Goal: Information Seeking & Learning: Check status

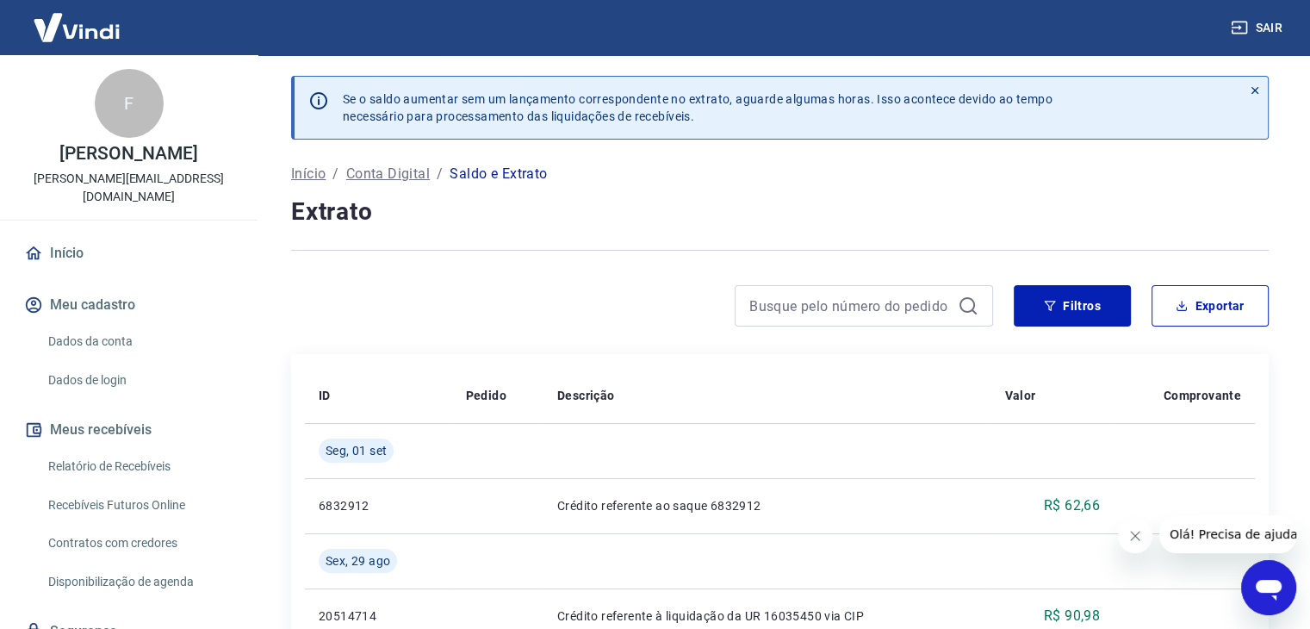
click at [1255, 84] on icon at bounding box center [1255, 90] width 12 height 12
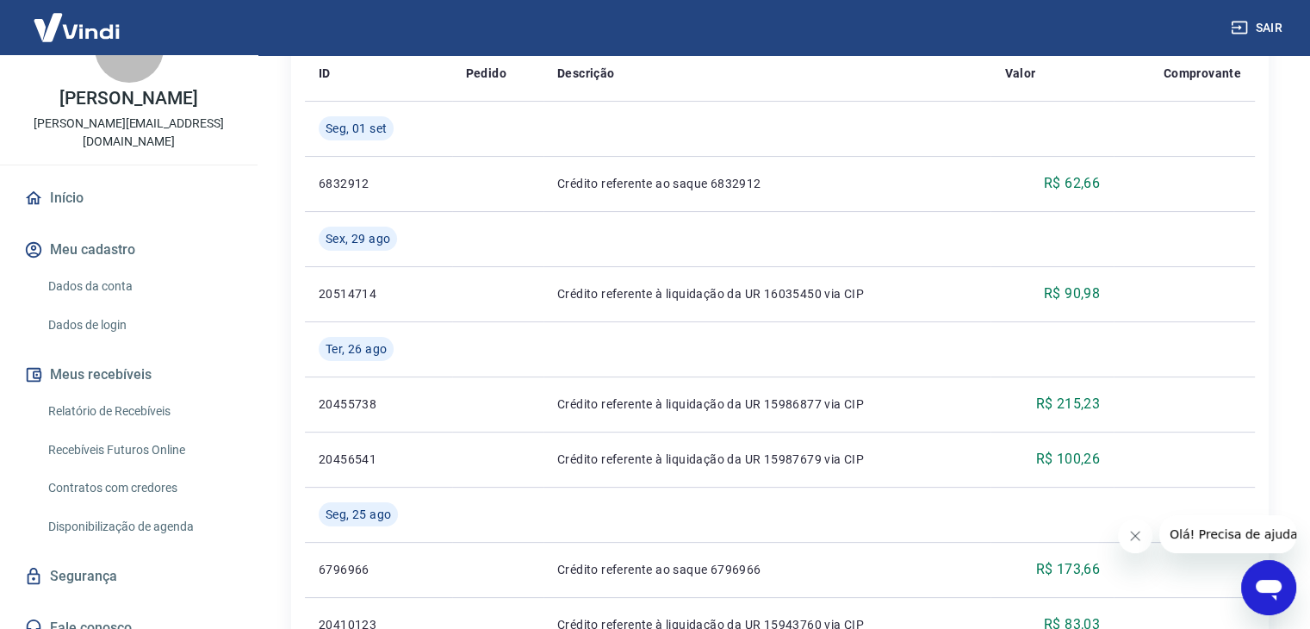
scroll to position [517, 0]
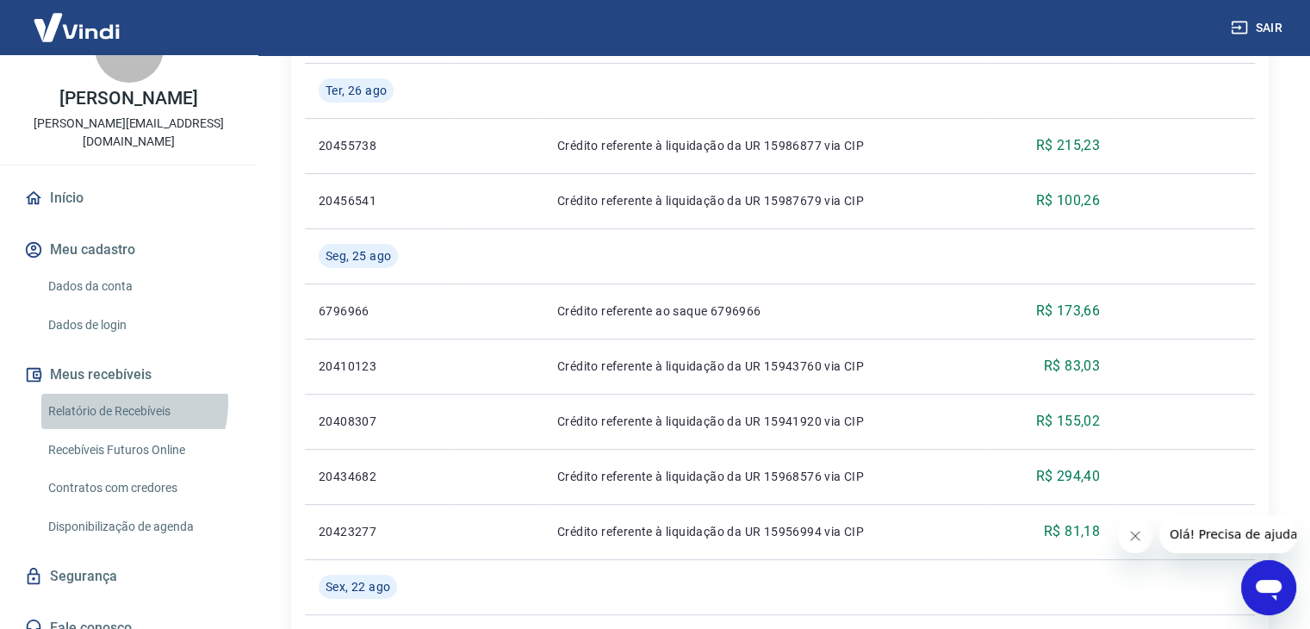
click at [123, 394] on link "Relatório de Recebíveis" at bounding box center [139, 411] width 196 height 35
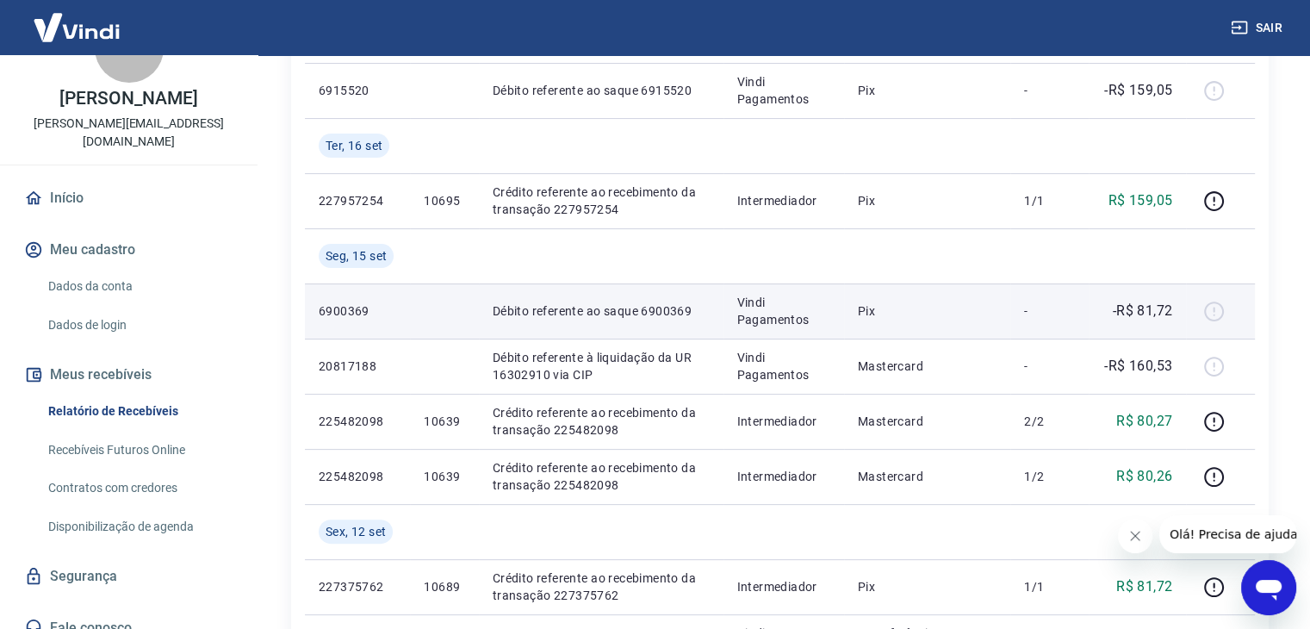
scroll to position [431, 0]
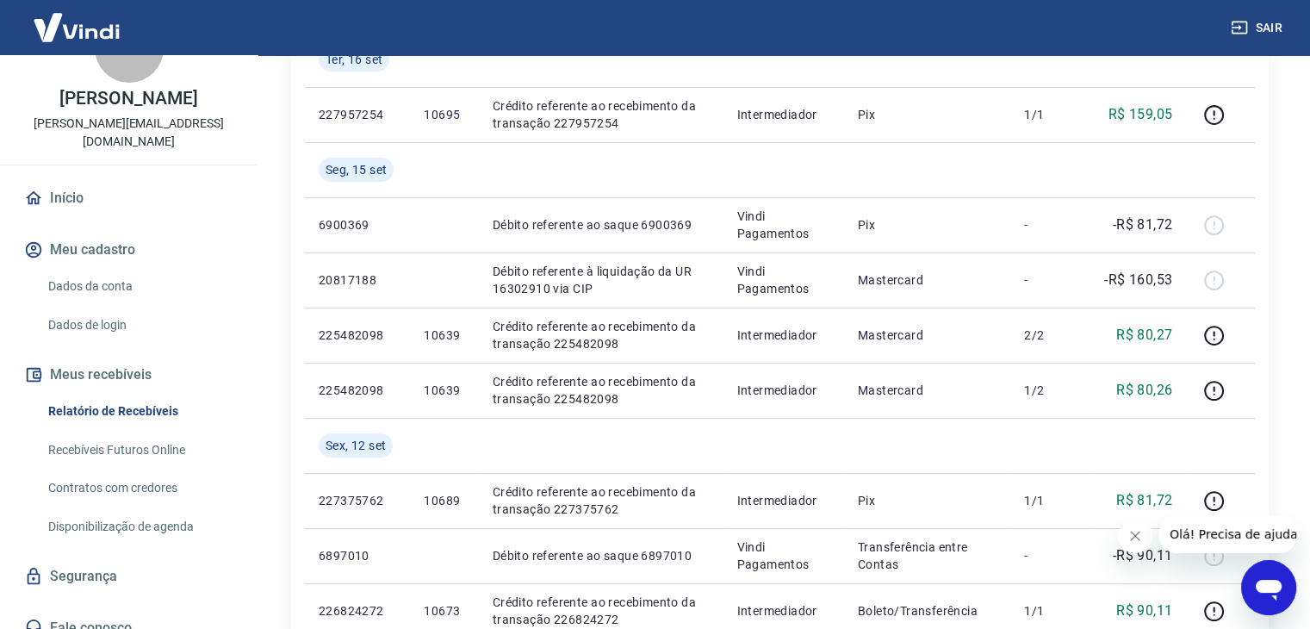
click at [1272, 590] on icon "Abrir janela de mensagens" at bounding box center [1269, 590] width 26 height 21
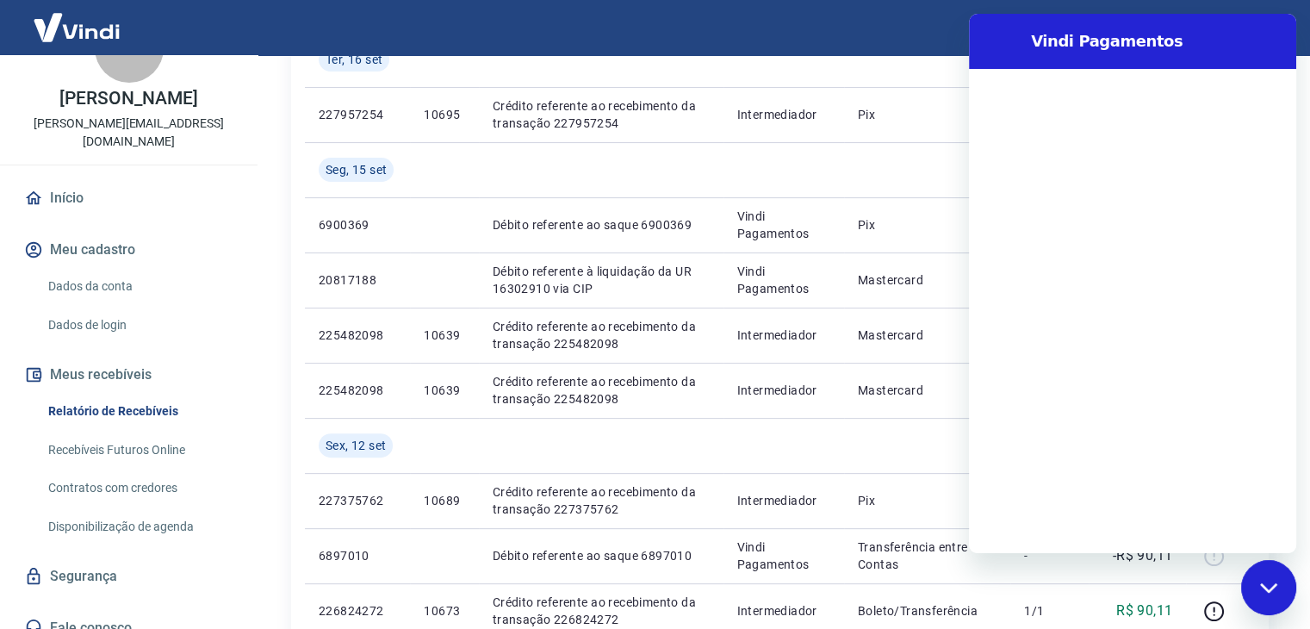
scroll to position [0, 0]
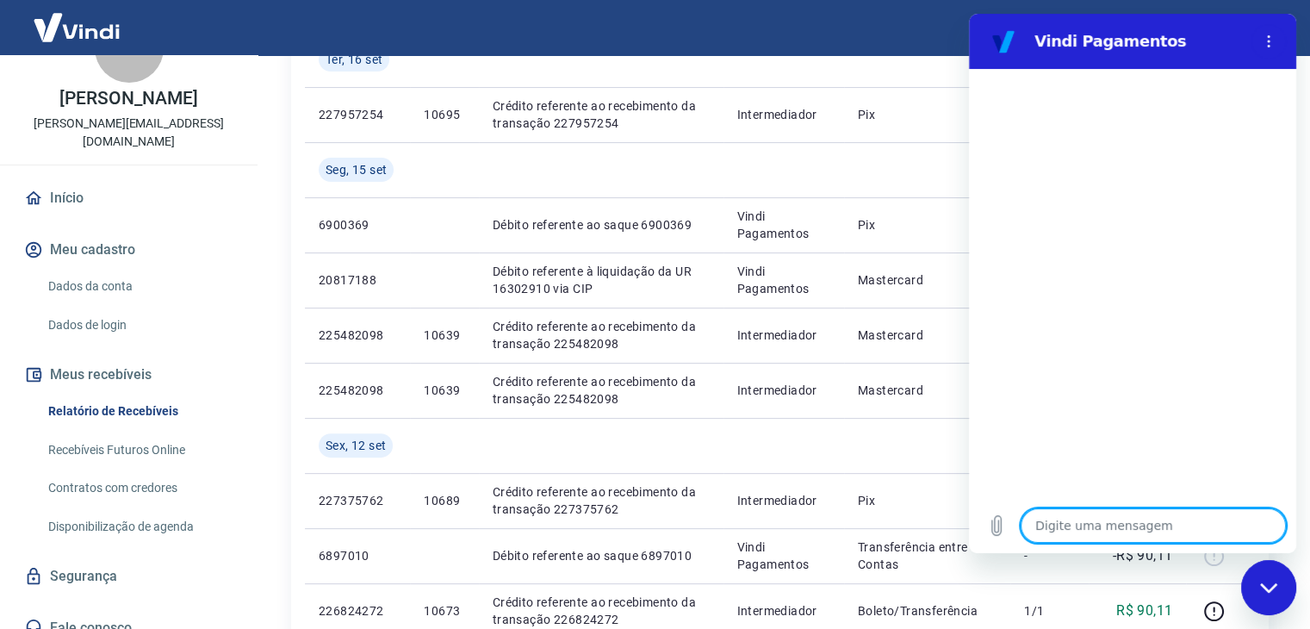
type textarea "b"
type textarea "x"
type textarea "boa"
type textarea "x"
type textarea "boa"
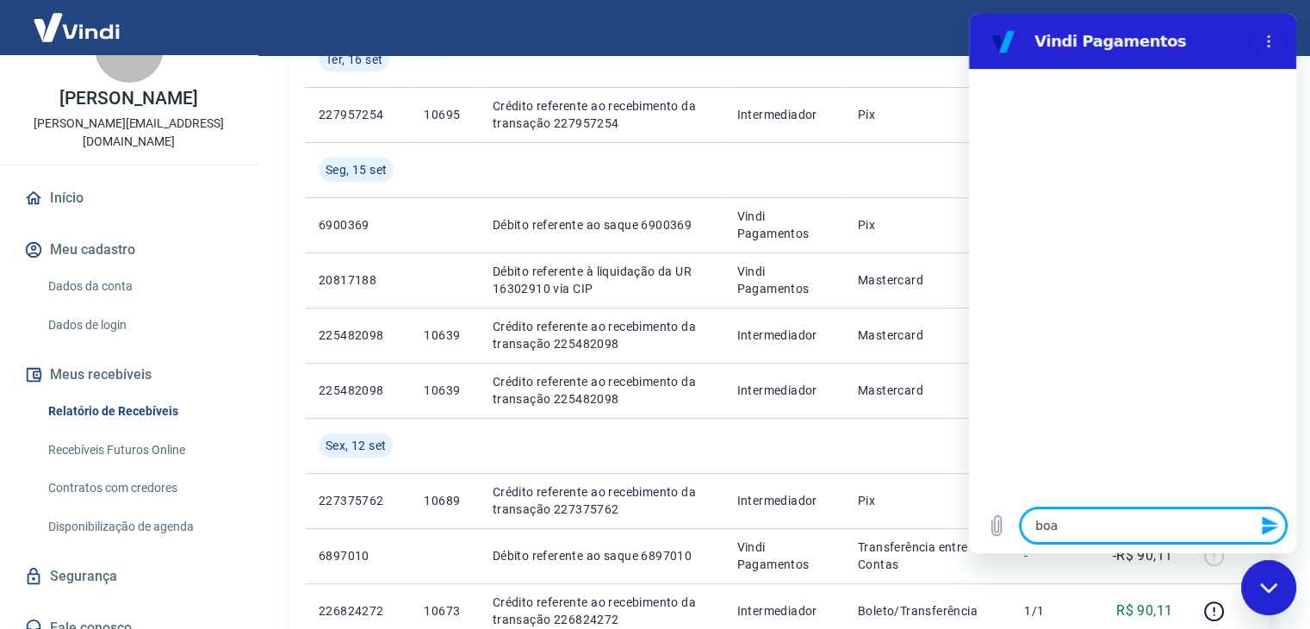
type textarea "x"
type textarea "boa"
type textarea "x"
type textarea "bo"
type textarea "x"
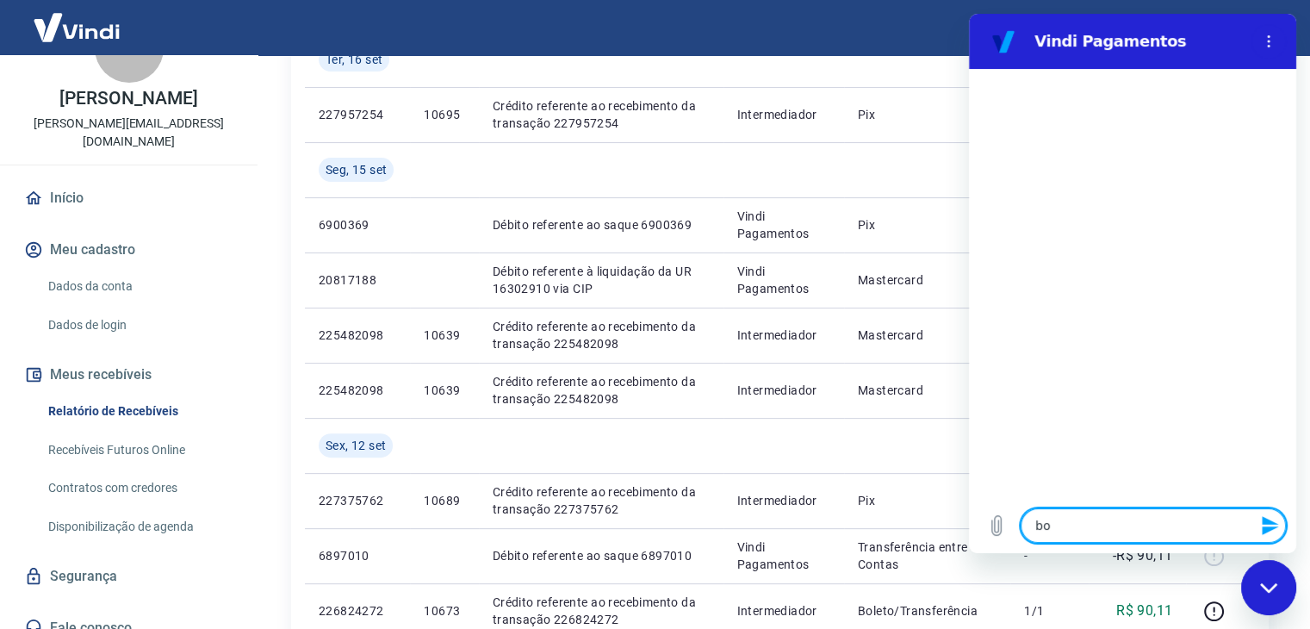
type textarea "bom"
type textarea "x"
type textarea "bom"
type textarea "x"
type textarea "bom d"
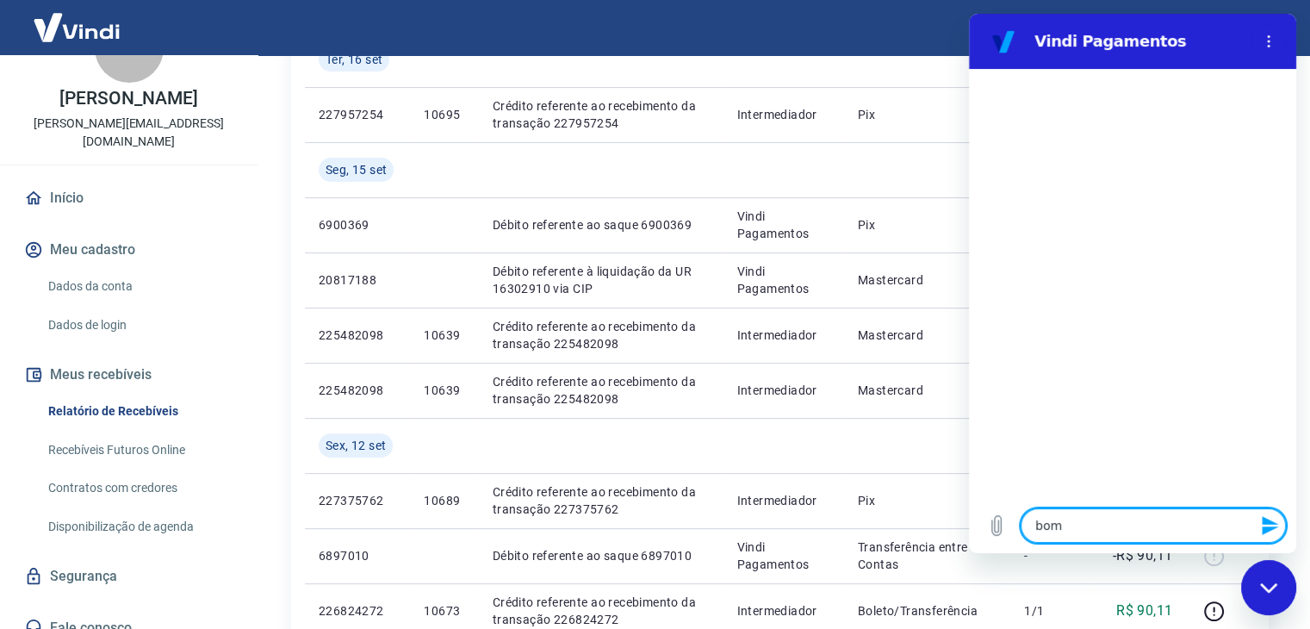
type textarea "x"
type textarea "bom do"
type textarea "x"
type textarea "bom doi"
type textarea "x"
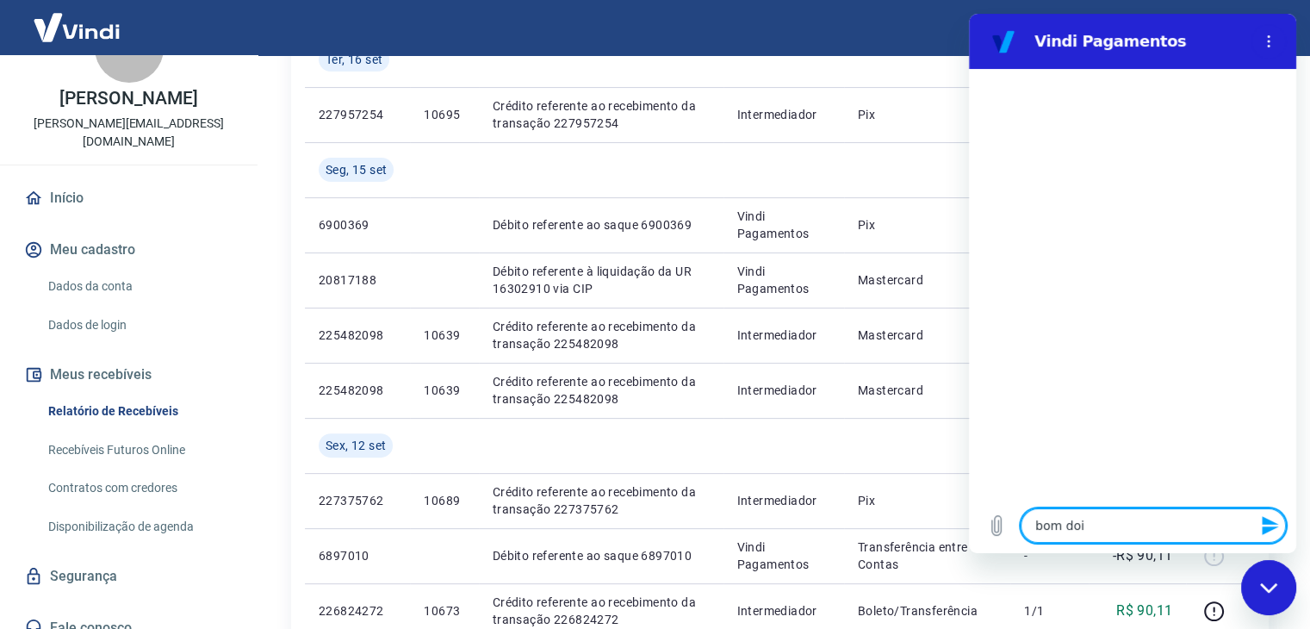
type textarea "bom doia"
type textarea "x"
type textarea "bom doia"
type textarea "x"
type textarea "bom doia"
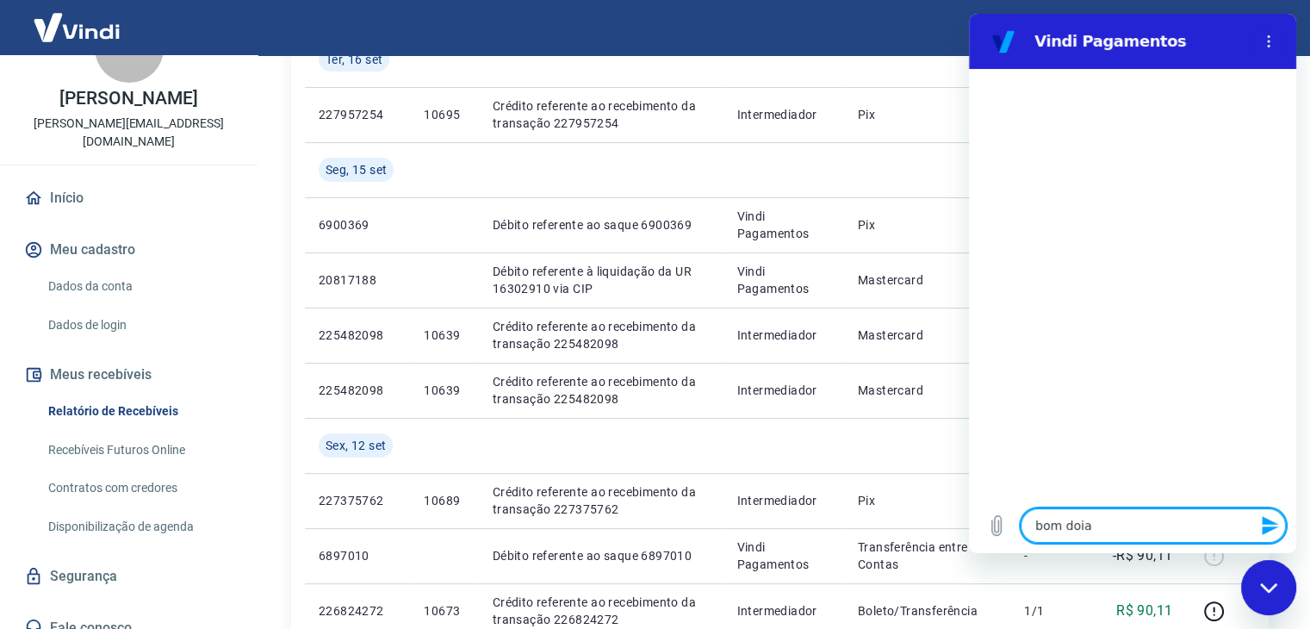
type textarea "x"
type textarea "bom doi"
type textarea "x"
type textarea "bom do"
type textarea "x"
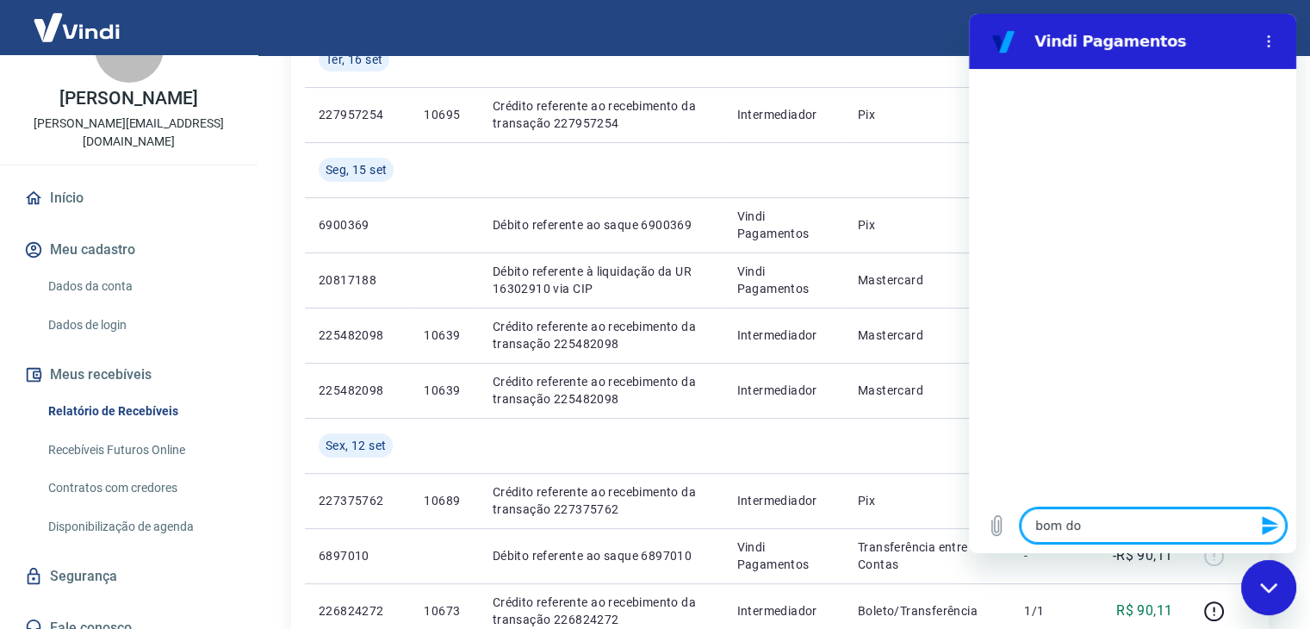
type textarea "bom d"
type textarea "x"
type textarea "bom di"
type textarea "x"
type textarea "bom dia"
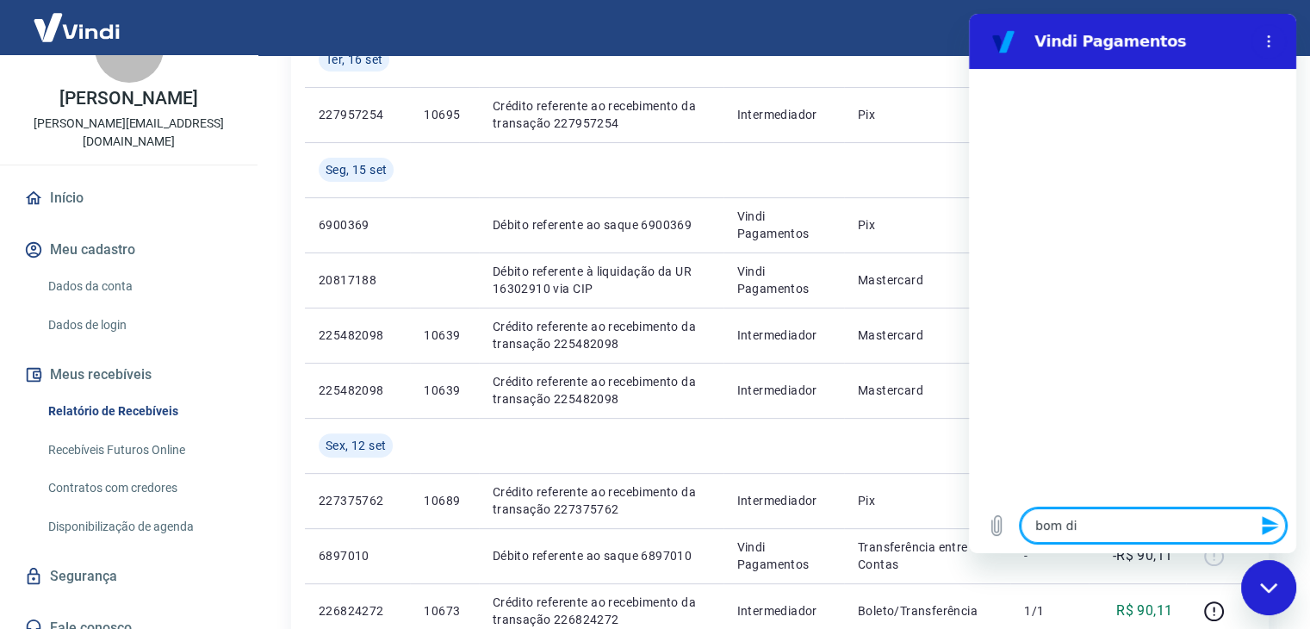
type textarea "x"
type textarea "bom dia"
type textarea "x"
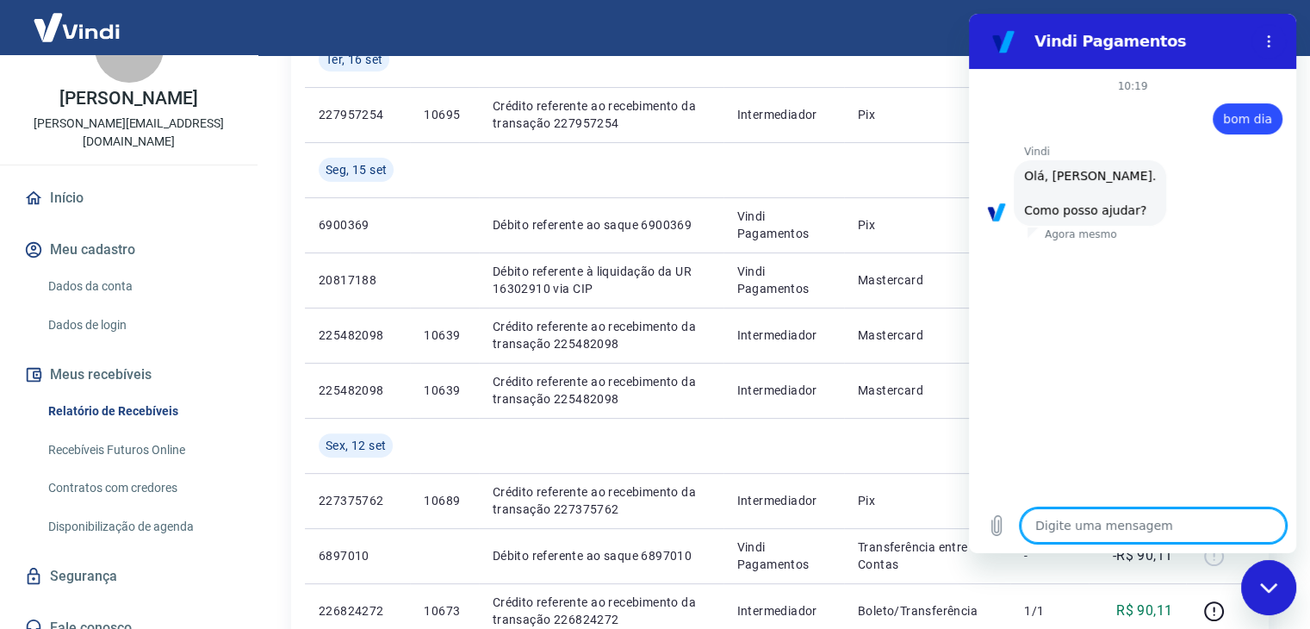
scroll to position [101, 0]
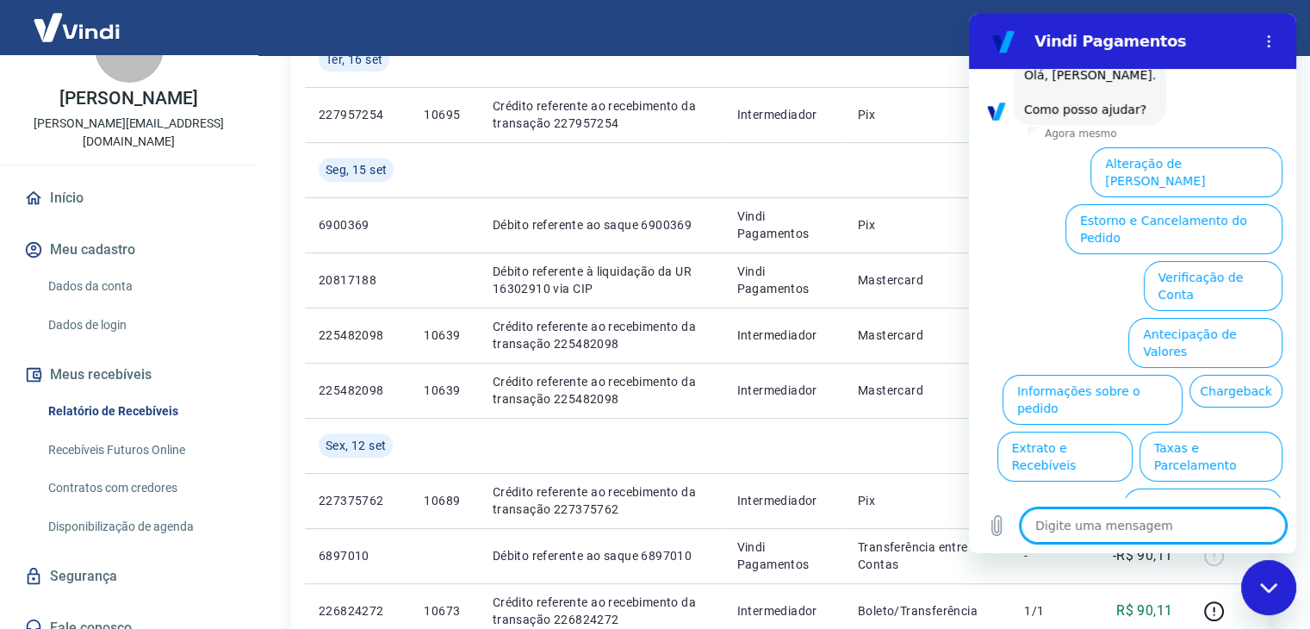
click at [1133, 432] on button "Extrato e Recebíveis" at bounding box center [1065, 457] width 135 height 50
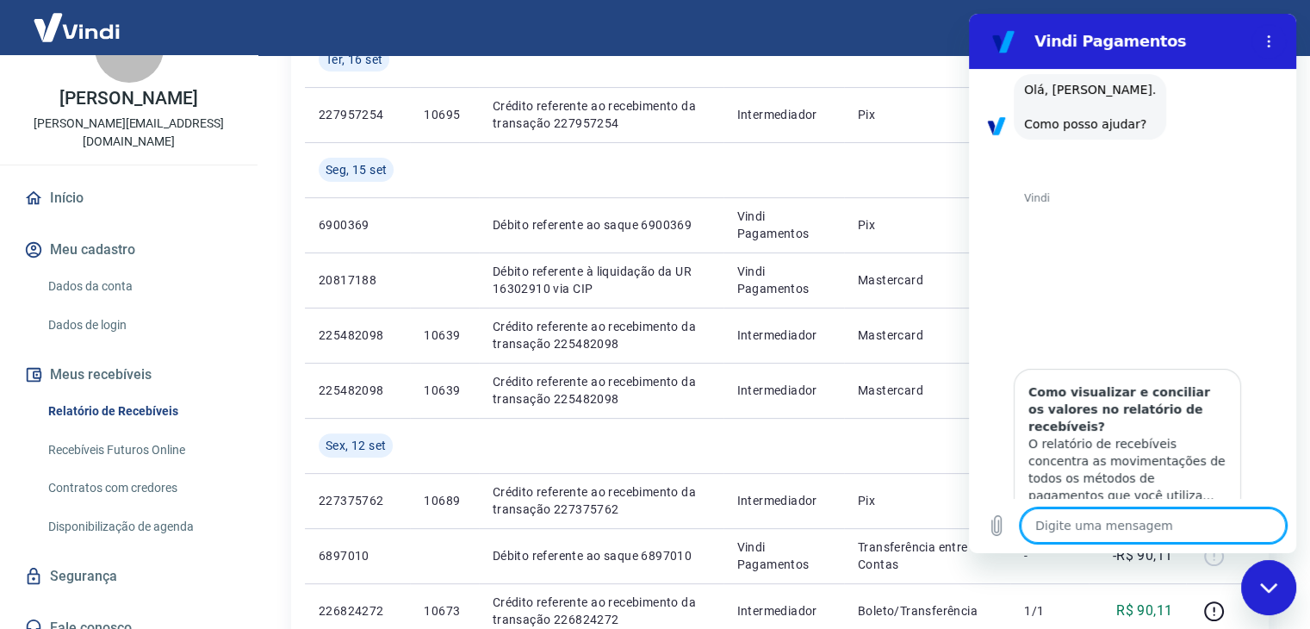
scroll to position [257, 0]
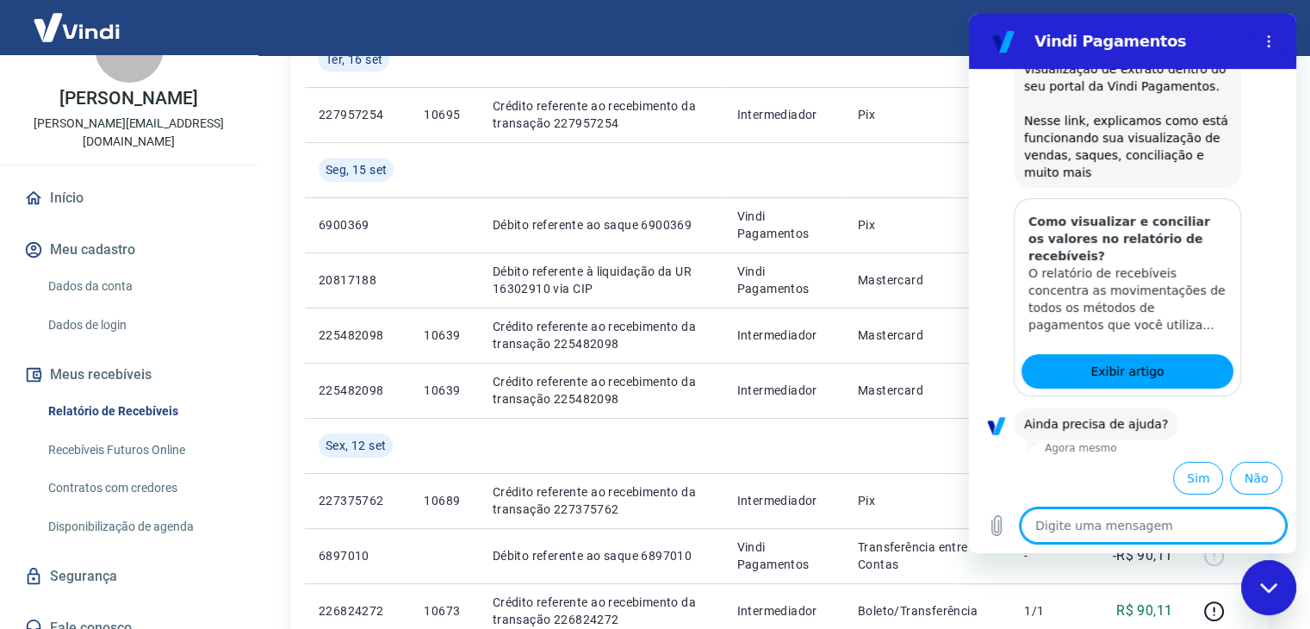
drag, startPoint x: 1135, startPoint y: 366, endPoint x: 1153, endPoint y: 407, distance: 44.0
click at [1135, 365] on span "Exibir artigo" at bounding box center [1127, 371] width 73 height 21
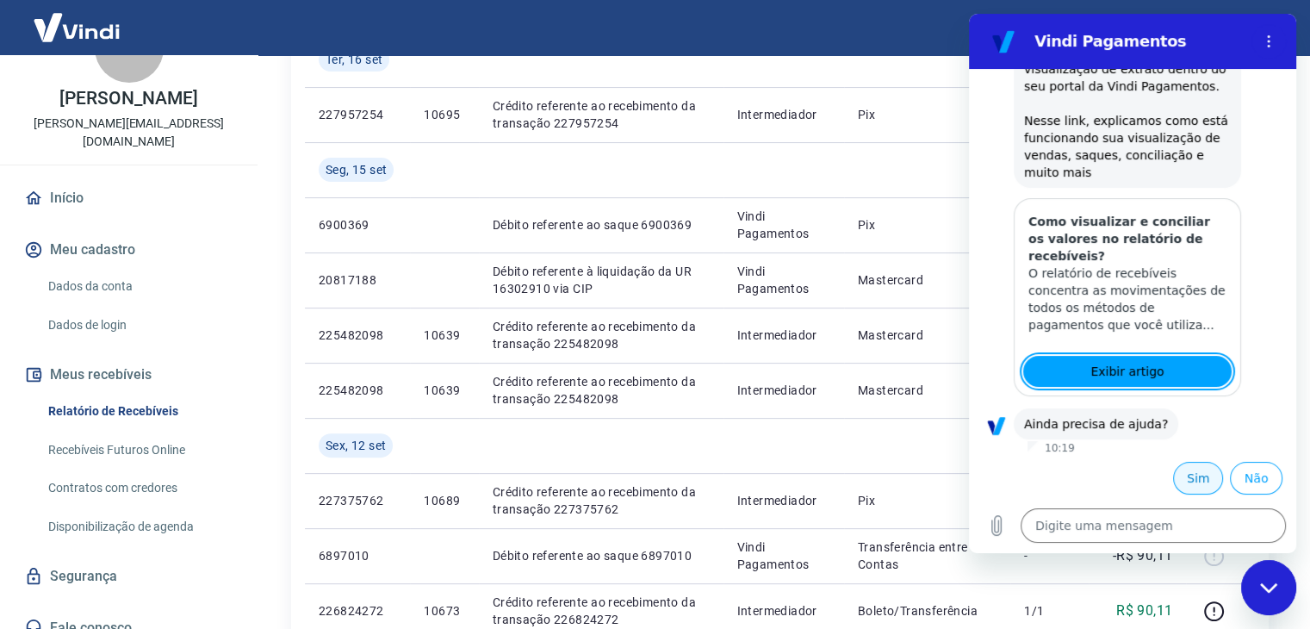
click at [1192, 474] on button "Sim" at bounding box center [1198, 478] width 50 height 33
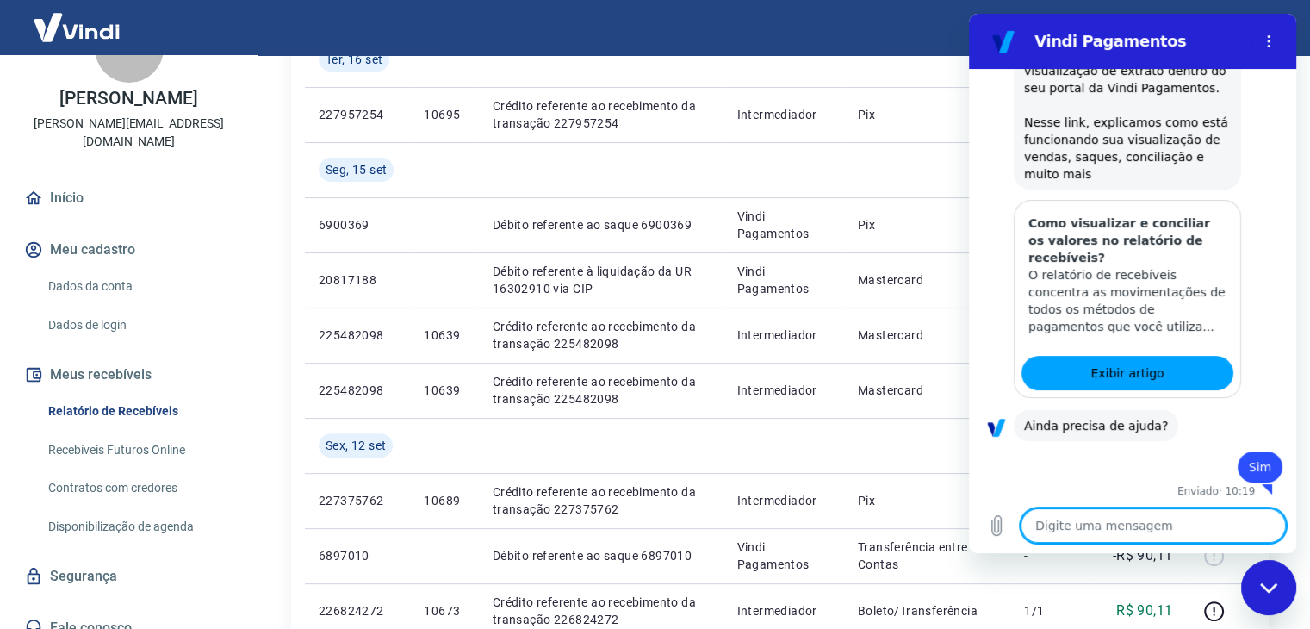
scroll to position [258, 0]
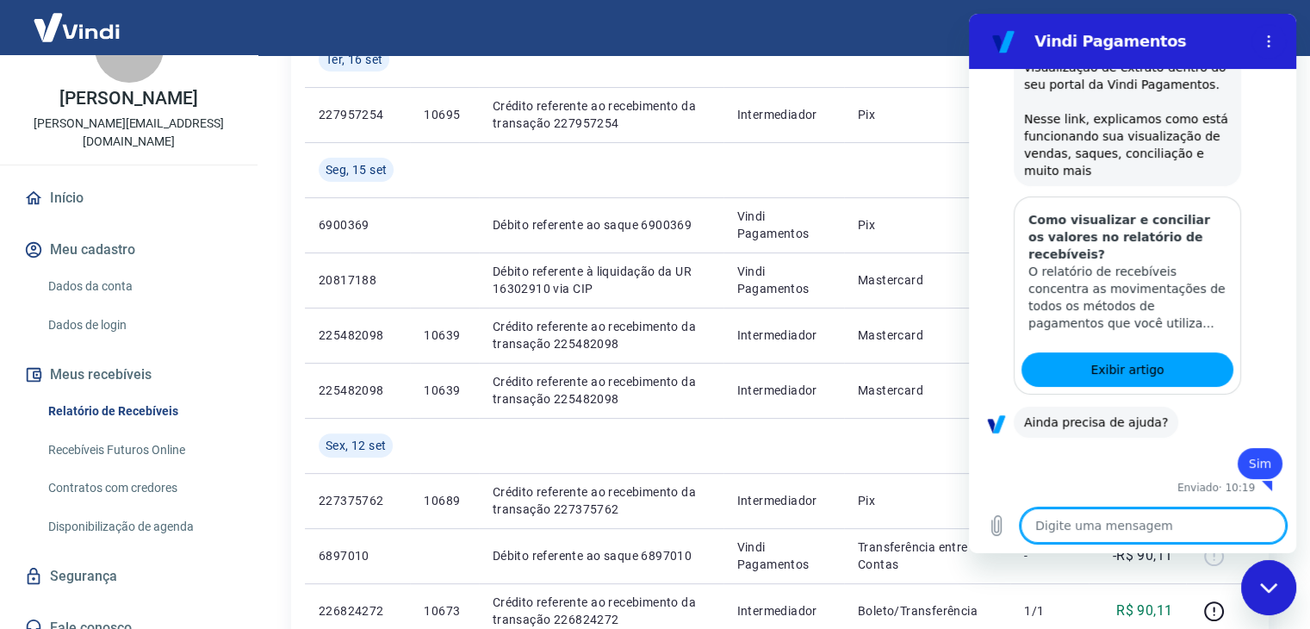
type textarea "x"
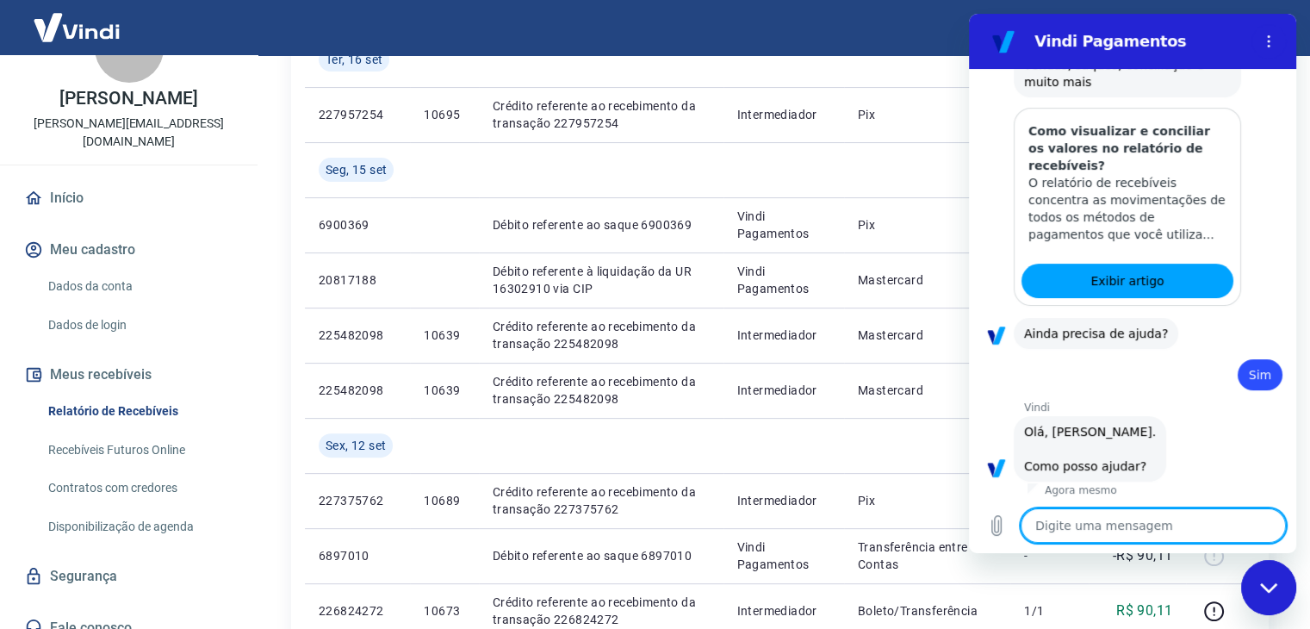
scroll to position [704, 0]
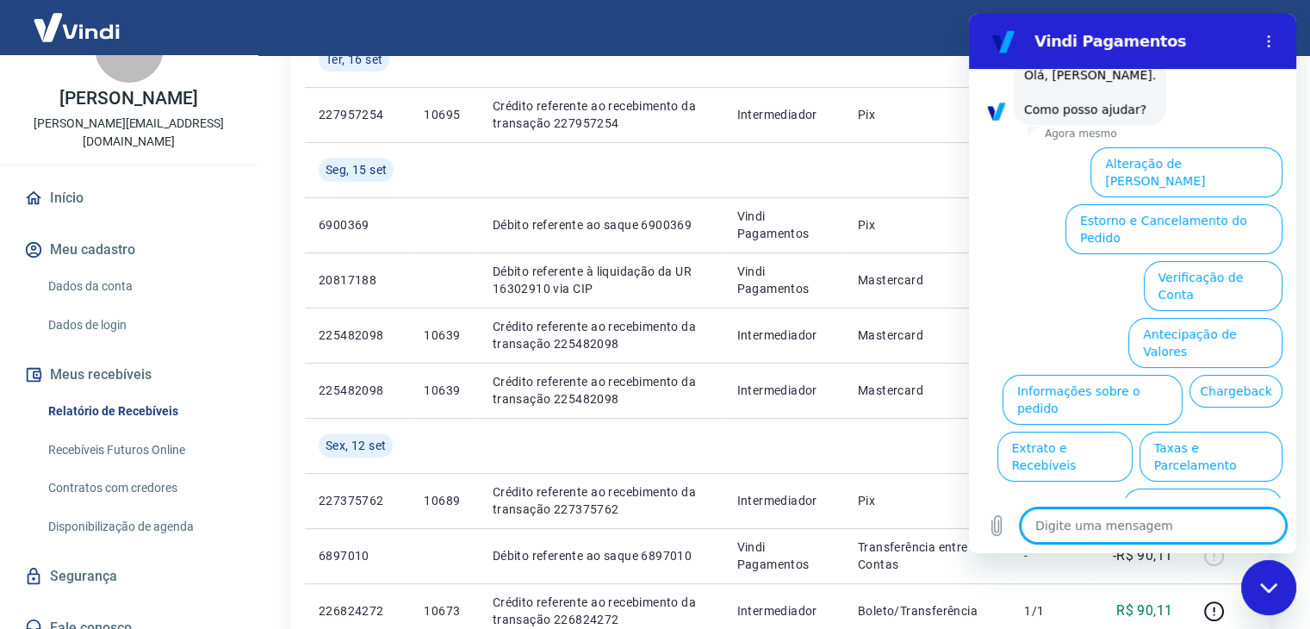
click at [1148, 525] on textarea at bounding box center [1153, 525] width 265 height 34
type textarea "A"
type textarea "x"
type textarea "Ainda"
type textarea "x"
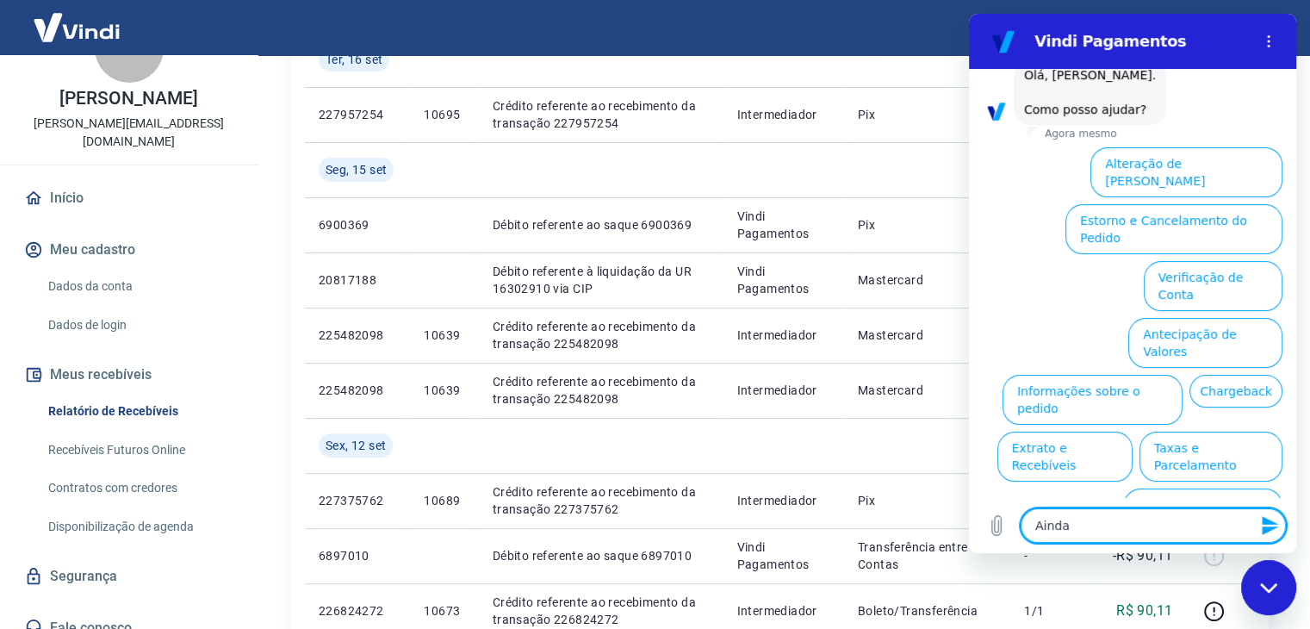
type textarea "Ainda"
type textarea "x"
type textarea "Ainda t"
type textarea "x"
type textarea "Ainda te"
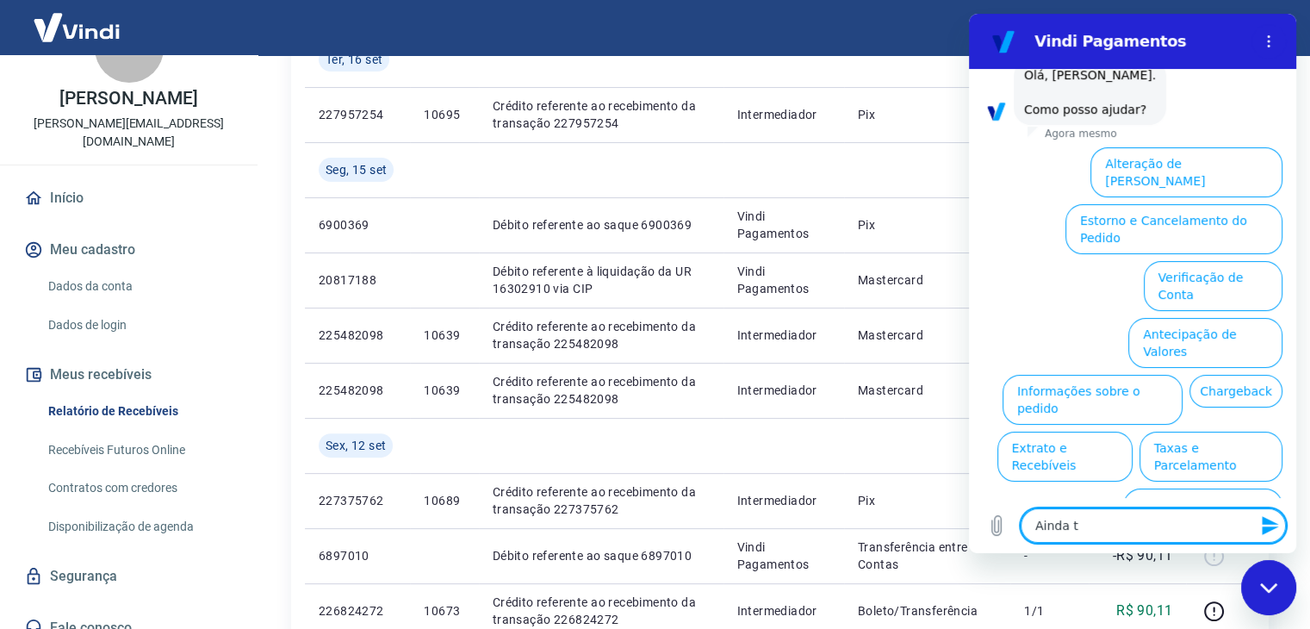
type textarea "x"
type textarea "Ainda ten"
type textarea "x"
type textarea "Ainda tenh"
type textarea "x"
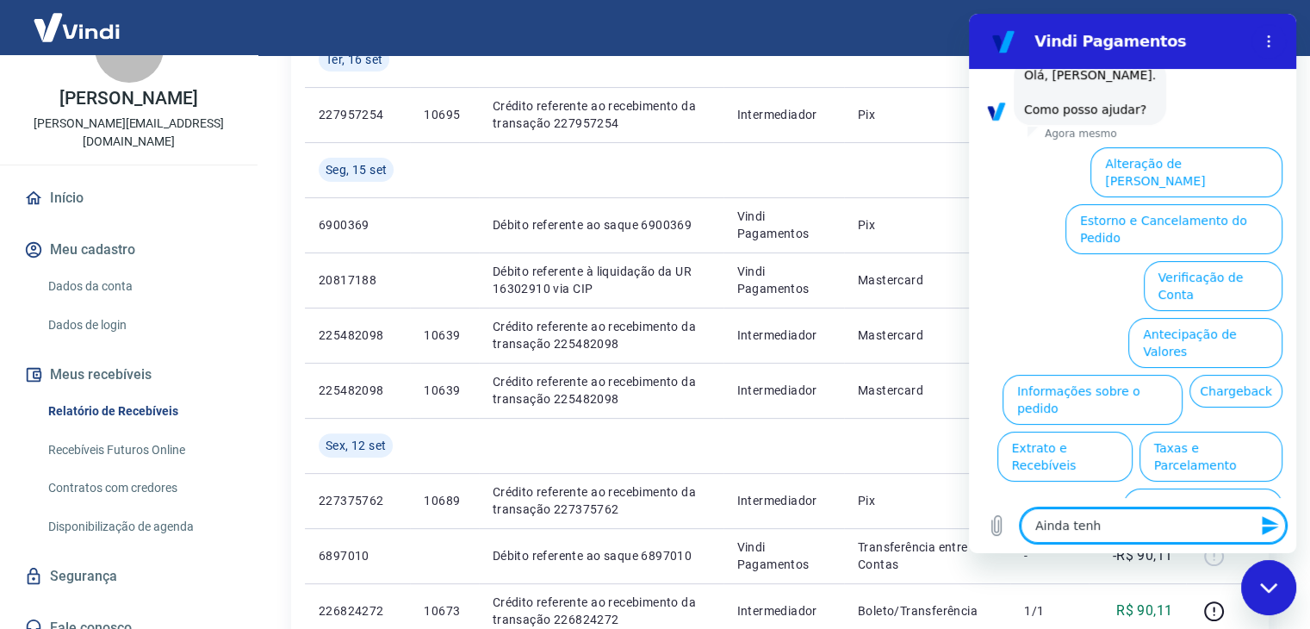
type textarea "Ainda tenho"
type textarea "x"
type textarea "Ainda tenho"
type textarea "x"
type textarea "Ainda tenho d"
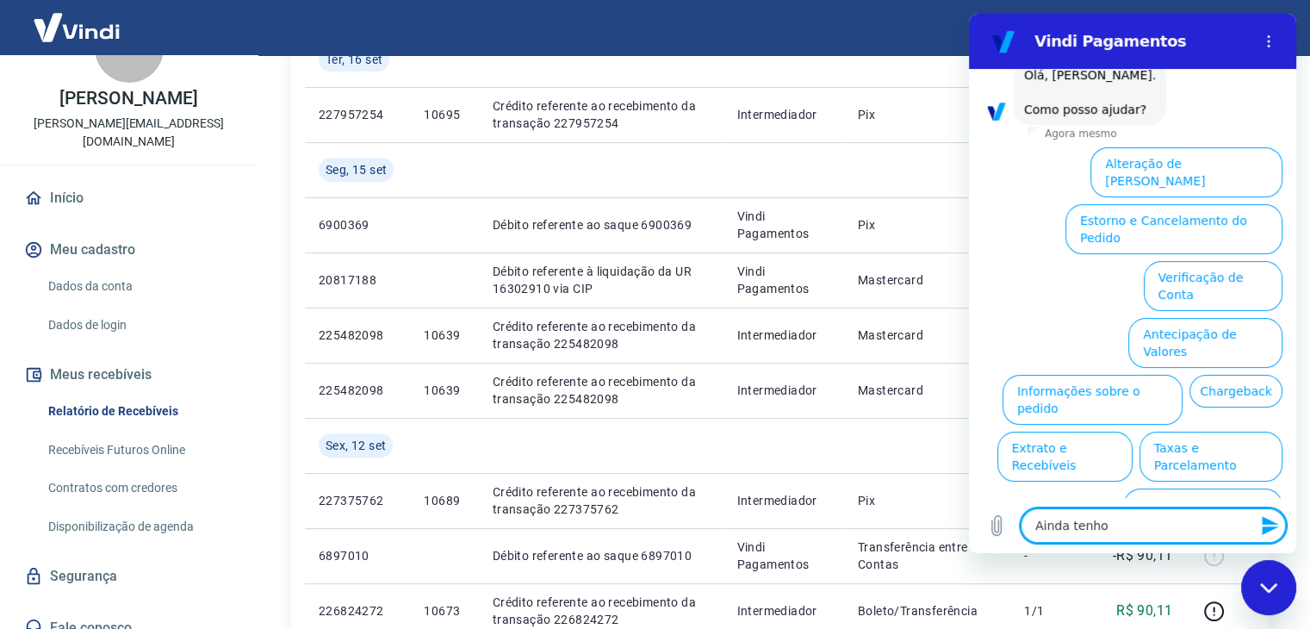
type textarea "x"
type textarea "Ainda tenho du"
type textarea "x"
type textarea "Ainda tenho duv"
type textarea "x"
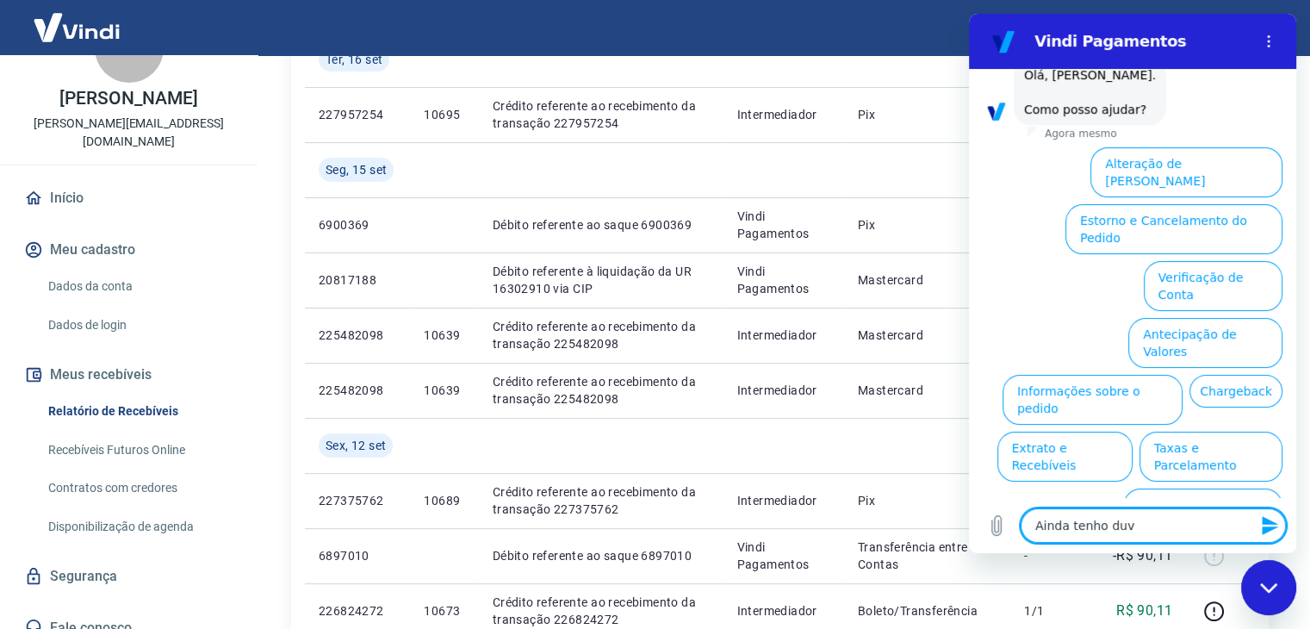
type textarea "Ainda tenho duvi"
type textarea "x"
type textarea "Ainda tenho duvid"
type textarea "x"
type textarea "Ainda tenho duvida"
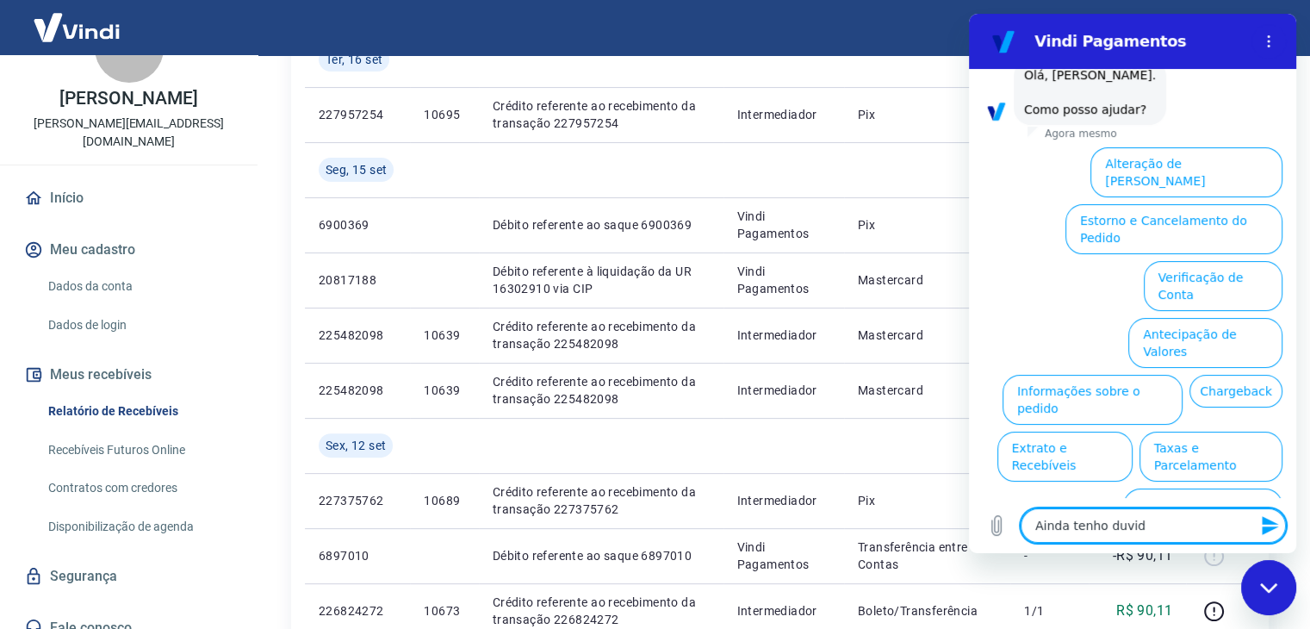
type textarea "x"
type textarea "Ainda tenho duvidas"
type textarea "x"
type textarea "Ainda tenho duvidas"
type textarea "x"
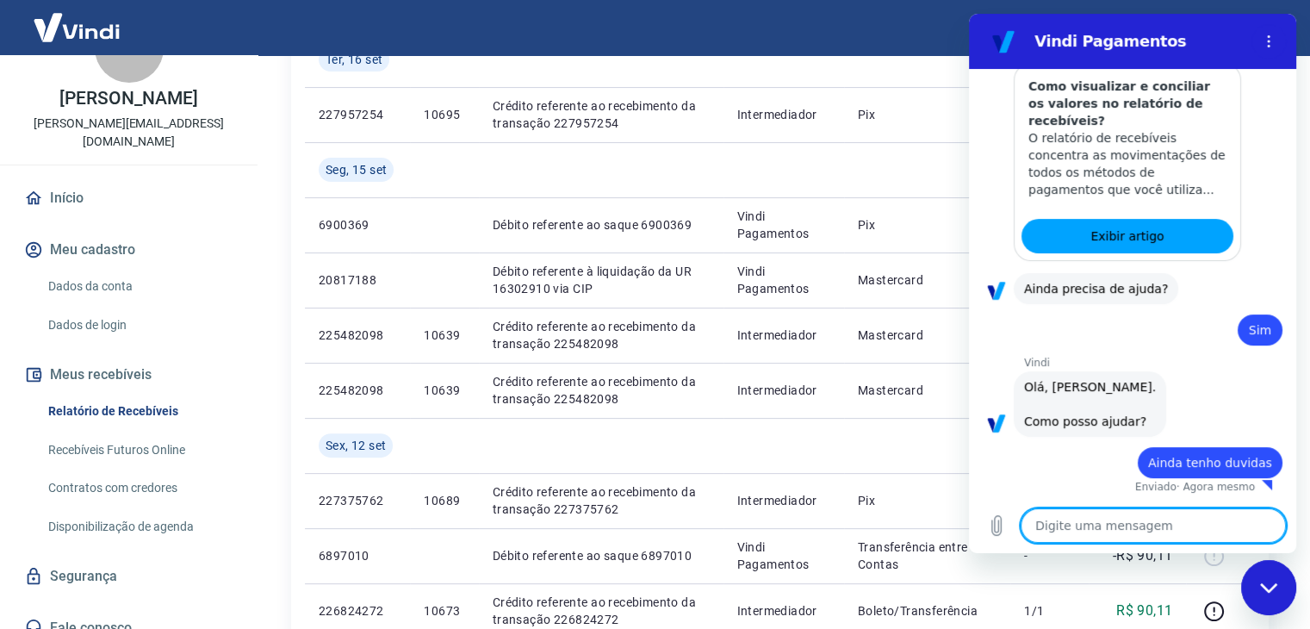
type textarea "x"
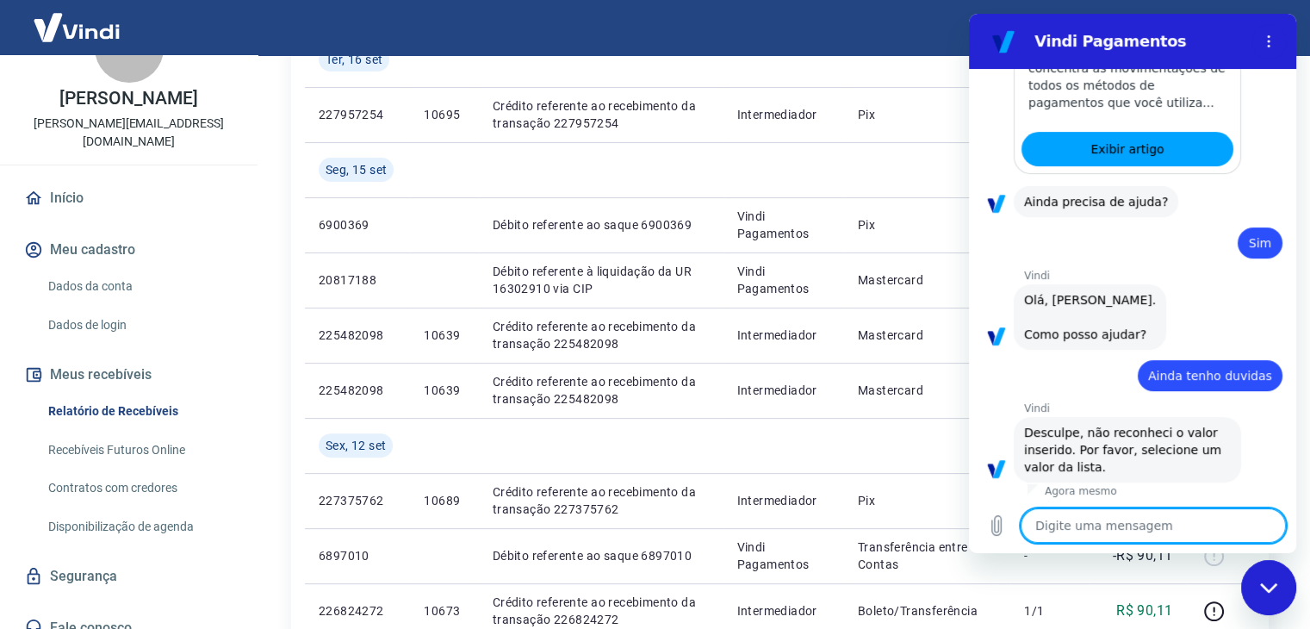
scroll to position [482, 0]
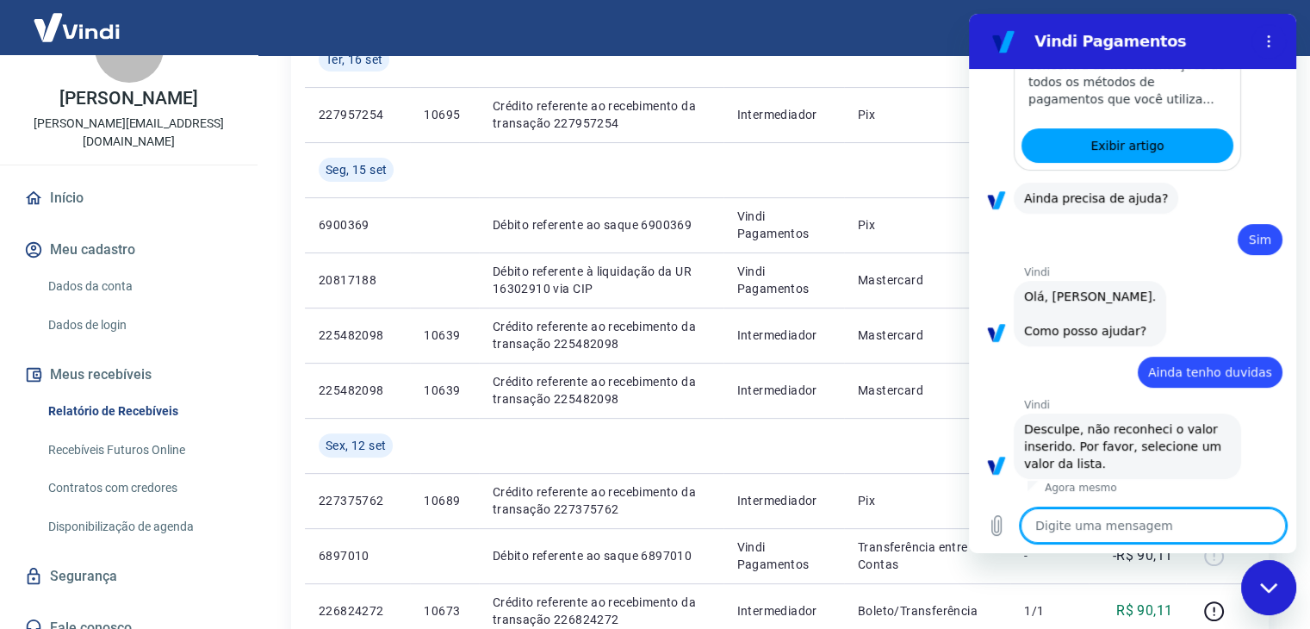
click at [1128, 523] on textarea at bounding box center [1153, 525] width 265 height 34
type textarea "g"
type textarea "x"
type textarea "go"
type textarea "x"
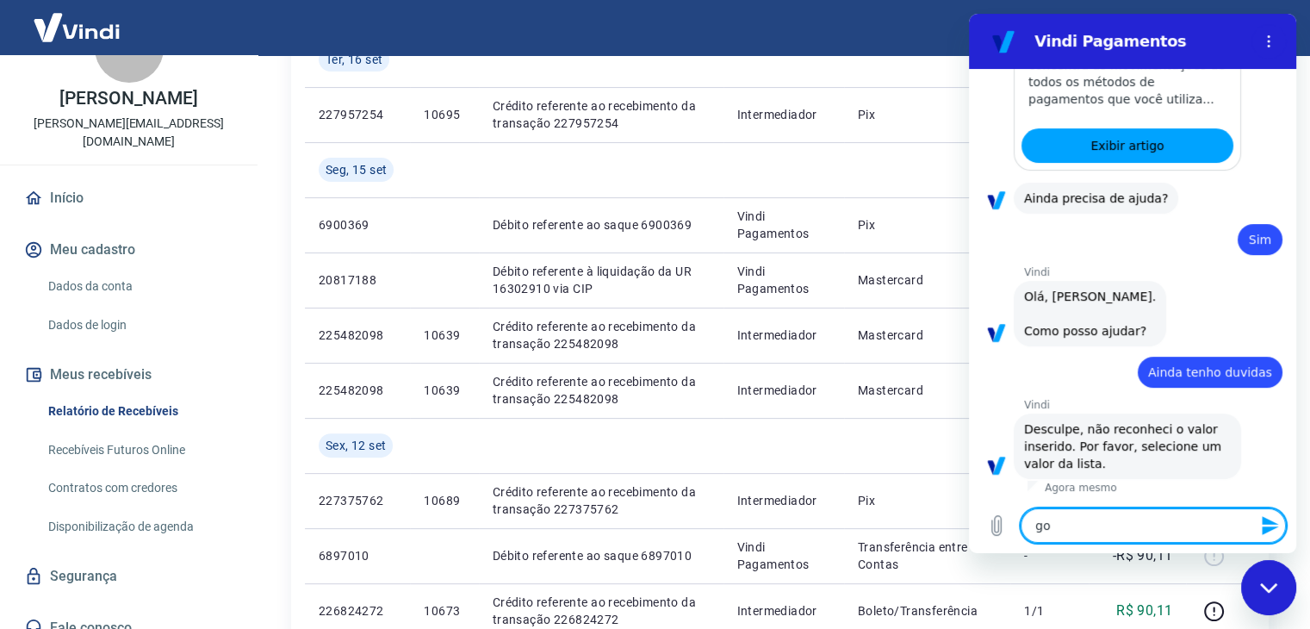
type textarea "gos"
type textarea "x"
type textarea "gost"
type textarea "x"
type textarea "gosta"
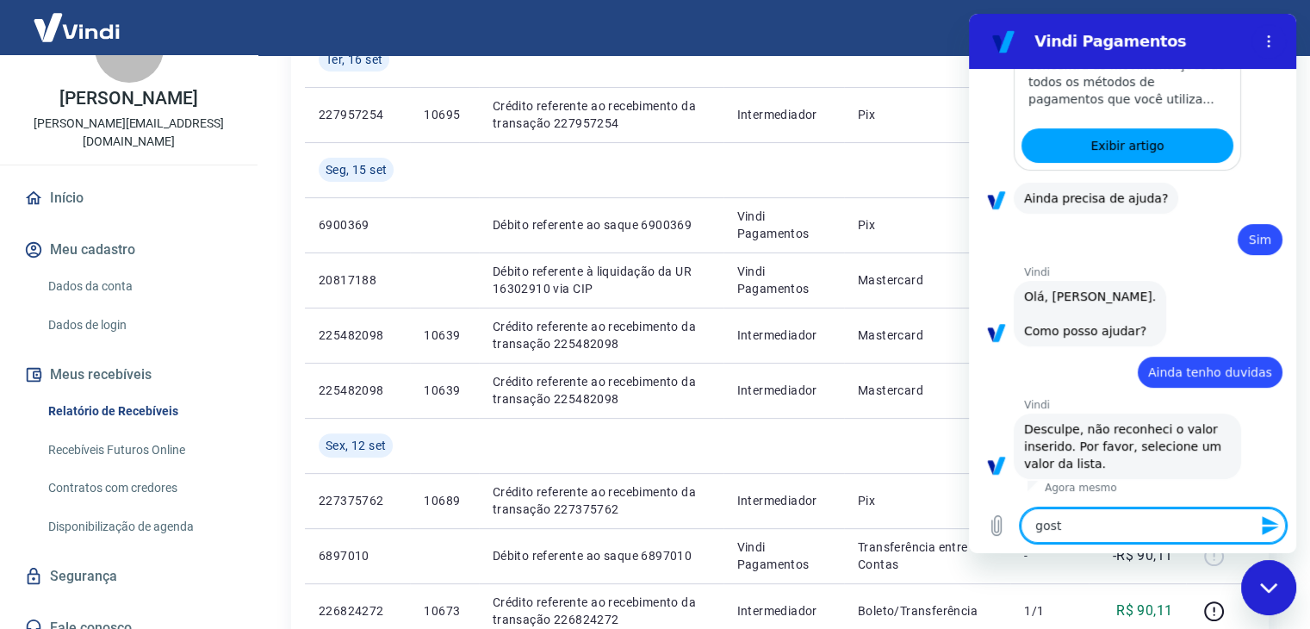
type textarea "x"
type textarea "gostar"
type textarea "x"
type textarea "gostari"
type textarea "x"
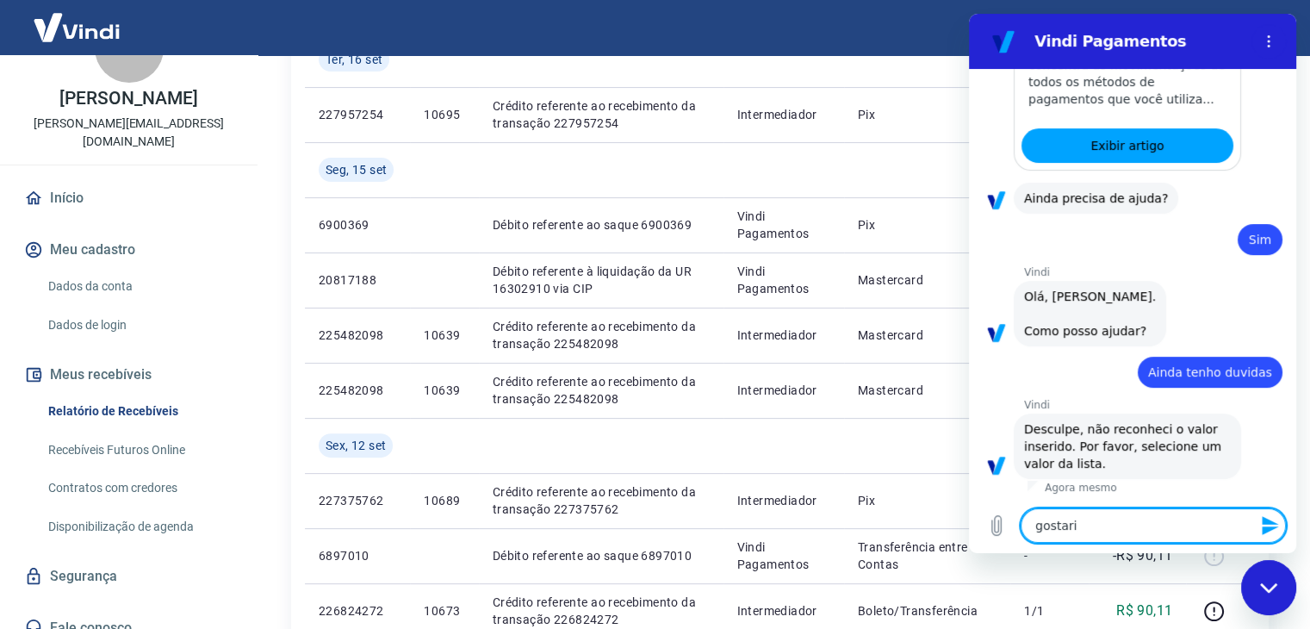
type textarea "gostaria"
type textarea "x"
type textarea "gostaria"
type textarea "x"
type textarea "gostaria d"
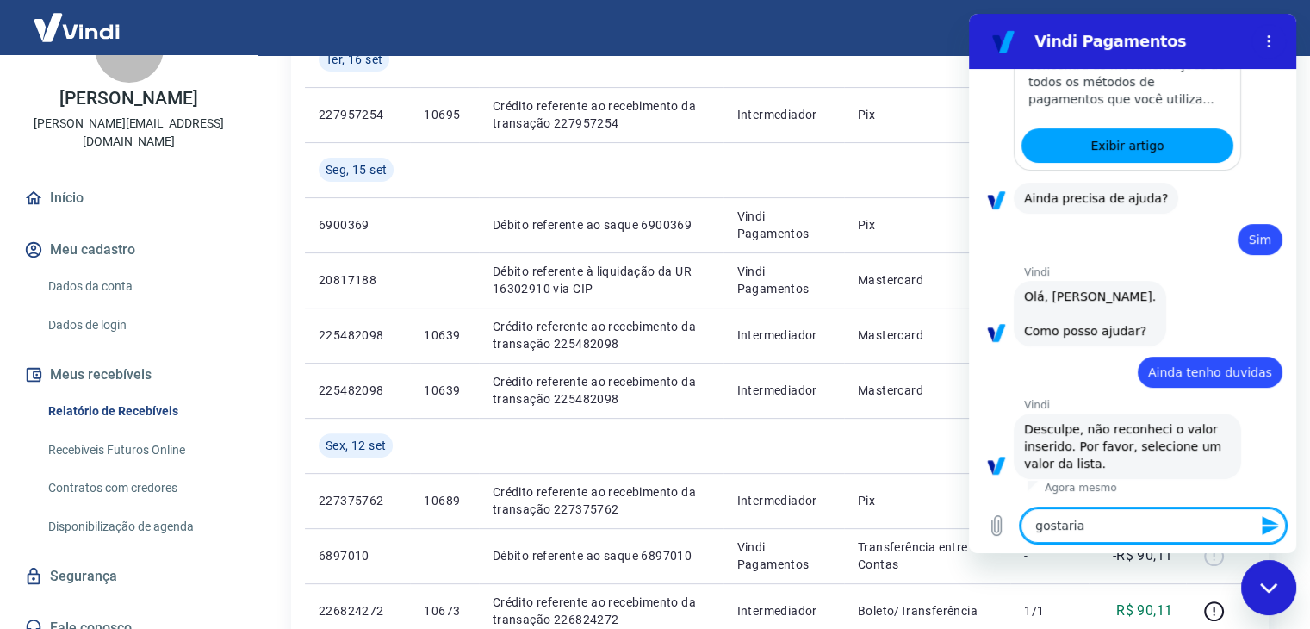
type textarea "x"
type textarea "gostaria de"
type textarea "x"
type textarea "gostaria de"
type textarea "x"
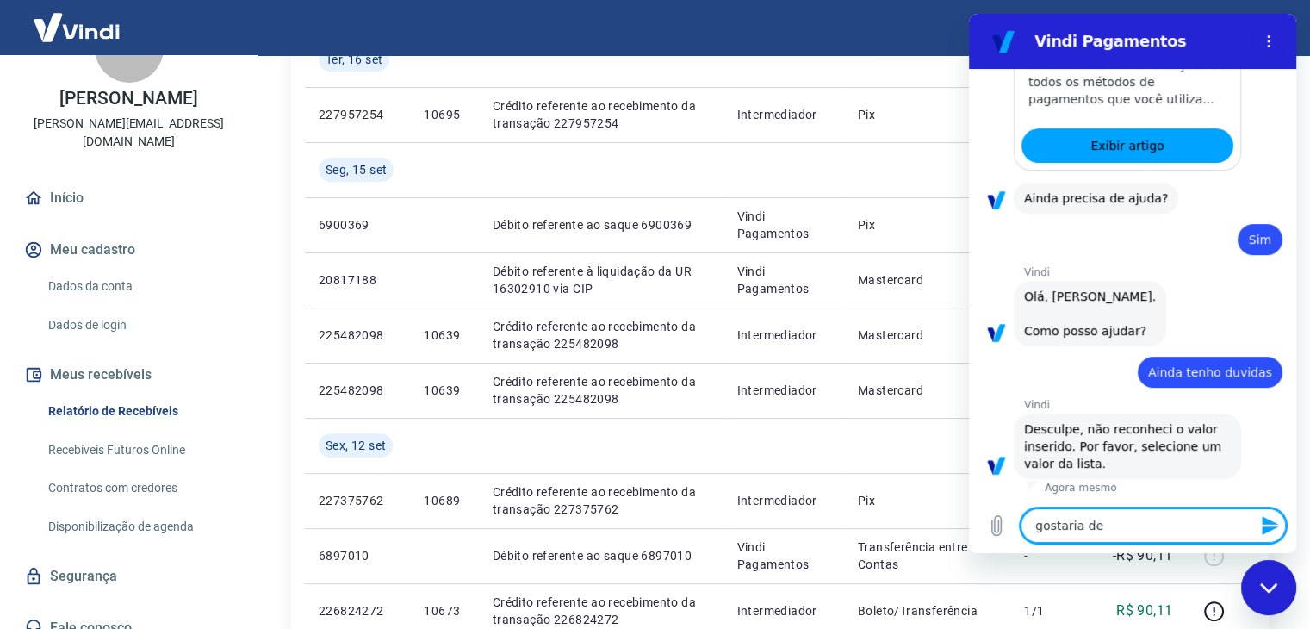
type textarea "gostaria de s"
type textarea "x"
type textarea "gostaria de sa"
type textarea "x"
type textarea "gostaria de sab"
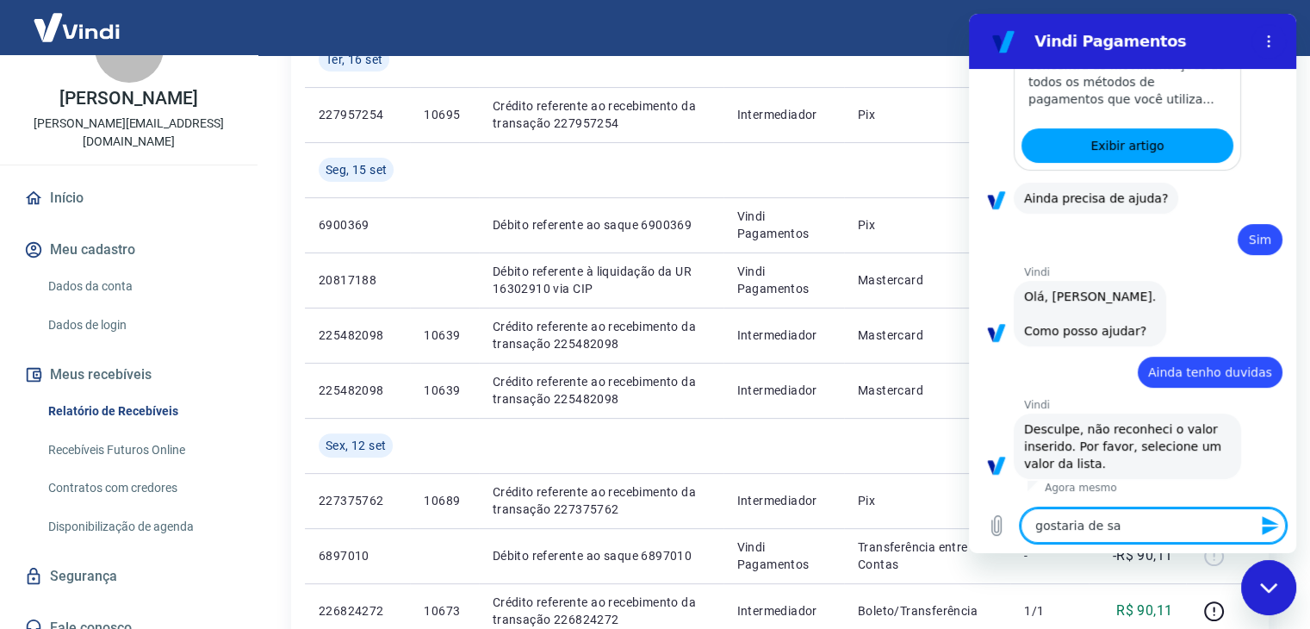
type textarea "x"
type textarea "gostaria de sabe"
type textarea "x"
type textarea "gostaria de saber"
type textarea "x"
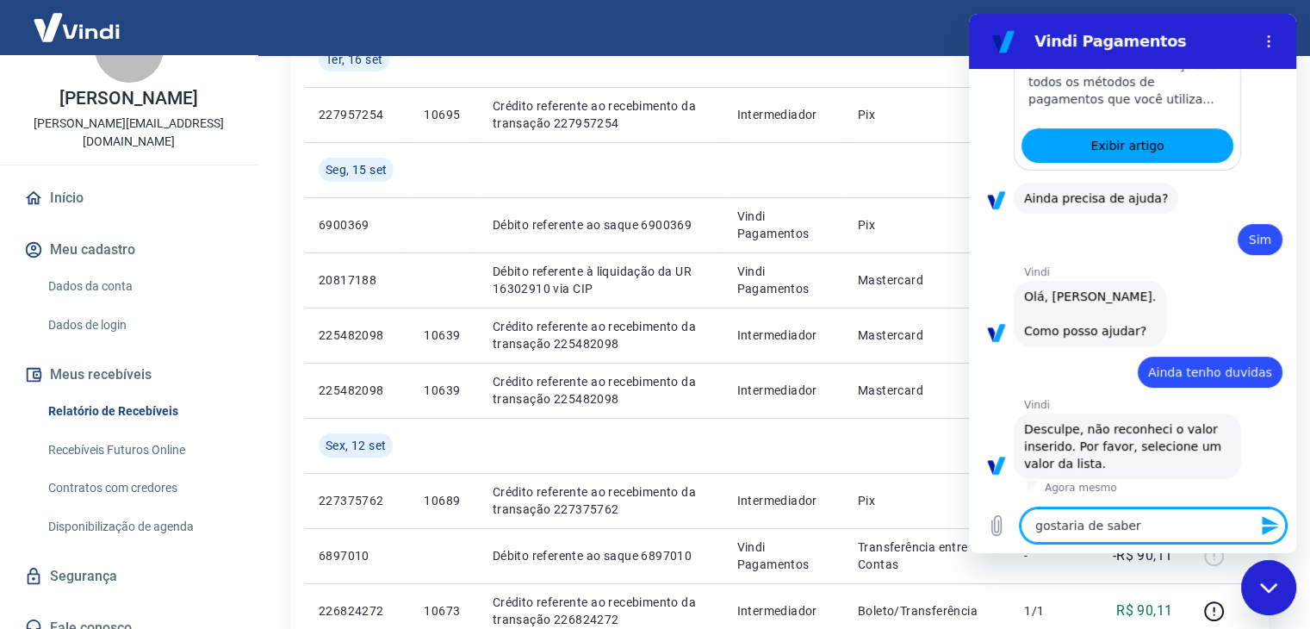
type textarea "gostaria de saber"
type textarea "x"
type textarea "gostaria de saber o"
type textarea "x"
type textarea "gostaria de saber on"
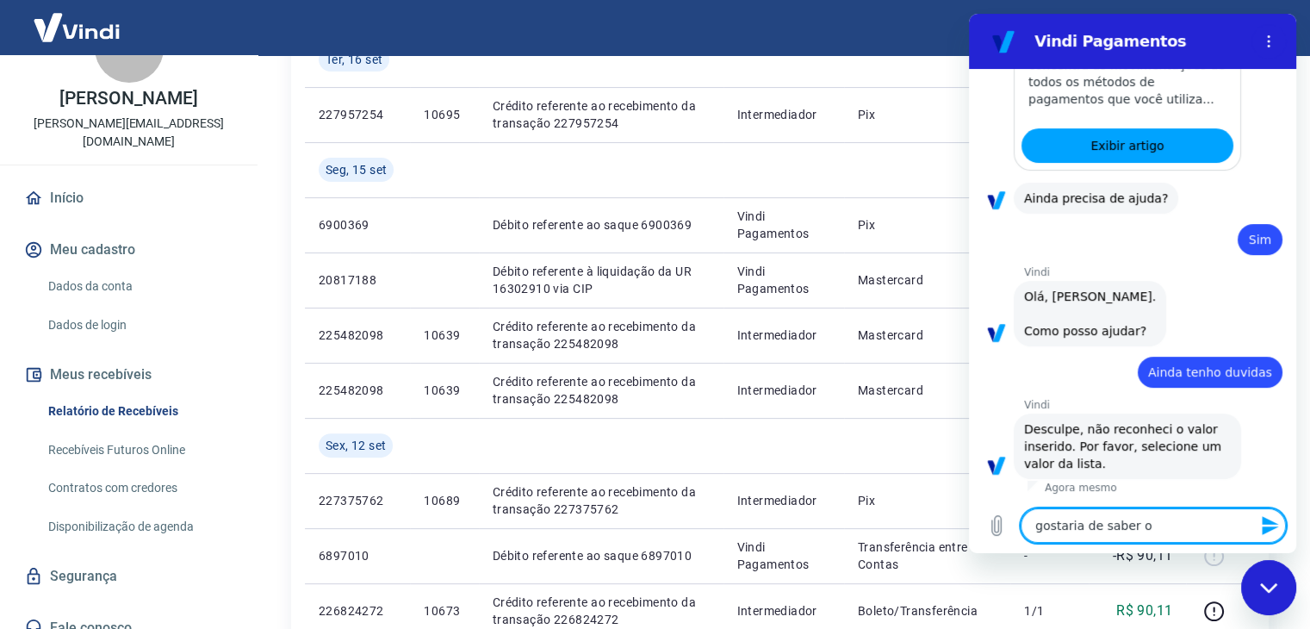
type textarea "x"
type textarea "gostaria de saber ond"
type textarea "x"
type textarea "gostaria de saber onde"
type textarea "x"
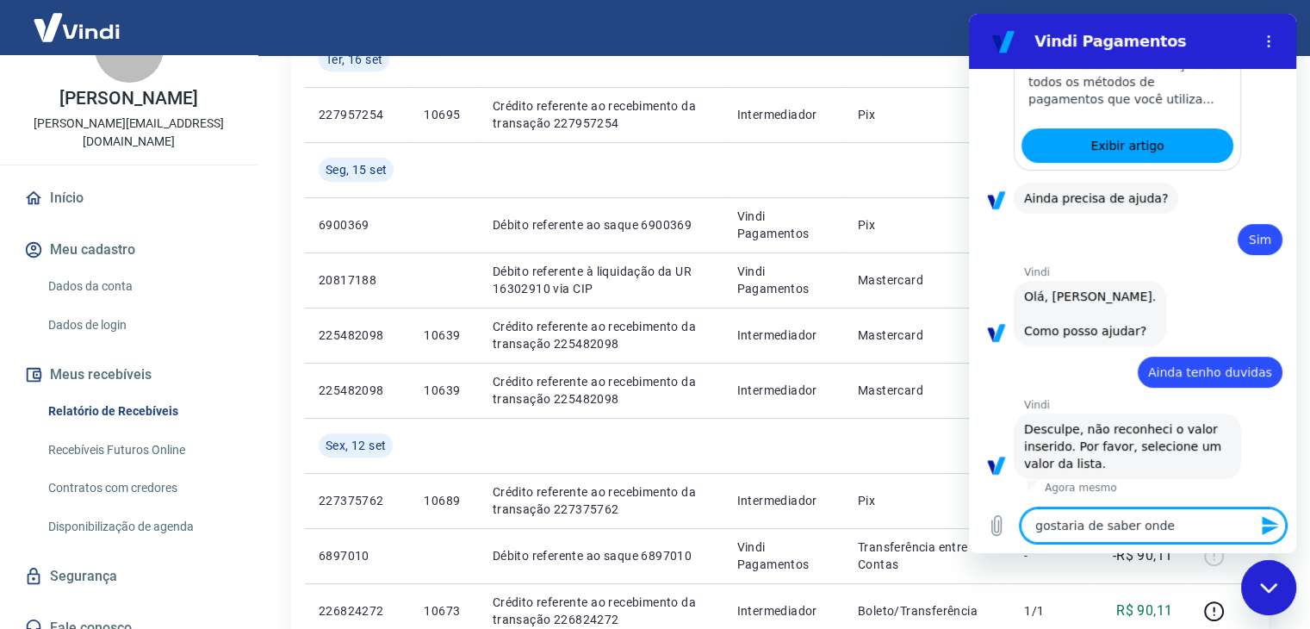
type textarea "gostaria de saber onde"
type textarea "x"
type textarea "gostaria de saber onde l"
type textarea "x"
type textarea "gostaria de saber onde lo"
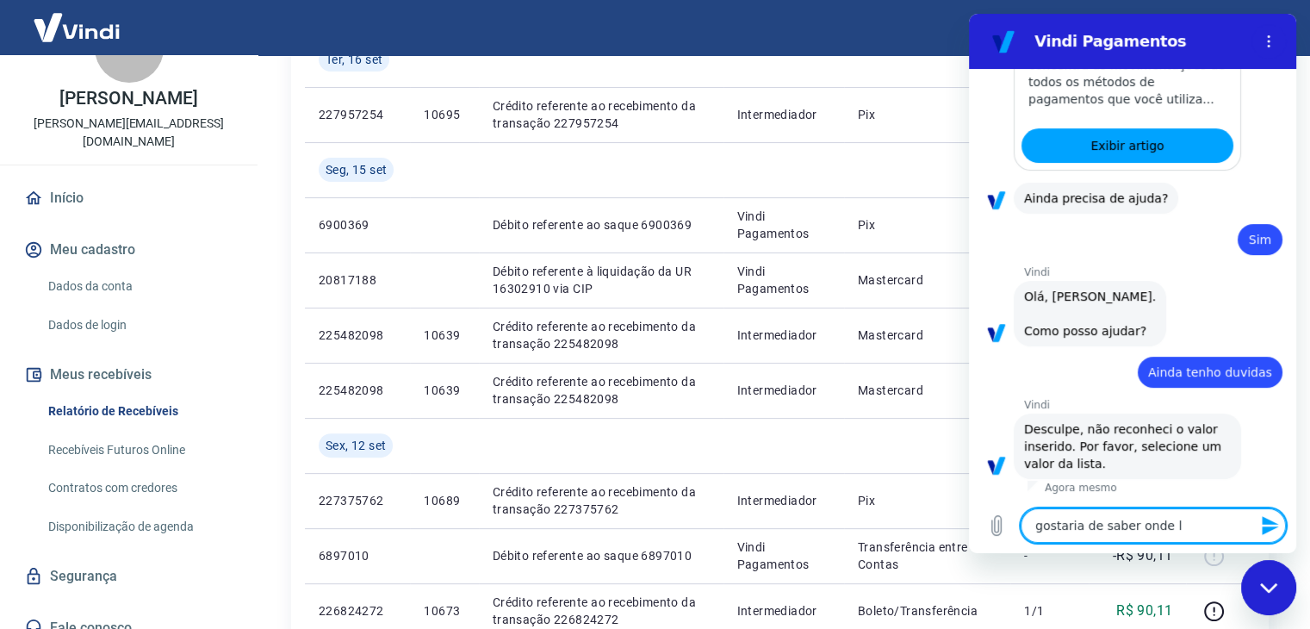
type textarea "x"
type textarea "gostaria de saber onde loc"
type textarea "x"
type textarea "gostaria de saber onde loca"
type textarea "x"
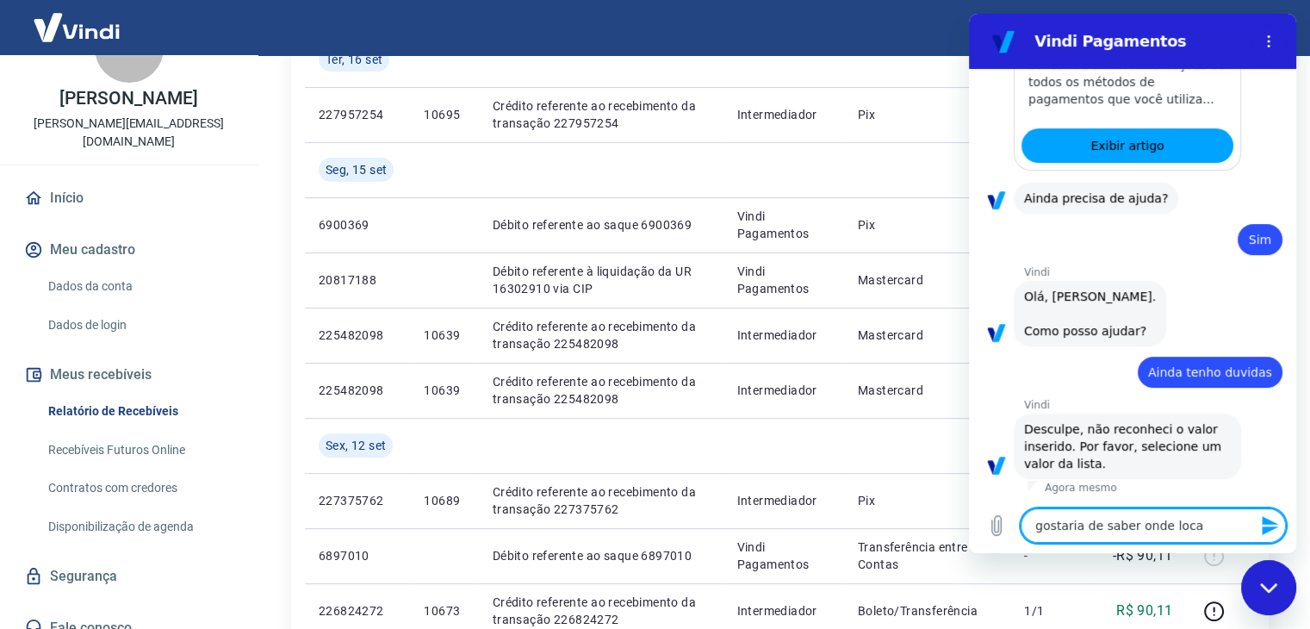
type textarea "gostaria de saber onde local"
type textarea "x"
type textarea "gostaria de saber onde locali"
type textarea "x"
type textarea "gostaria de saber onde localiz"
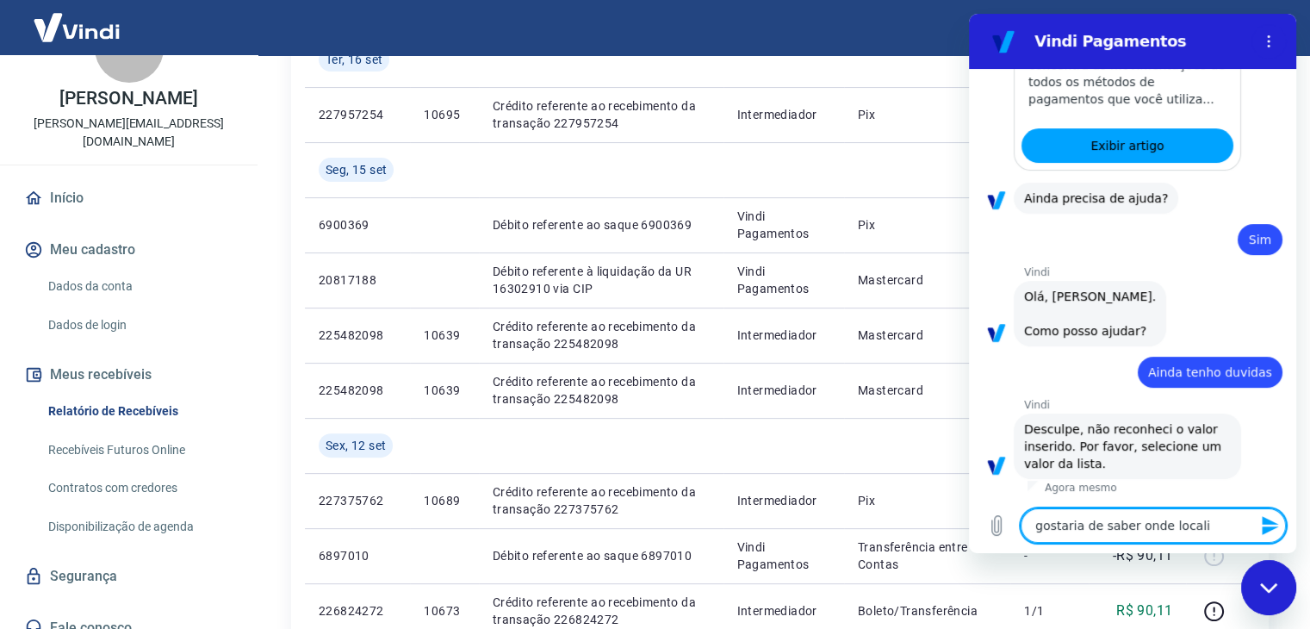
type textarea "x"
type textarea "gostaria de saber onde localiza"
type textarea "x"
type textarea "gostaria de saber onde localizar"
type textarea "x"
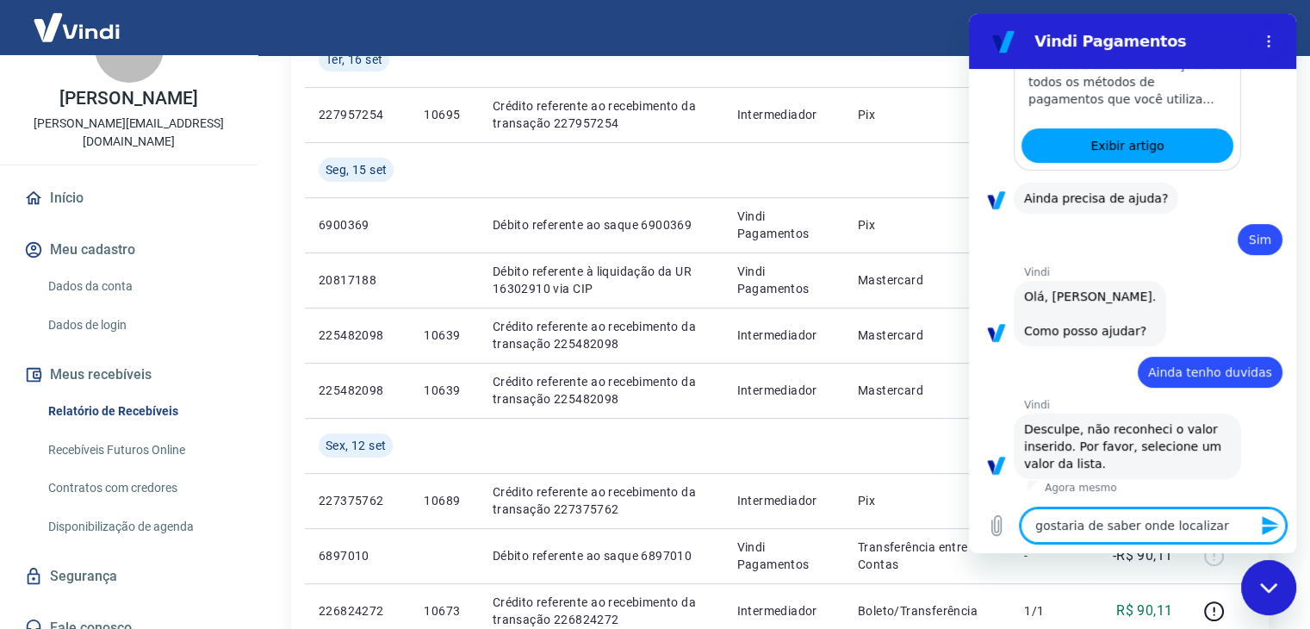
type textarea "gostaria de saber onde localizar"
type textarea "x"
type textarea "gostaria de saber onde localizar e"
type textarea "x"
type textarea "gostaria de saber onde localizar e"
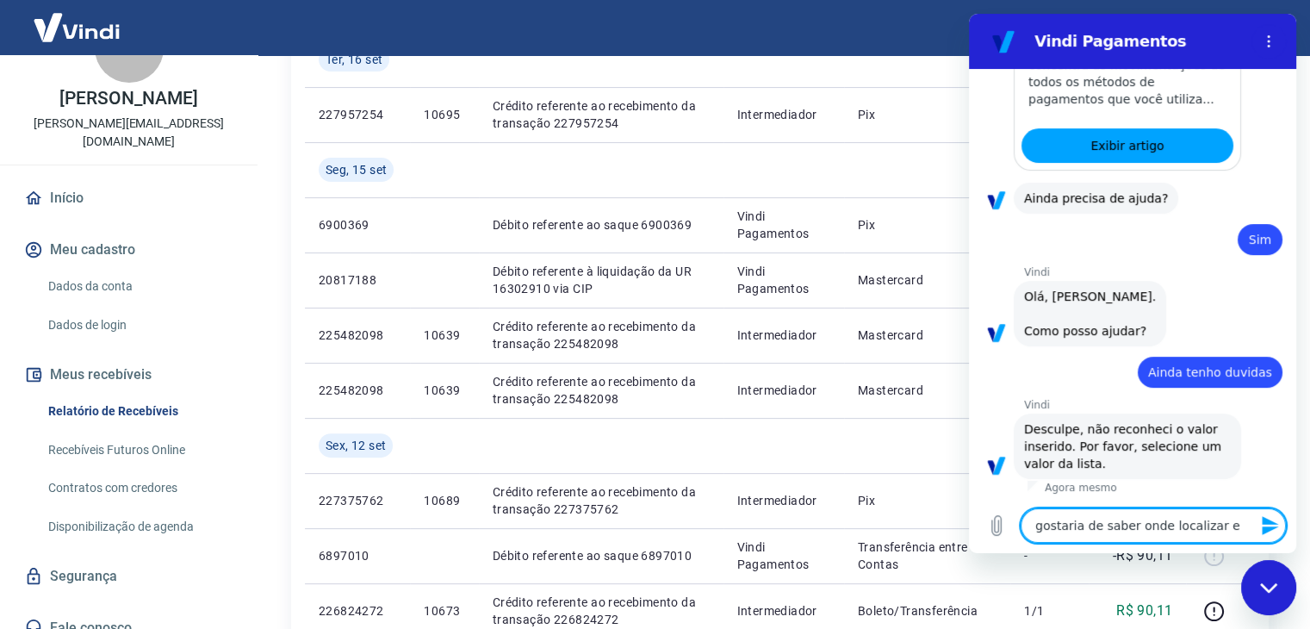
type textarea "x"
type textarea "gostaria de saber onde localizar e s"
type textarea "x"
type textarea "gostaria de saber onde localizar e sa"
type textarea "x"
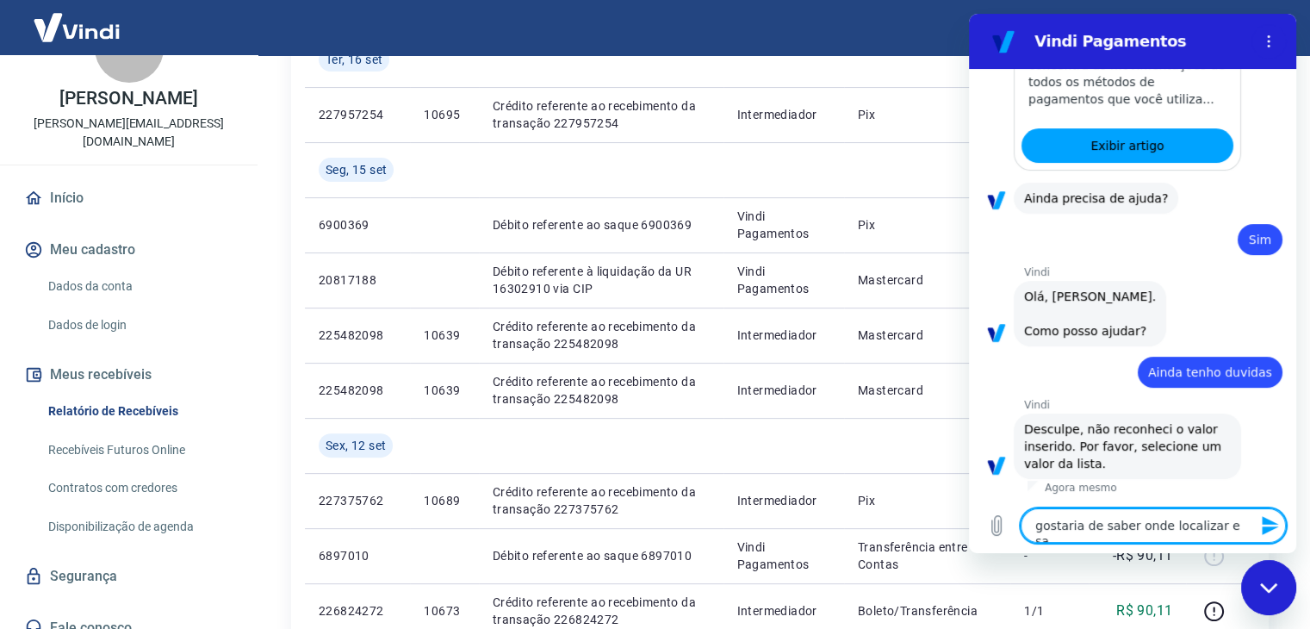
type textarea "gostaria de saber onde localizar e sac"
type textarea "x"
type textarea "gostaria de saber onde localizar e saca"
type textarea "x"
type textarea "gostaria de saber onde localizar e sacar"
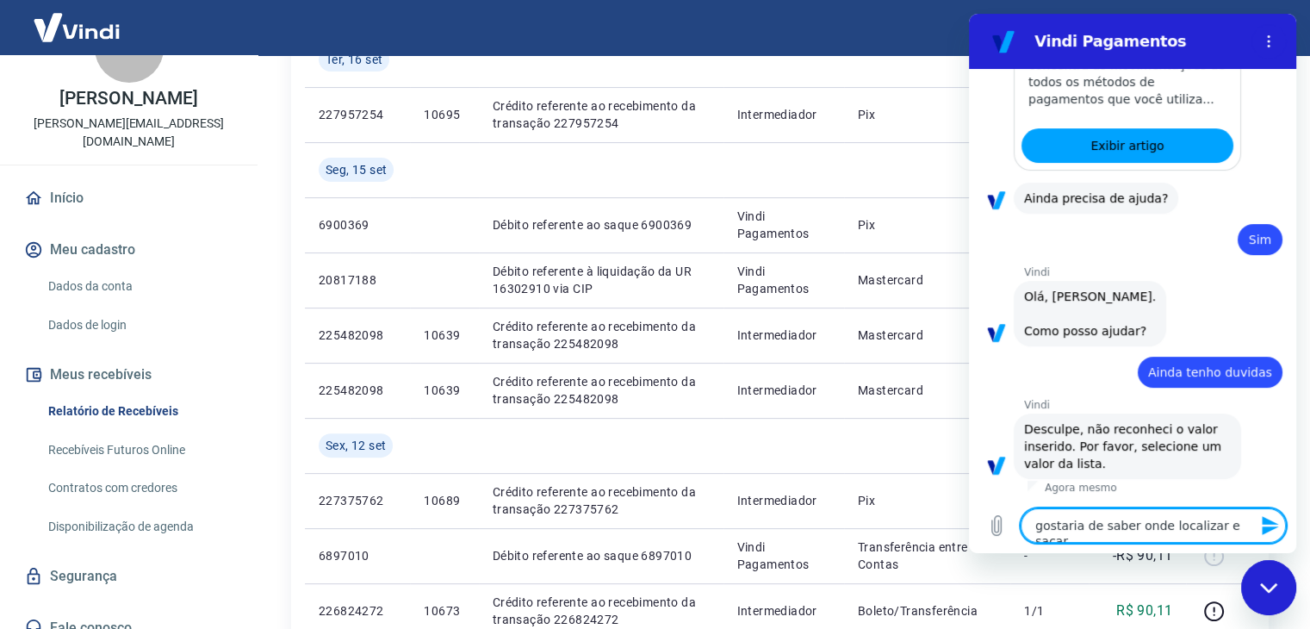
type textarea "x"
type textarea "gostaria de saber onde localizar e sacar"
type textarea "x"
type textarea "gostaria de saber onde localizar e sacar o"
type textarea "x"
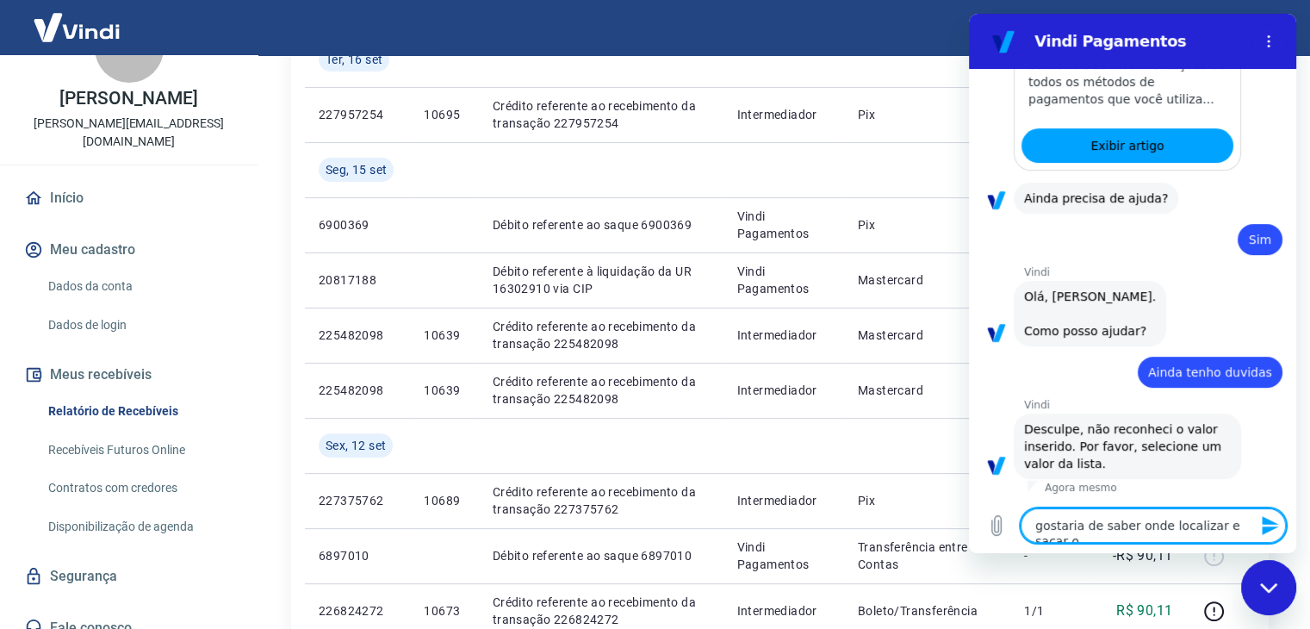
scroll to position [496, 0]
type textarea "gostaria de saber onde localizar e sacar o"
type textarea "x"
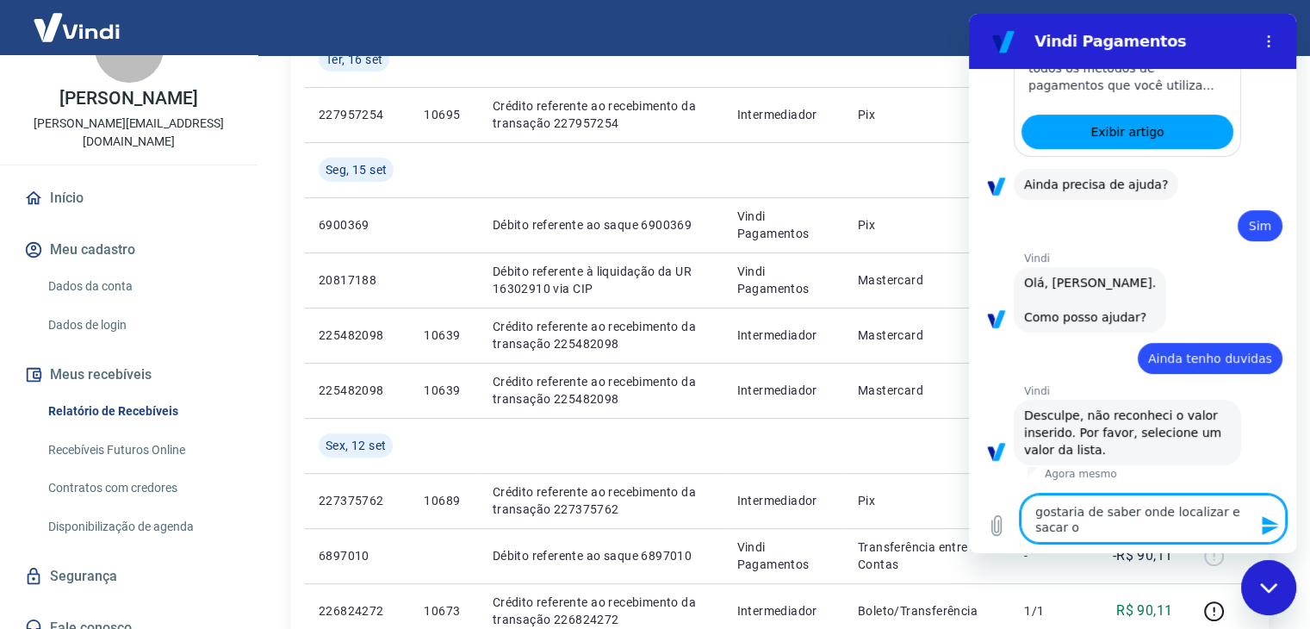
type textarea "gostaria de saber onde localizar e sacar o v"
type textarea "x"
type textarea "gostaria de saber onde localizar e sacar o va"
type textarea "x"
type textarea "gostaria de saber onde localizar e sacar o val"
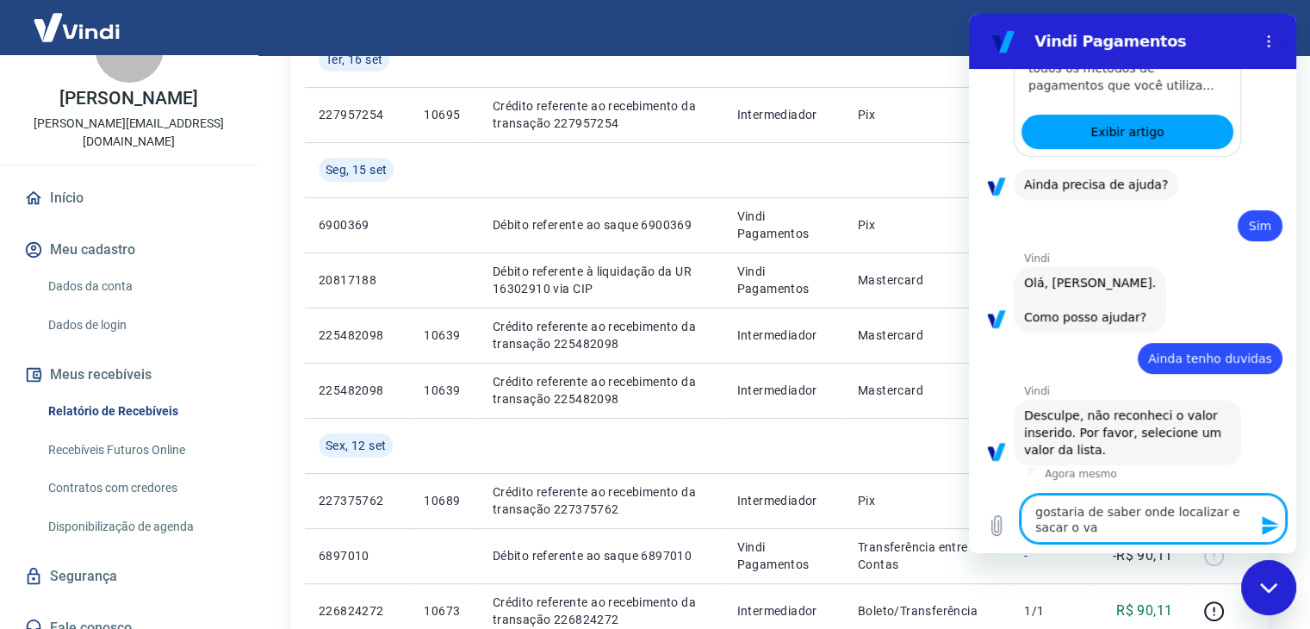
type textarea "x"
type textarea "gostaria de saber onde localizar e sacar o valo"
type textarea "x"
type textarea "gostaria de saber onde localizar e sacar o valor"
type textarea "x"
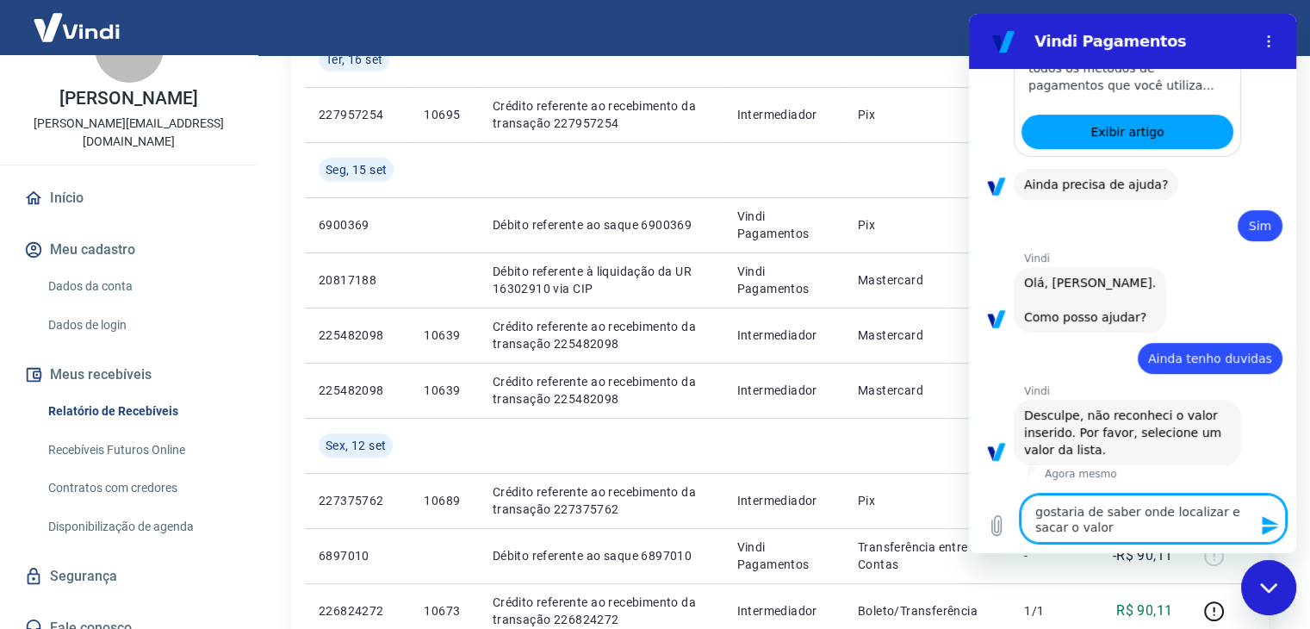
type textarea "gostaria de saber onde localizar e sacar o valor"
type textarea "x"
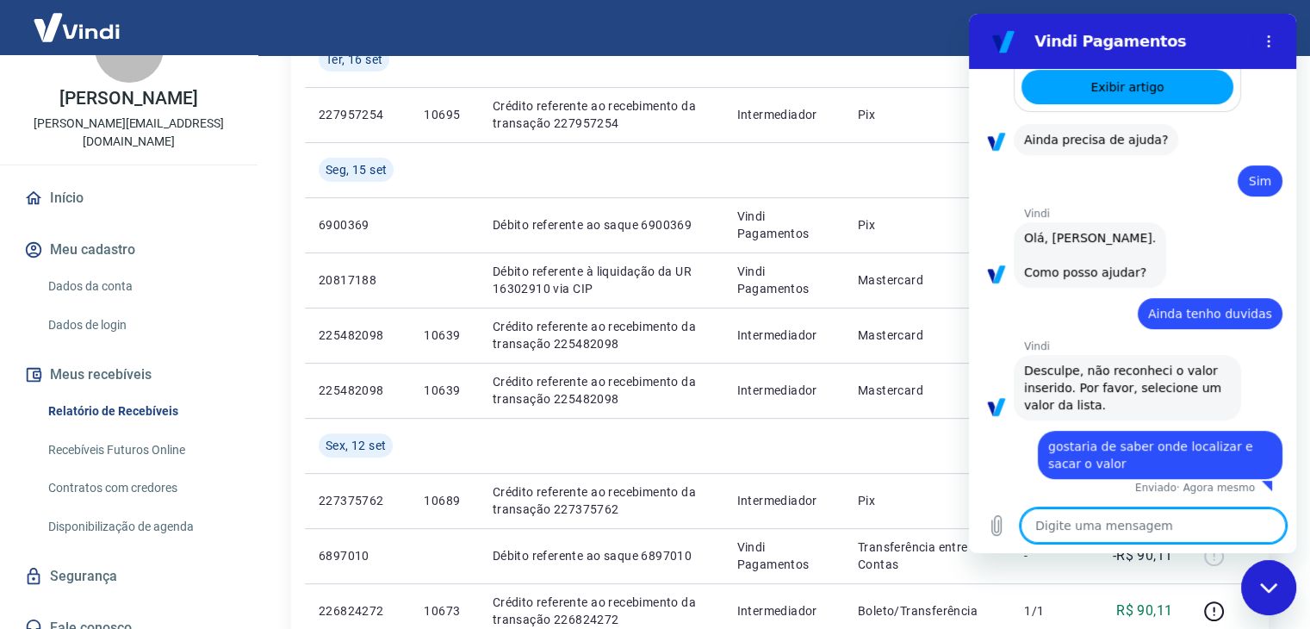
type textarea "x"
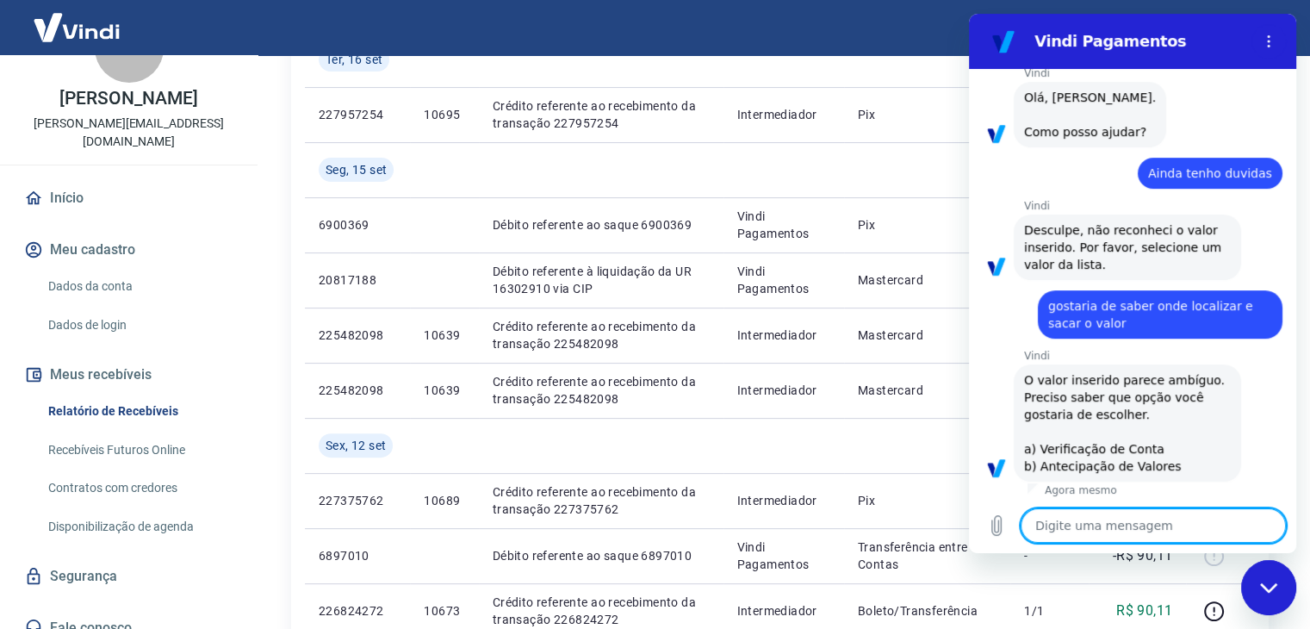
scroll to position [685, 0]
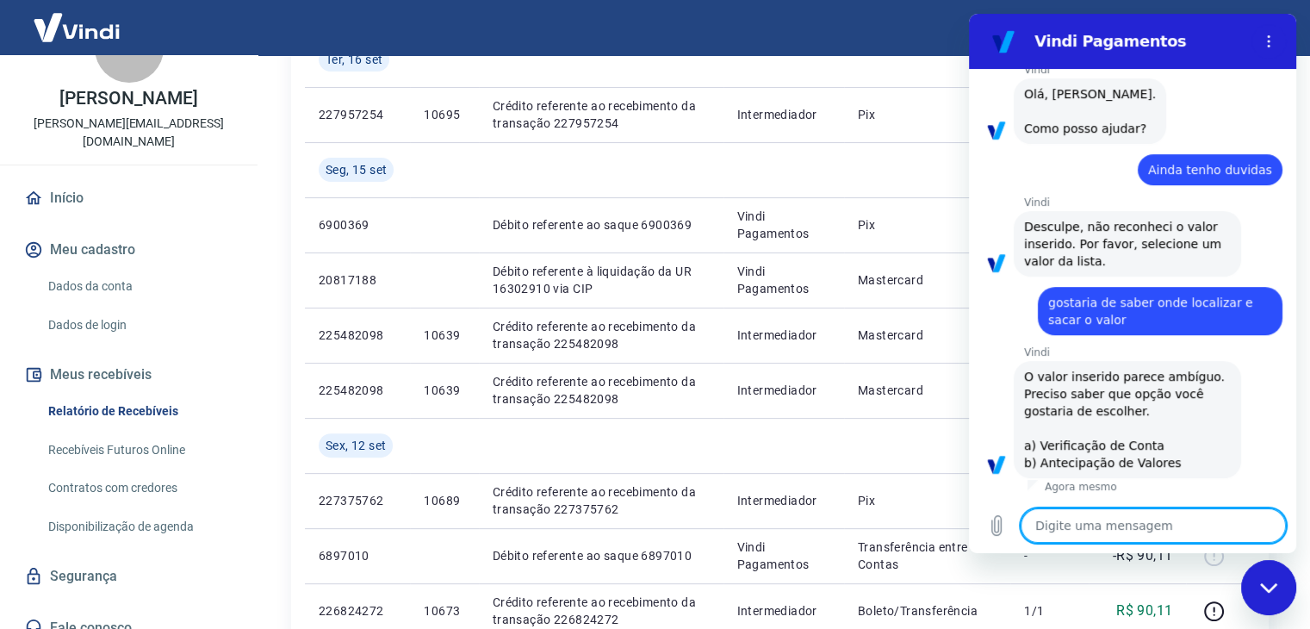
click at [1117, 532] on textarea at bounding box center [1153, 525] width 265 height 34
type textarea "a"
type textarea "x"
type textarea "a"
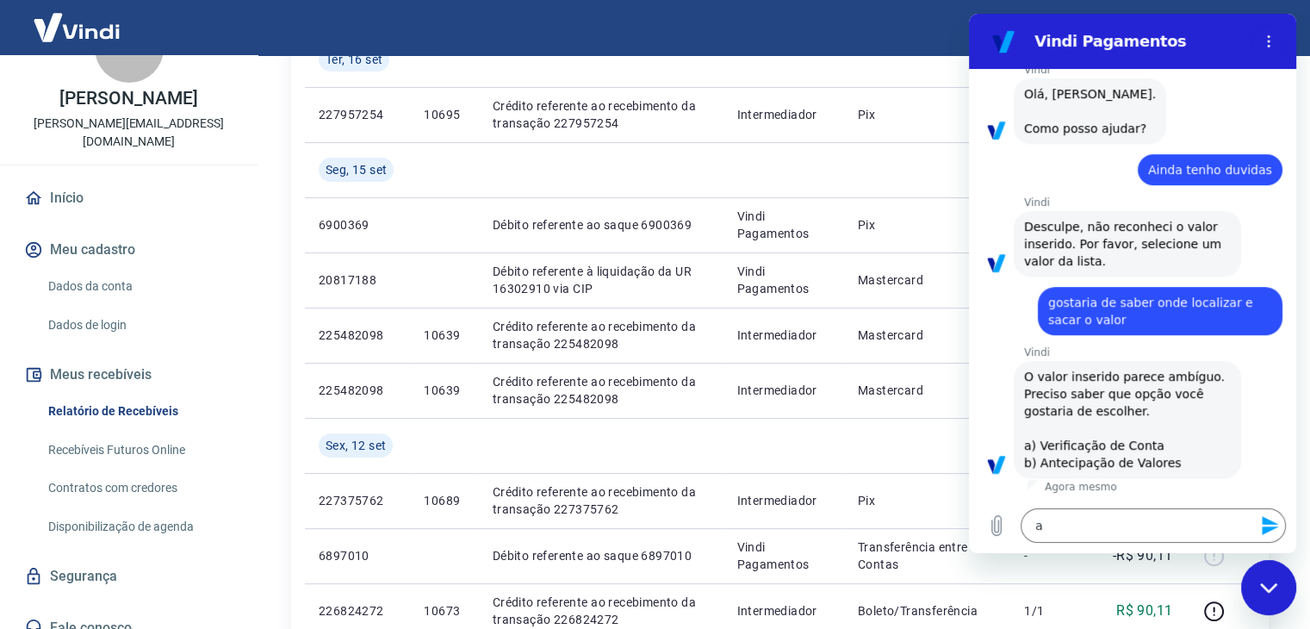
click at [1276, 525] on icon "Enviar mensagem" at bounding box center [1270, 525] width 21 height 21
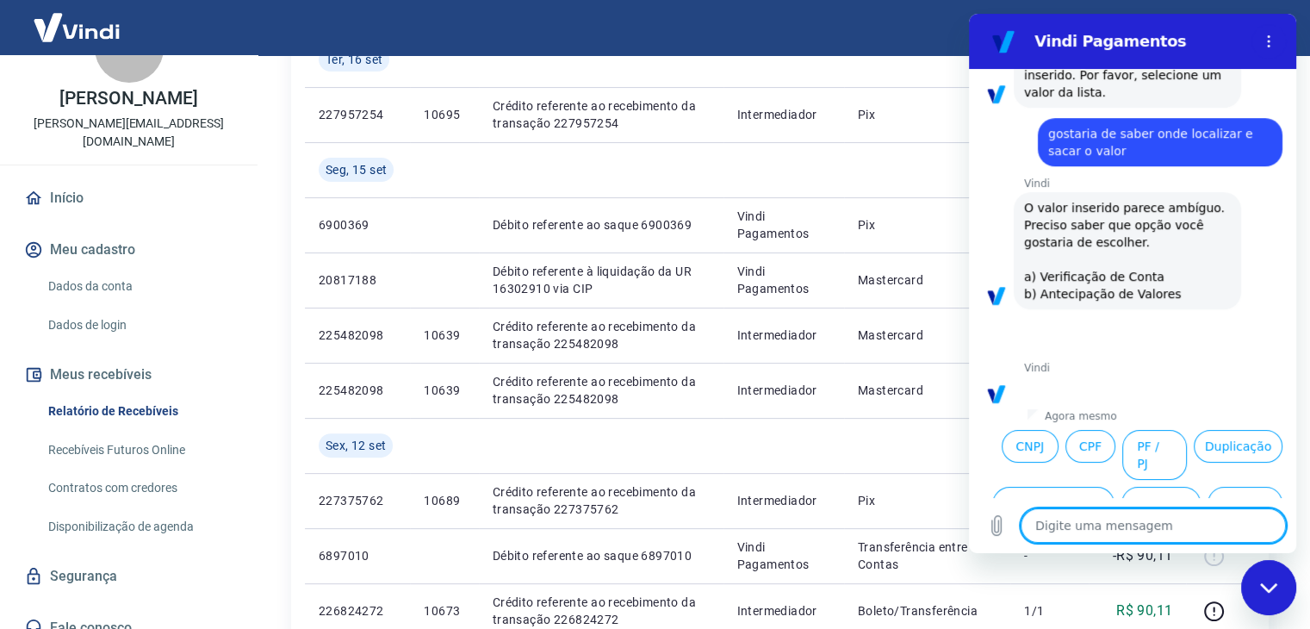
scroll to position [940, 0]
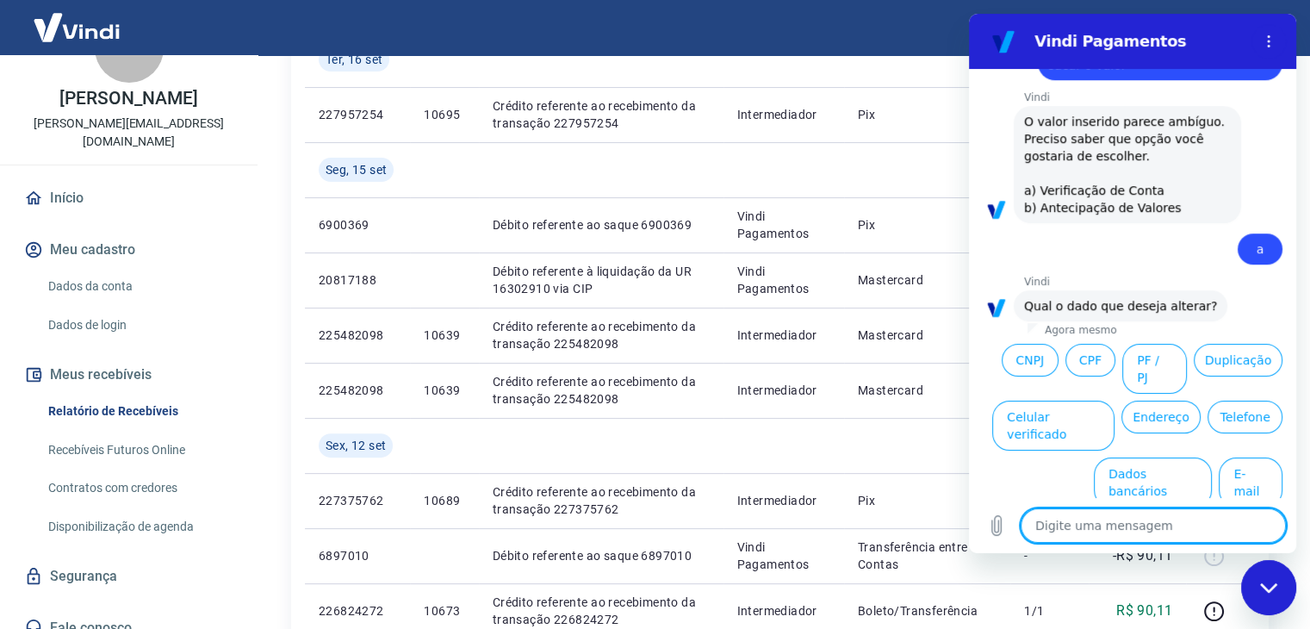
click at [266, 208] on div "Início / Meus Recebíveis / Relatório de Recebíveis Relatório de Recebíveis Saib…" at bounding box center [780, 594] width 1060 height 1940
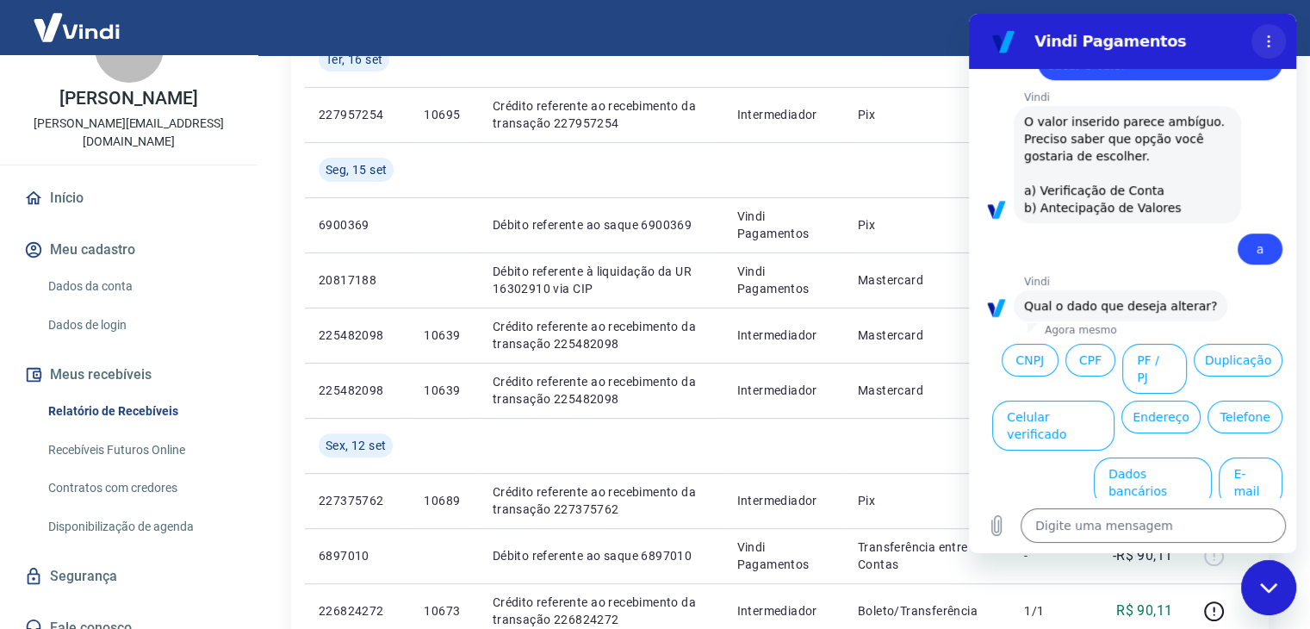
click at [1269, 31] on button "Menu de opções" at bounding box center [1269, 41] width 34 height 34
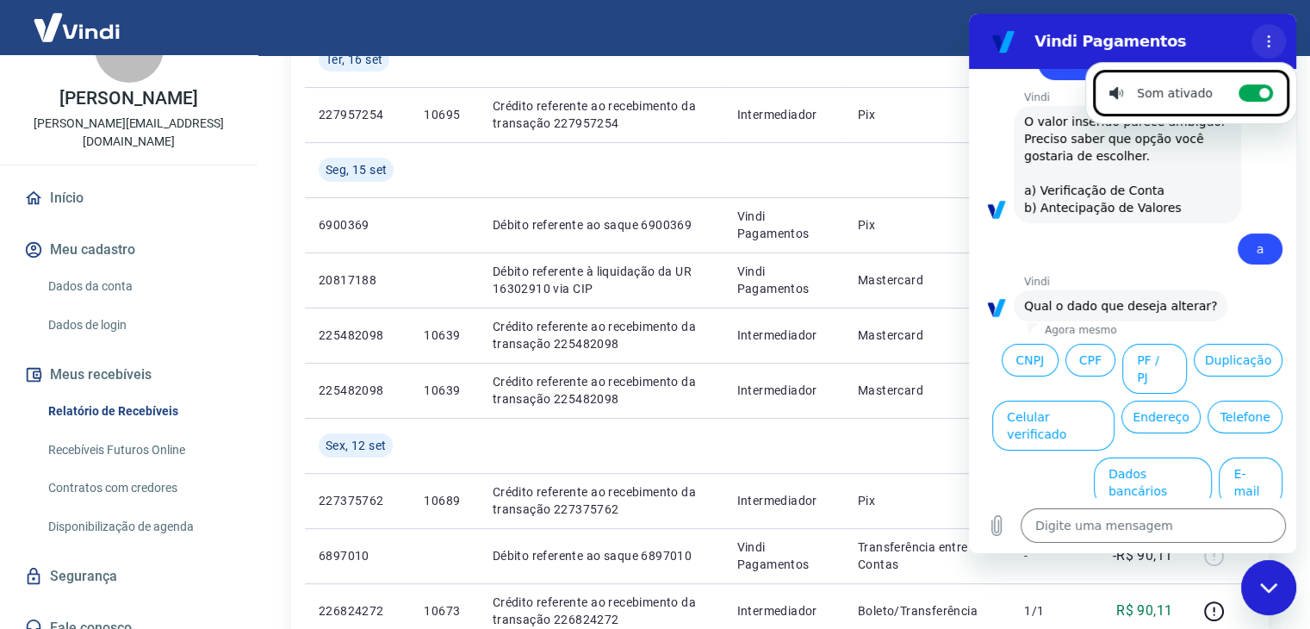
click at [1271, 28] on button "Menu de opções" at bounding box center [1269, 41] width 34 height 34
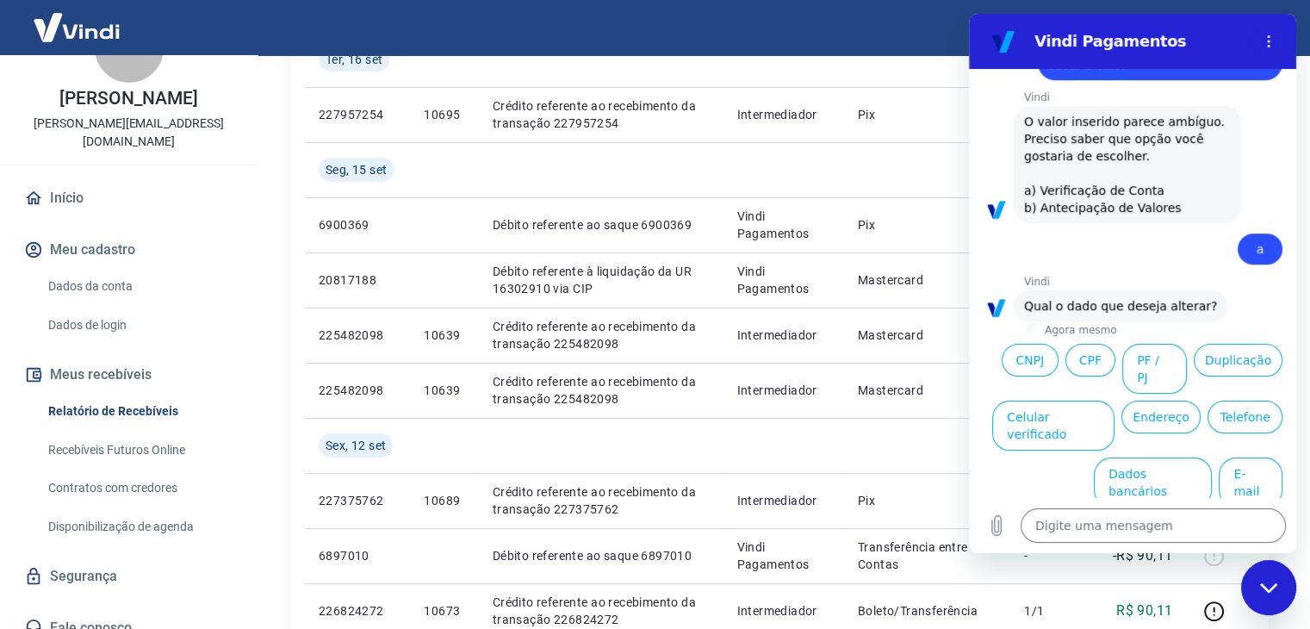
click at [1269, 583] on icon "Fechar janela de mensagens" at bounding box center [1269, 587] width 18 height 11
type textarea "x"
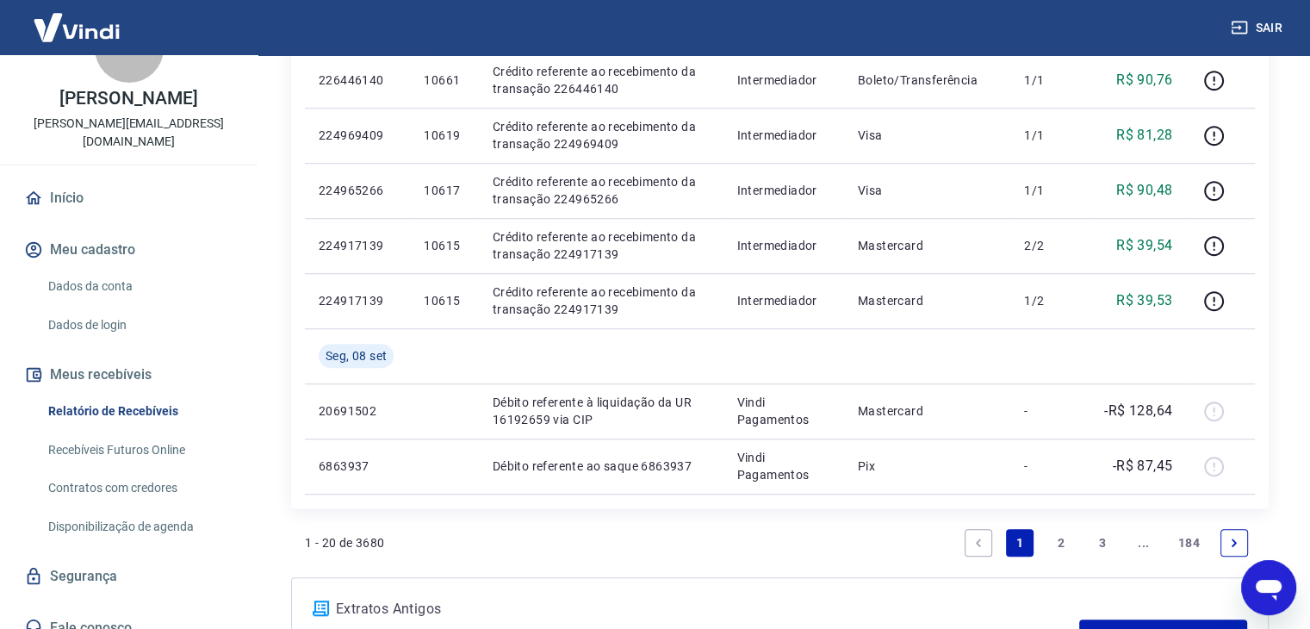
scroll to position [1439, 0]
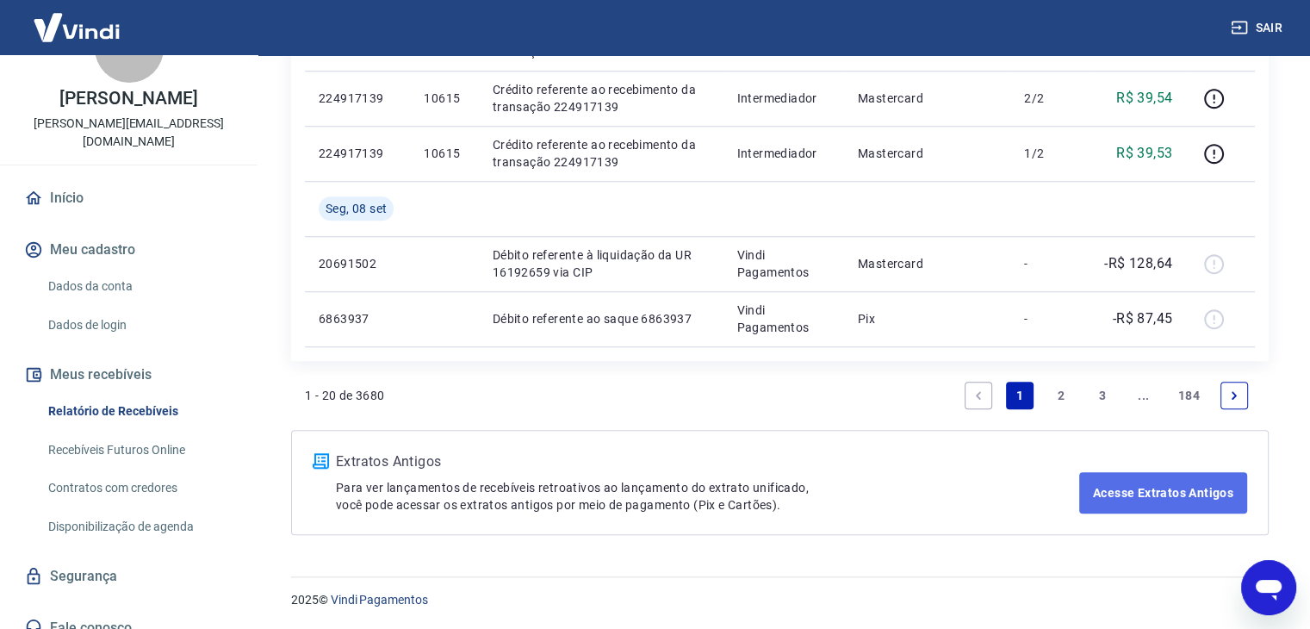
click at [1135, 489] on link "Acesse Extratos Antigos" at bounding box center [1163, 492] width 168 height 41
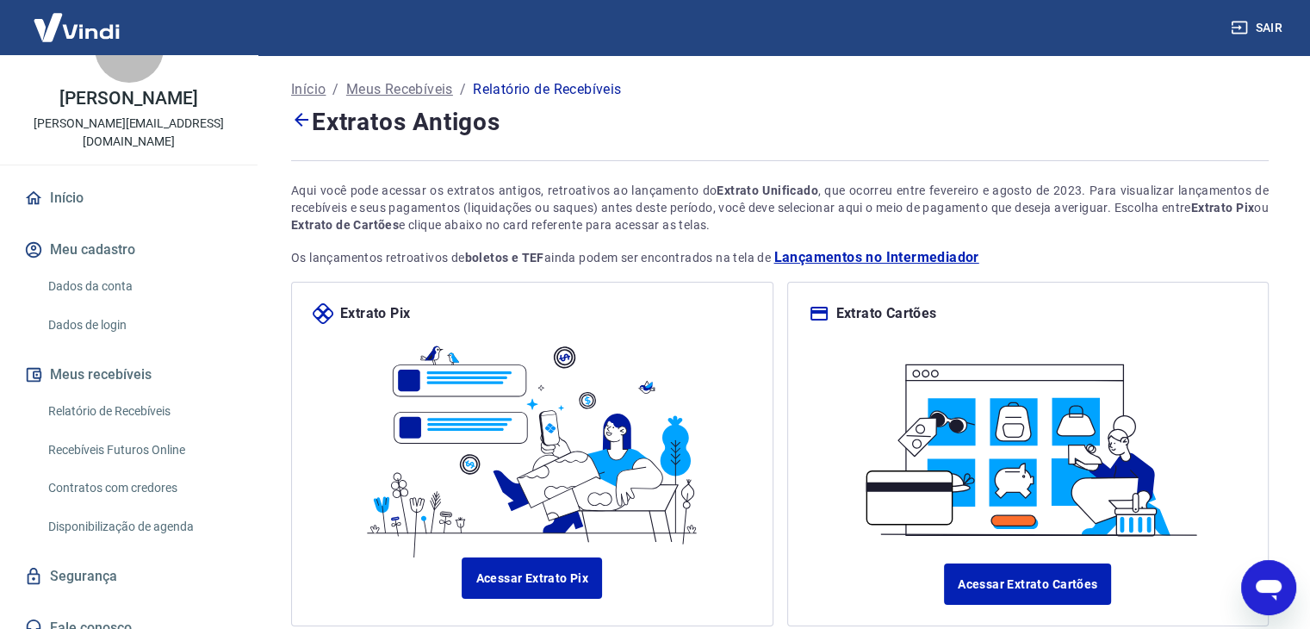
scroll to position [119, 0]
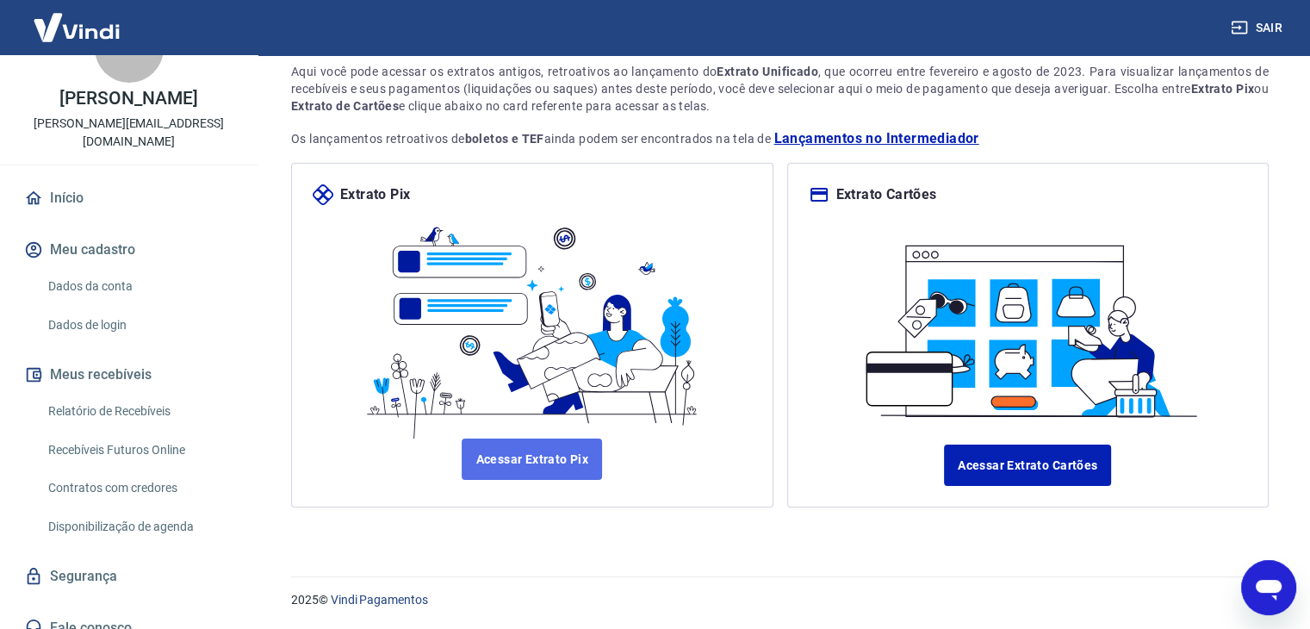
click at [518, 456] on link "Acessar Extrato Pix" at bounding box center [532, 458] width 140 height 41
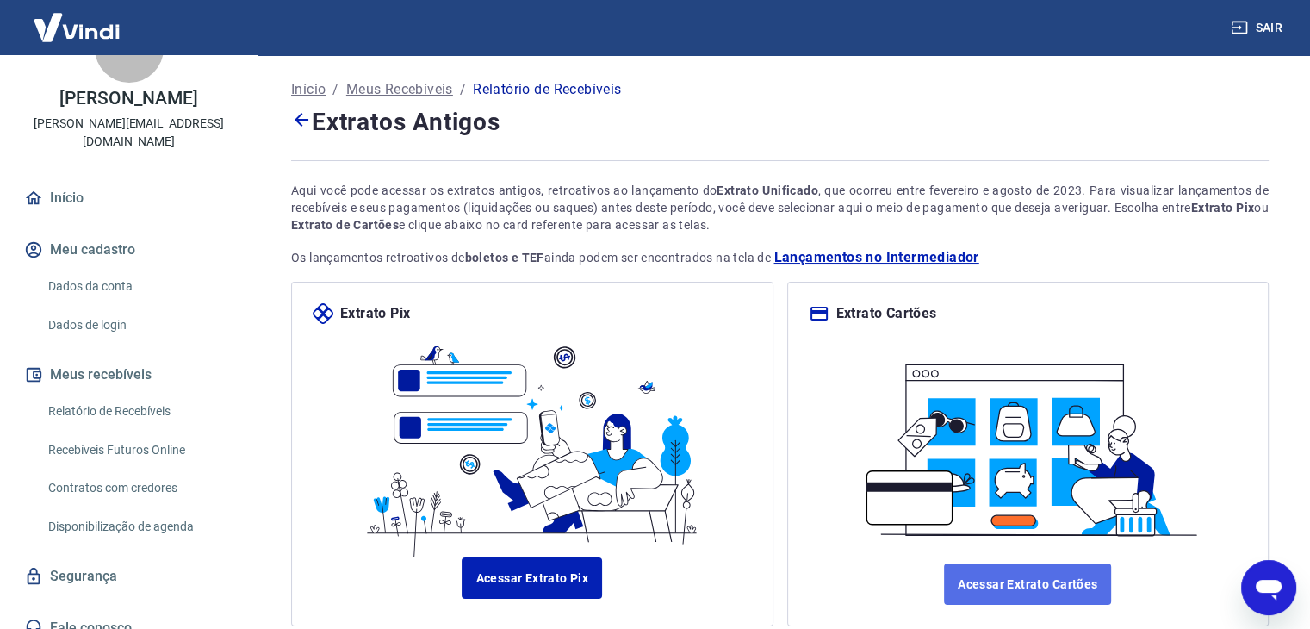
click at [1019, 577] on link "Acessar Extrato Cartões" at bounding box center [1027, 583] width 167 height 41
click at [882, 254] on span "Lançamentos no Intermediador" at bounding box center [876, 257] width 205 height 21
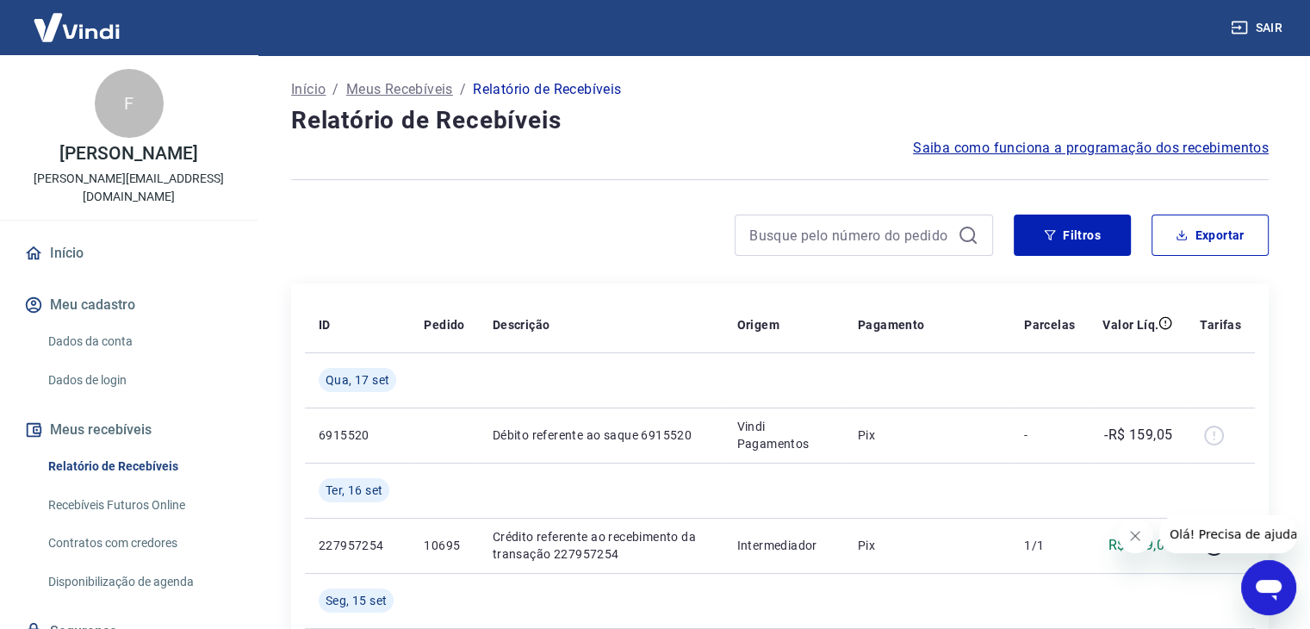
click at [1158, 144] on span "Saiba como funciona a programação dos recebimentos" at bounding box center [1091, 148] width 356 height 21
click at [1136, 530] on icon "Fechar mensagem da empresa" at bounding box center [1135, 536] width 14 height 14
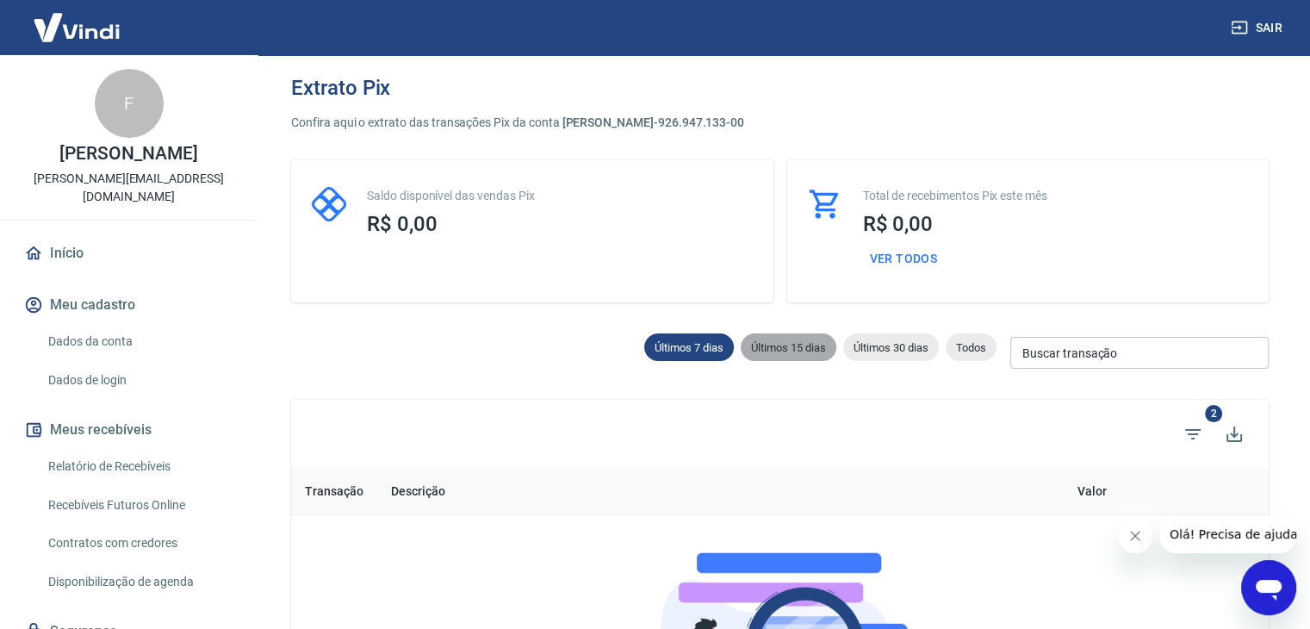
click at [808, 343] on span "Últimos 15 dias" at bounding box center [789, 347] width 96 height 13
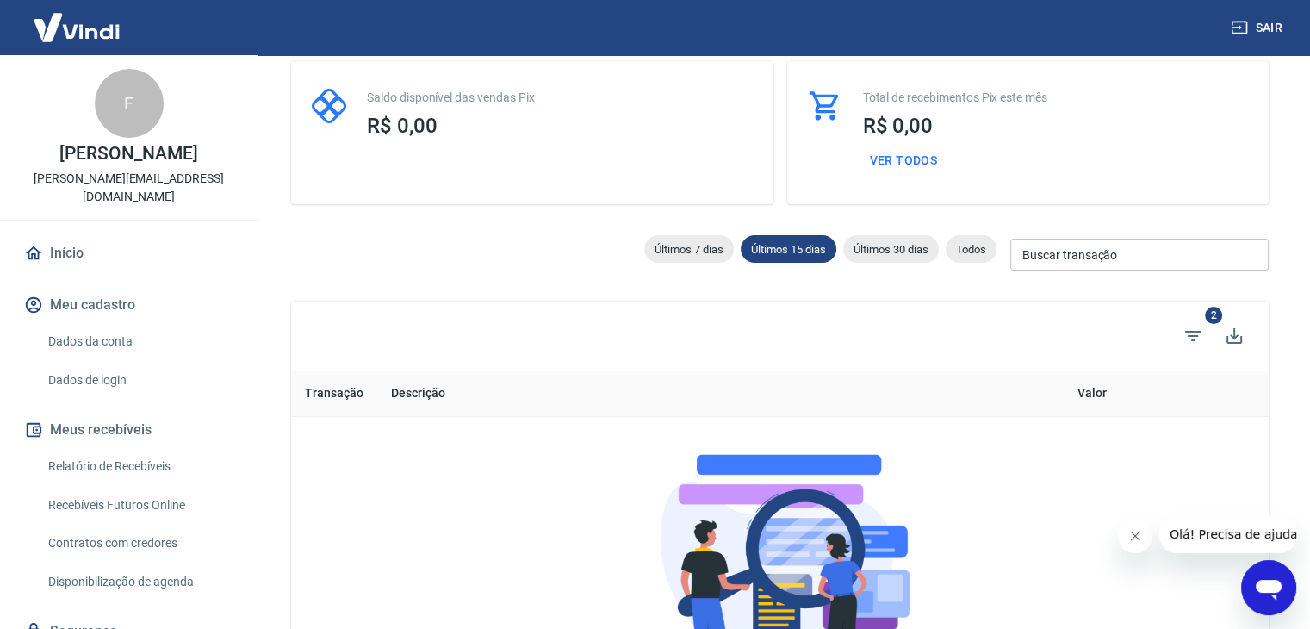
scroll to position [12, 0]
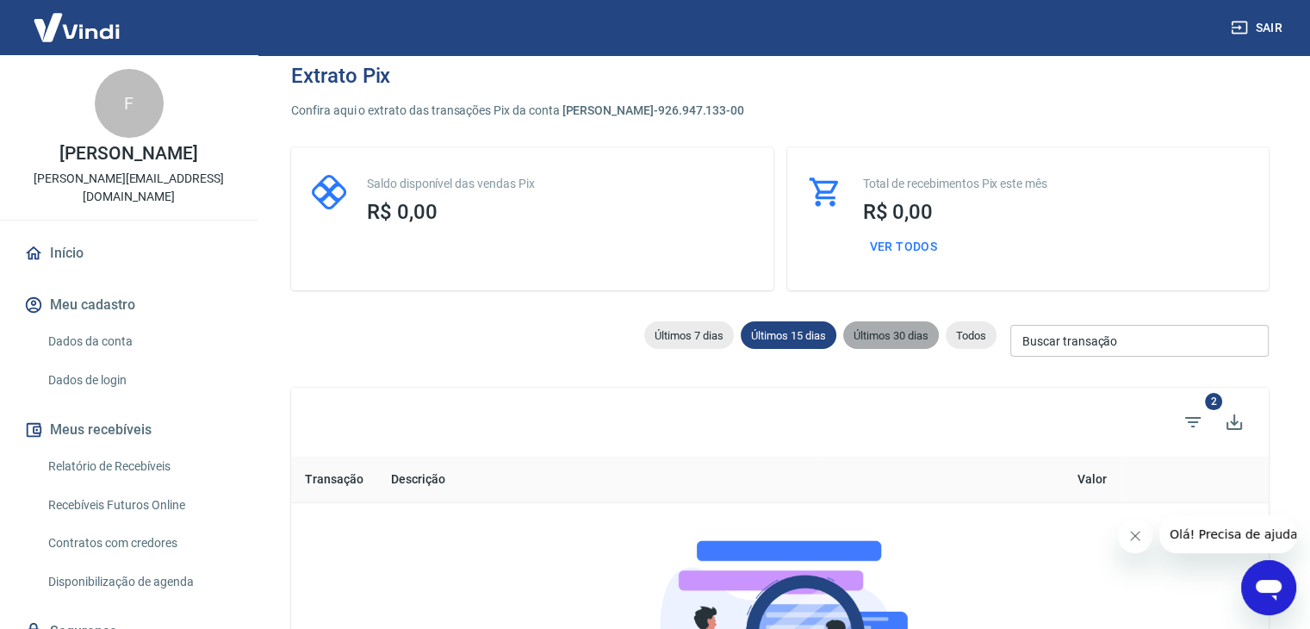
click at [904, 339] on span "Últimos 30 dias" at bounding box center [891, 335] width 96 height 13
type input "[DATE]"
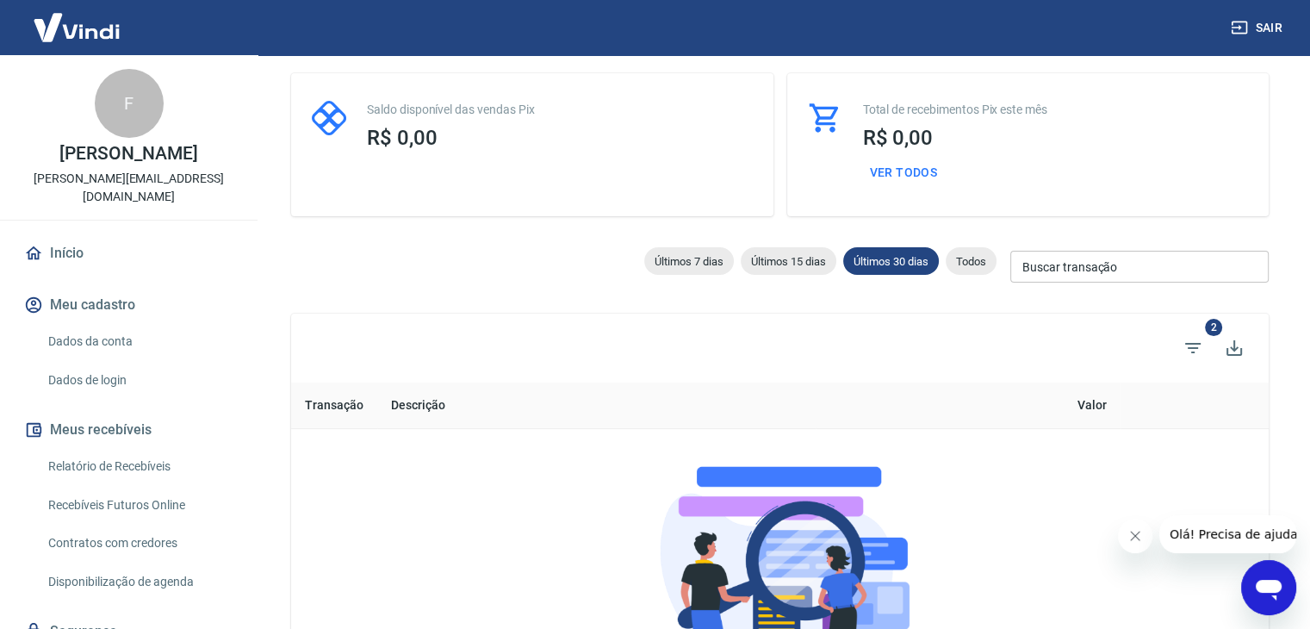
scroll to position [172, 0]
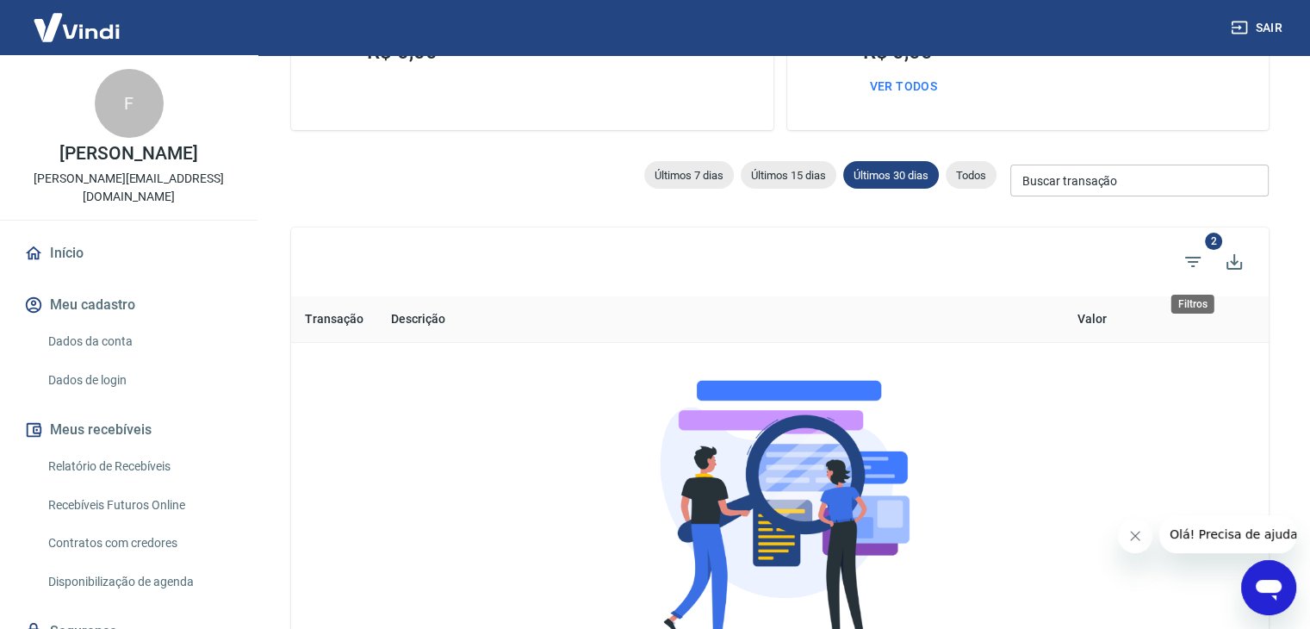
click at [1187, 259] on icon "Filtros" at bounding box center [1193, 262] width 21 height 21
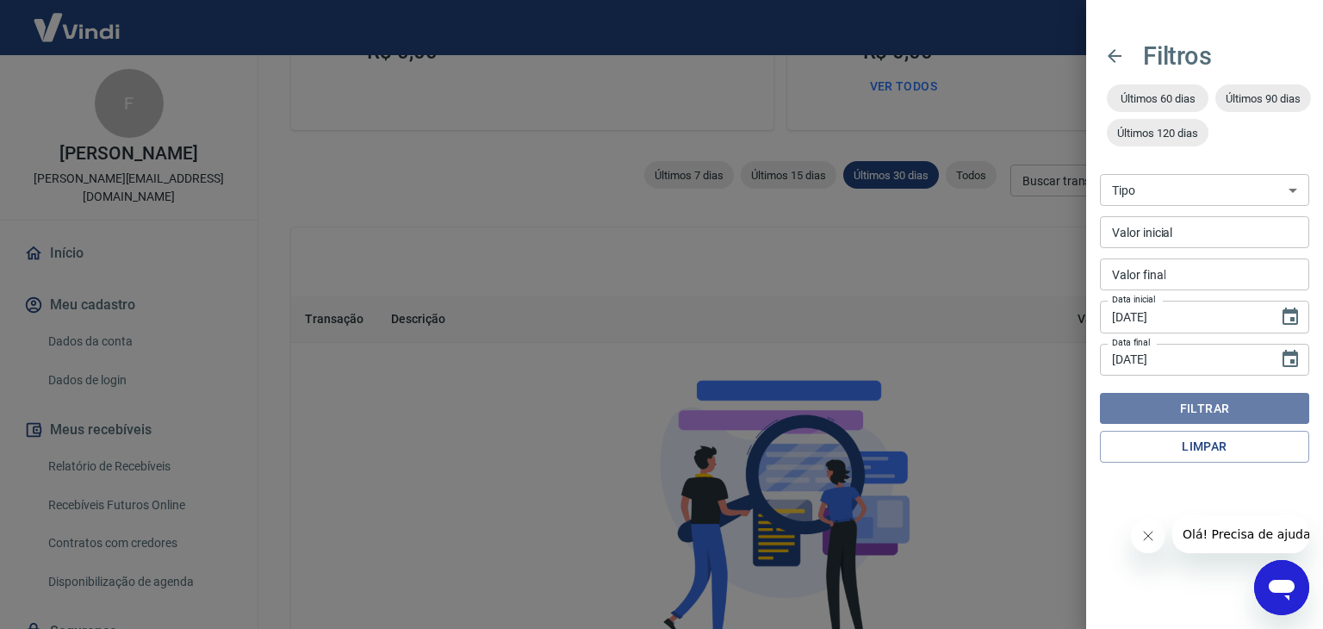
drag, startPoint x: 1209, startPoint y: 401, endPoint x: 1189, endPoint y: 404, distance: 21.0
click at [1209, 401] on button "Filtrar" at bounding box center [1204, 409] width 209 height 32
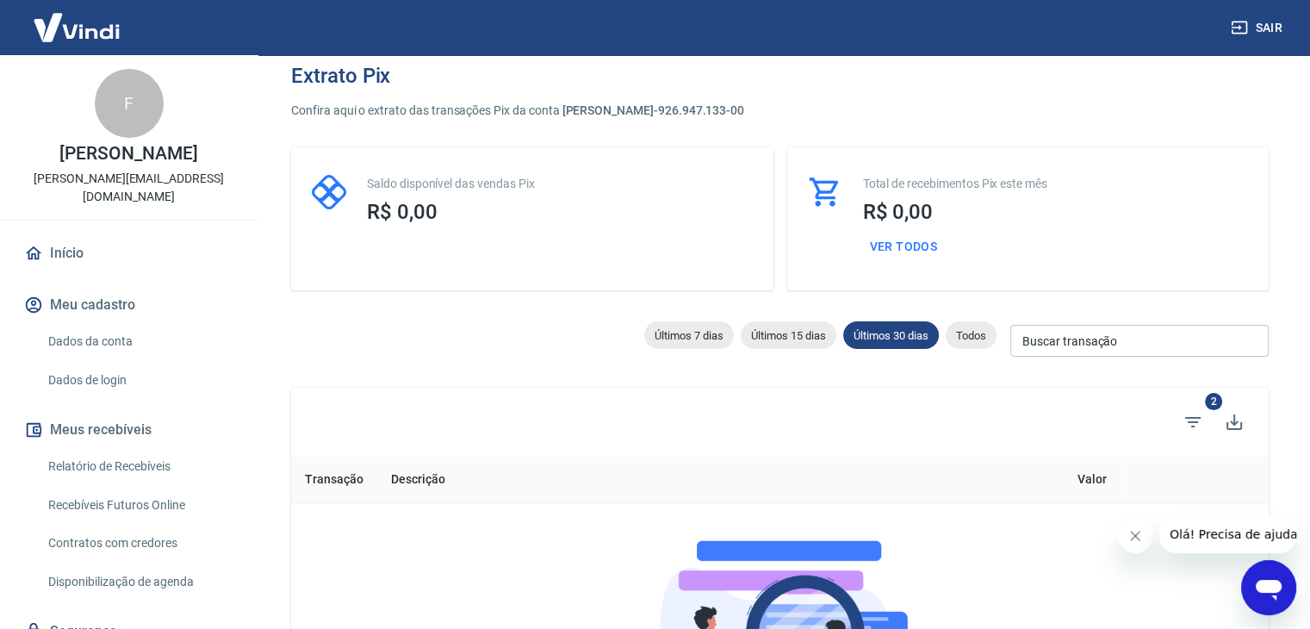
scroll to position [0, 0]
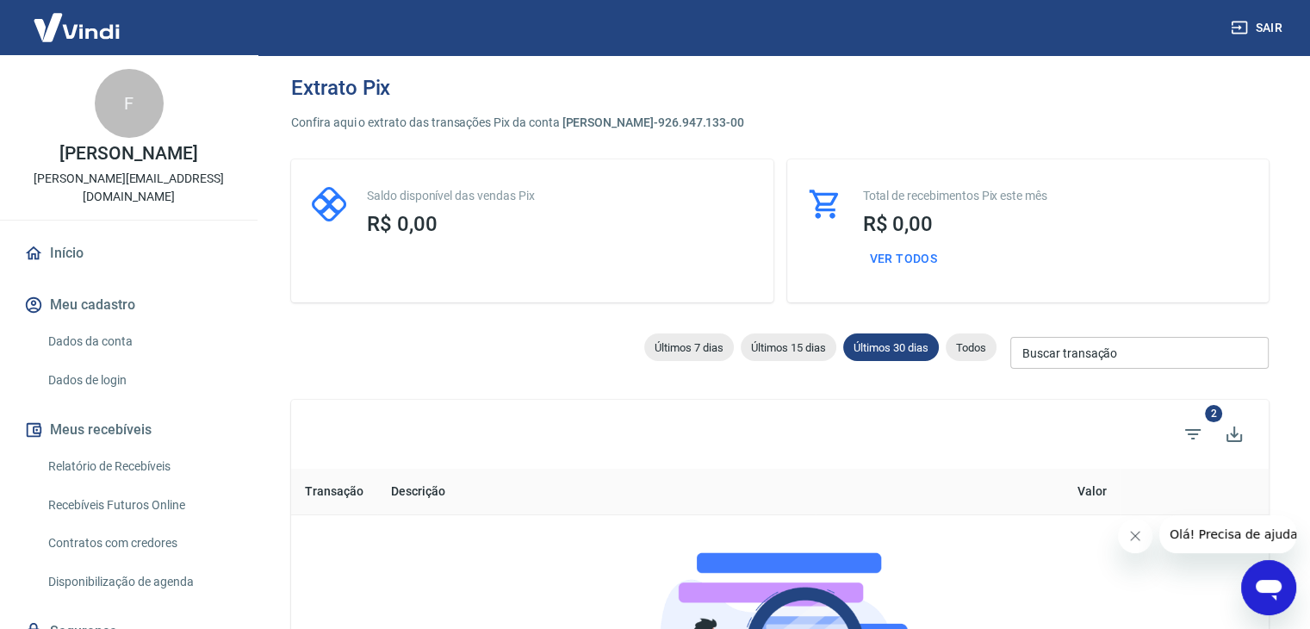
drag, startPoint x: 1134, startPoint y: 532, endPoint x: 2268, endPoint y: 1080, distance: 1259.9
click at [1134, 532] on icon "Fechar mensagem da empresa" at bounding box center [1135, 536] width 14 height 14
click at [1085, 357] on input "Buscar transação" at bounding box center [1139, 353] width 258 height 32
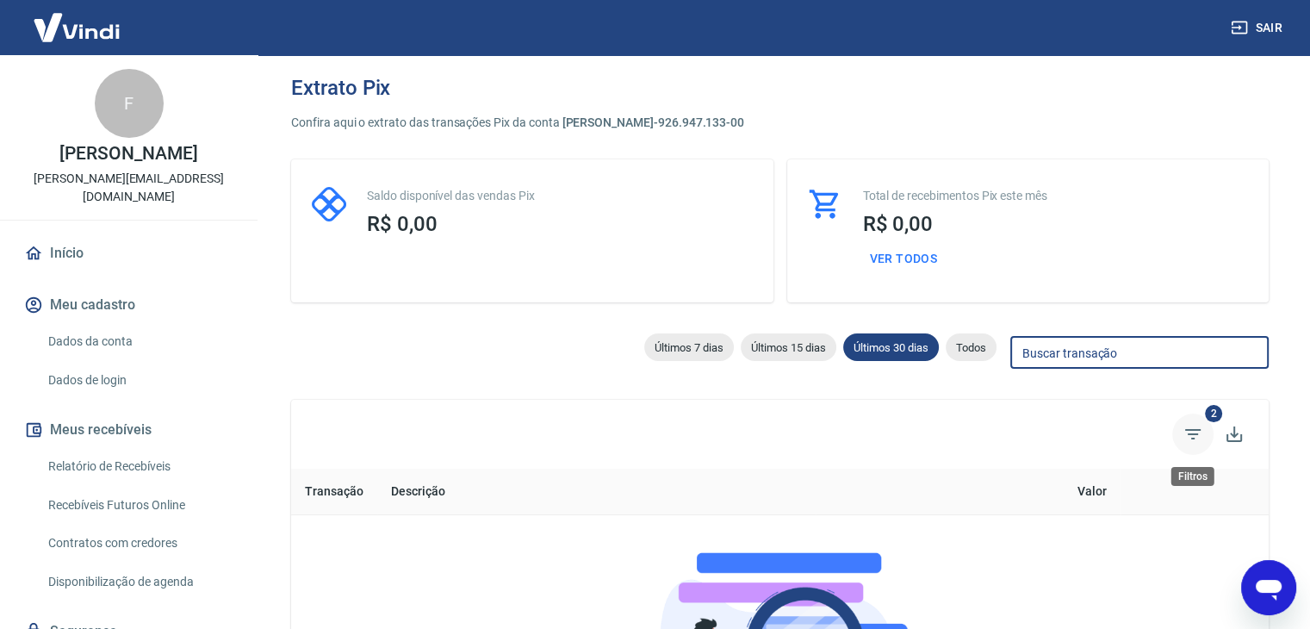
click at [1203, 425] on icon "Filtros" at bounding box center [1193, 434] width 21 height 21
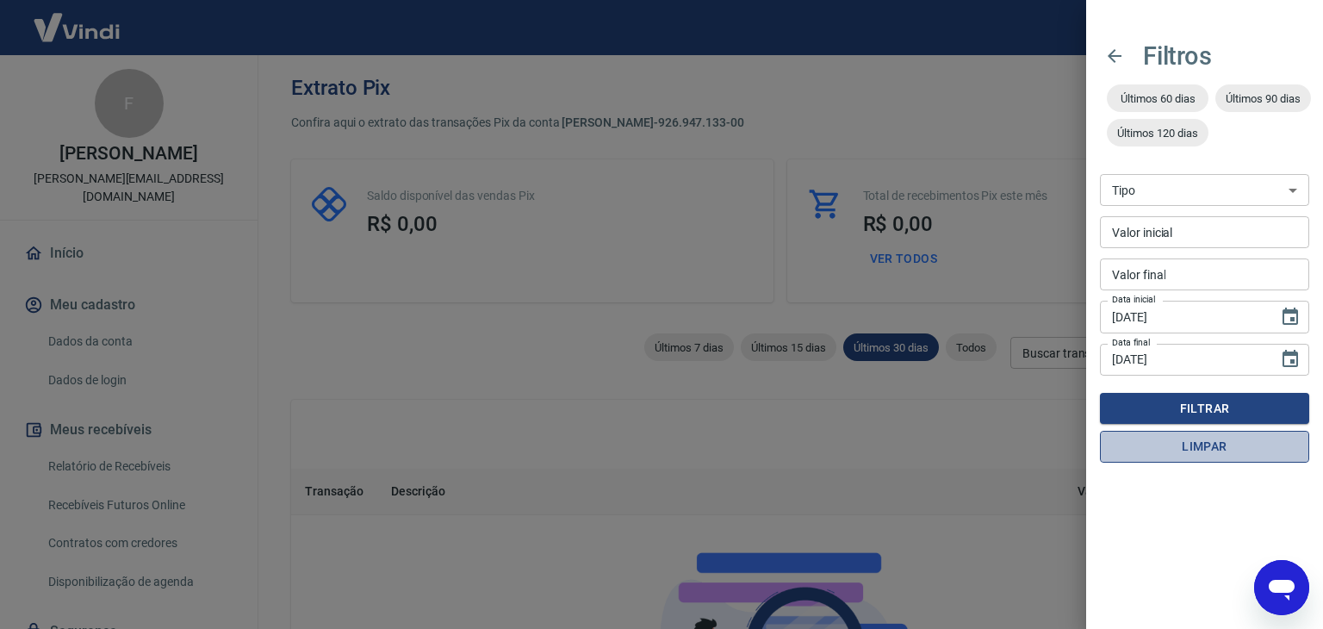
click at [1234, 442] on button "Limpar" at bounding box center [1204, 447] width 209 height 32
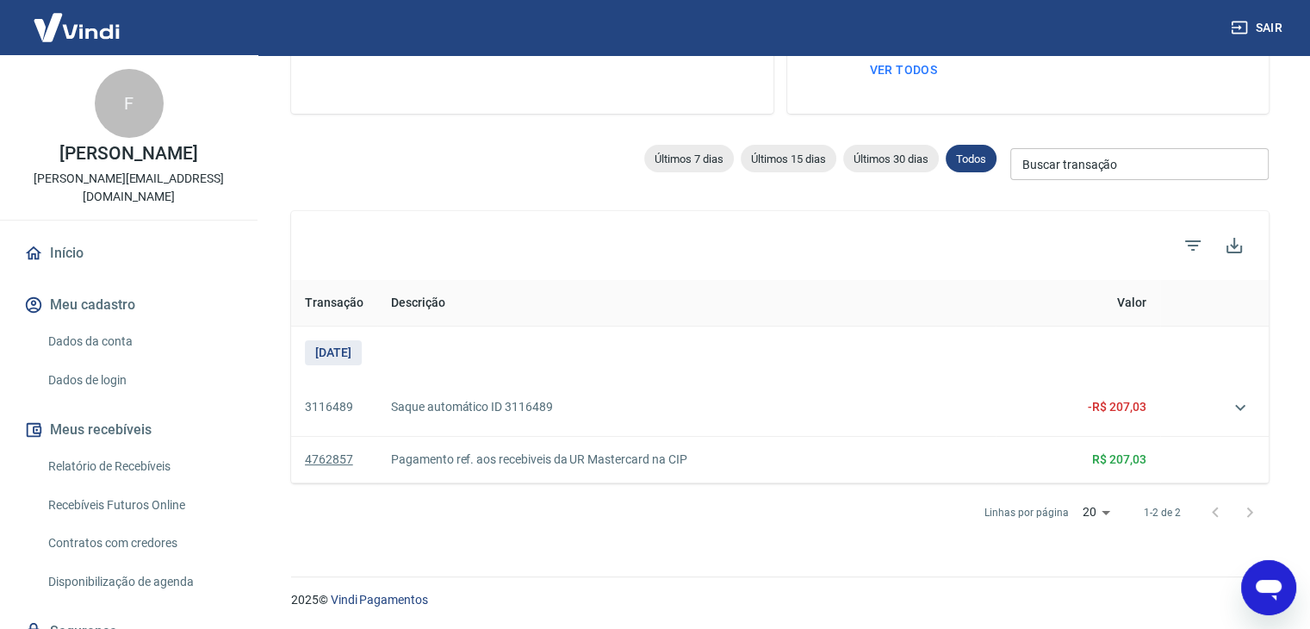
scroll to position [16, 0]
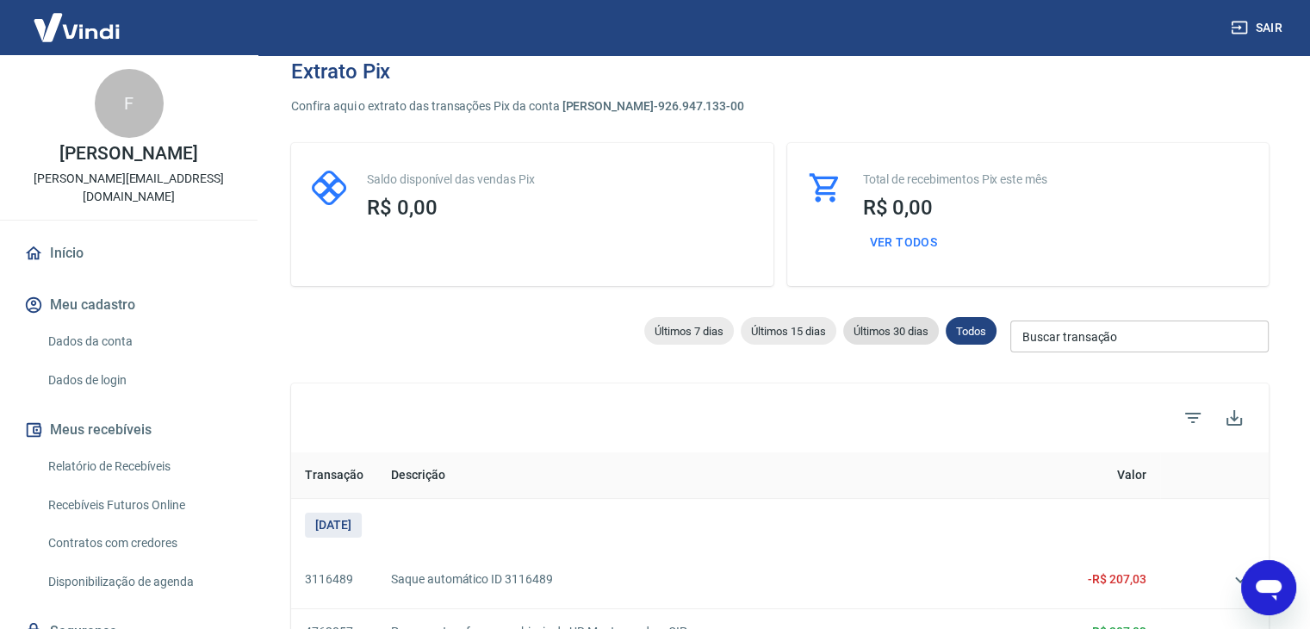
click at [890, 325] on span "Últimos 30 dias" at bounding box center [891, 331] width 96 height 13
type input "[DATE]"
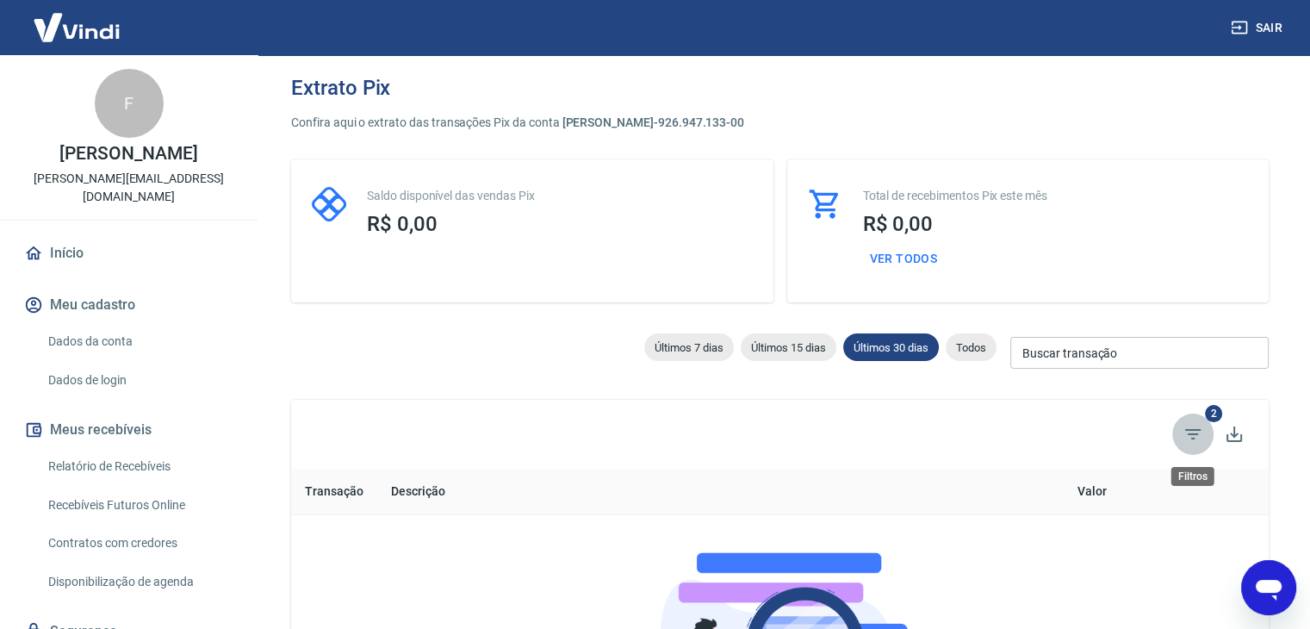
click at [1197, 427] on icon "Filtros" at bounding box center [1193, 434] width 21 height 21
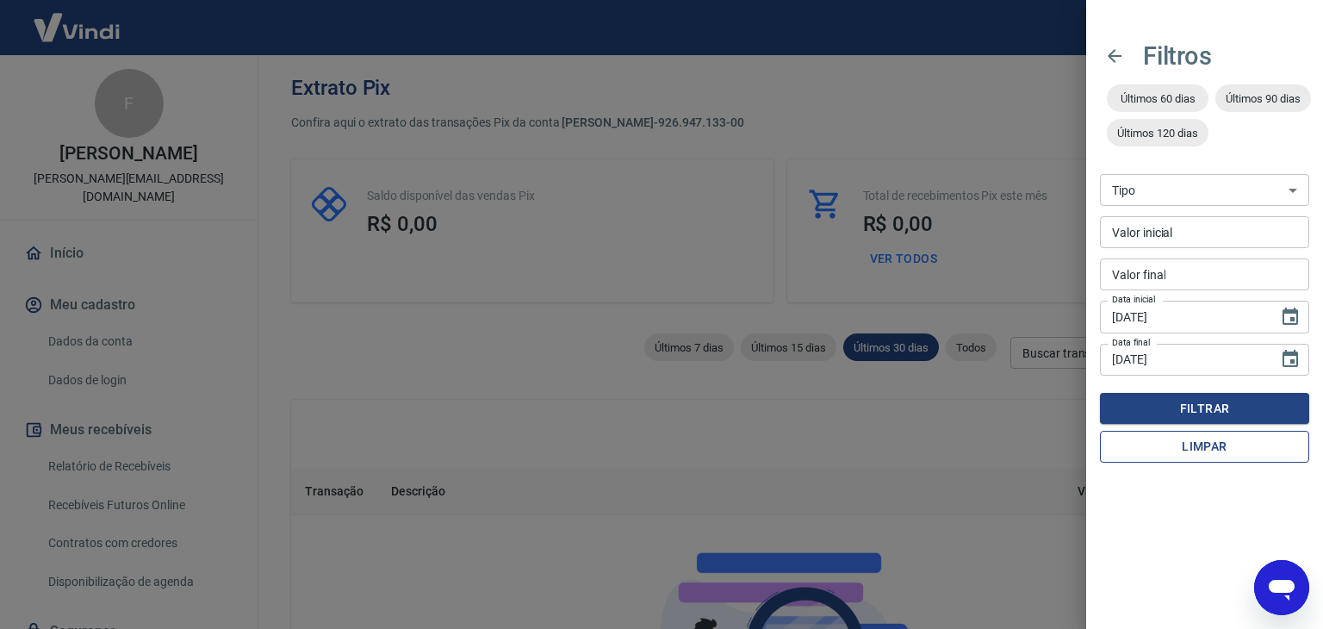
click at [1217, 440] on button "Limpar" at bounding box center [1204, 447] width 209 height 32
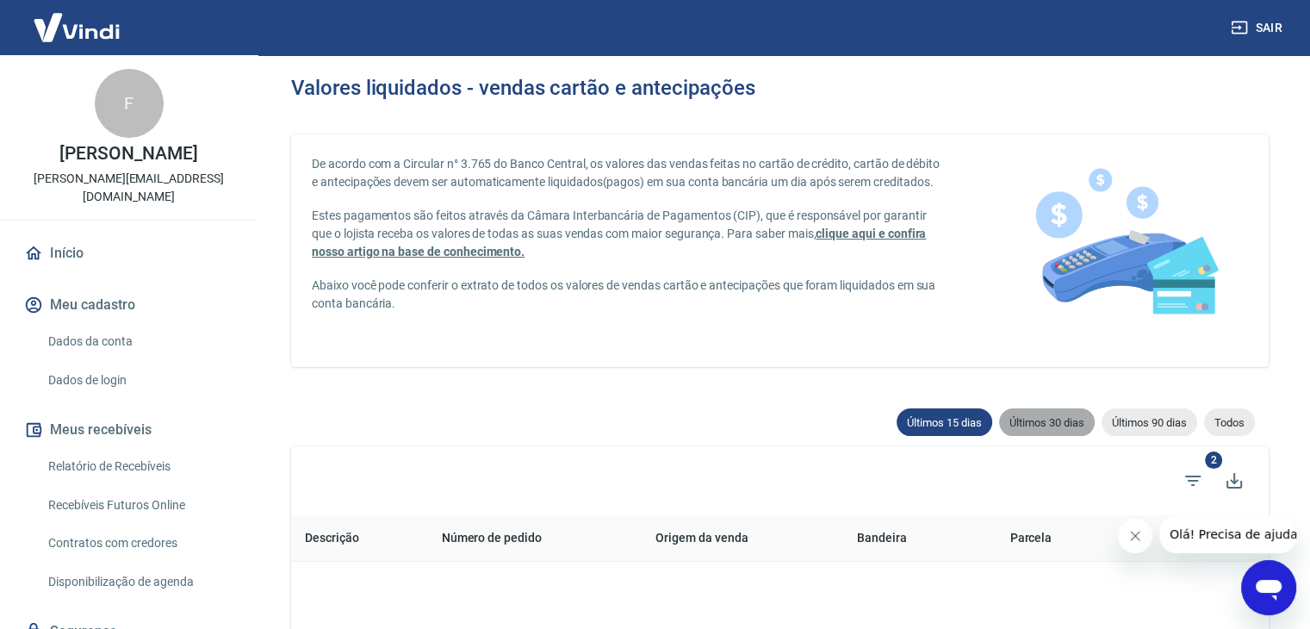
drag, startPoint x: 1046, startPoint y: 421, endPoint x: 1065, endPoint y: 421, distance: 19.0
click at [1046, 420] on span "Últimos 30 dias" at bounding box center [1047, 422] width 96 height 13
type input "[DATE]"
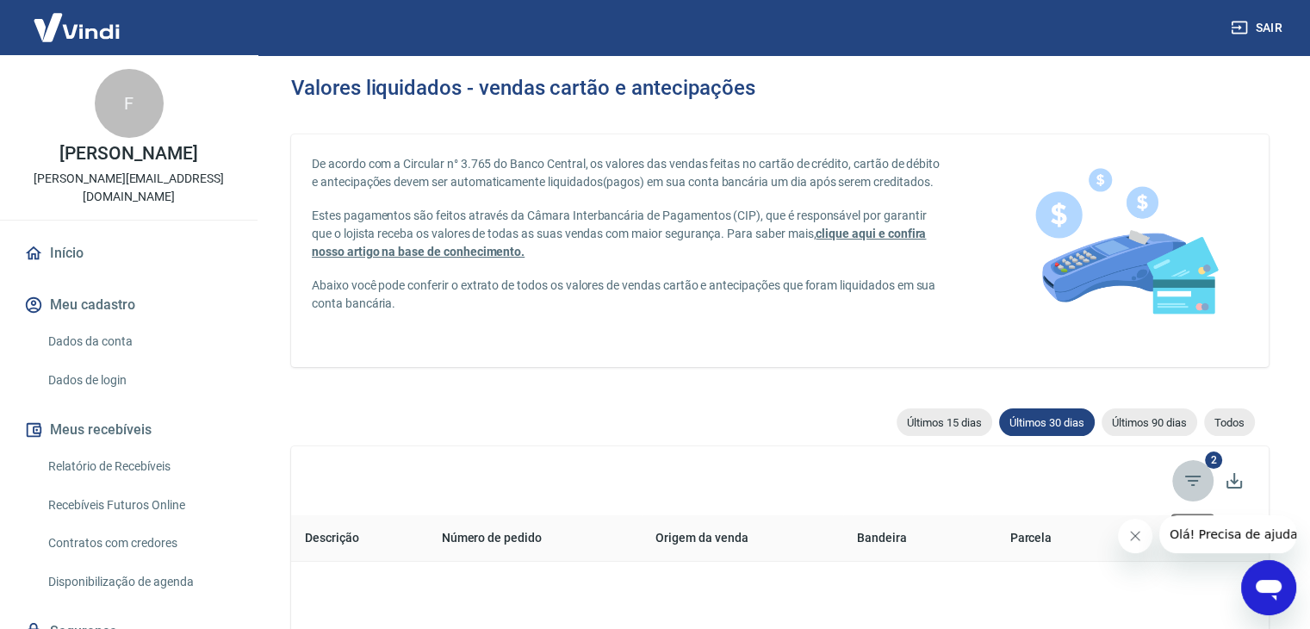
click at [1185, 472] on icon "Filtros" at bounding box center [1193, 480] width 21 height 21
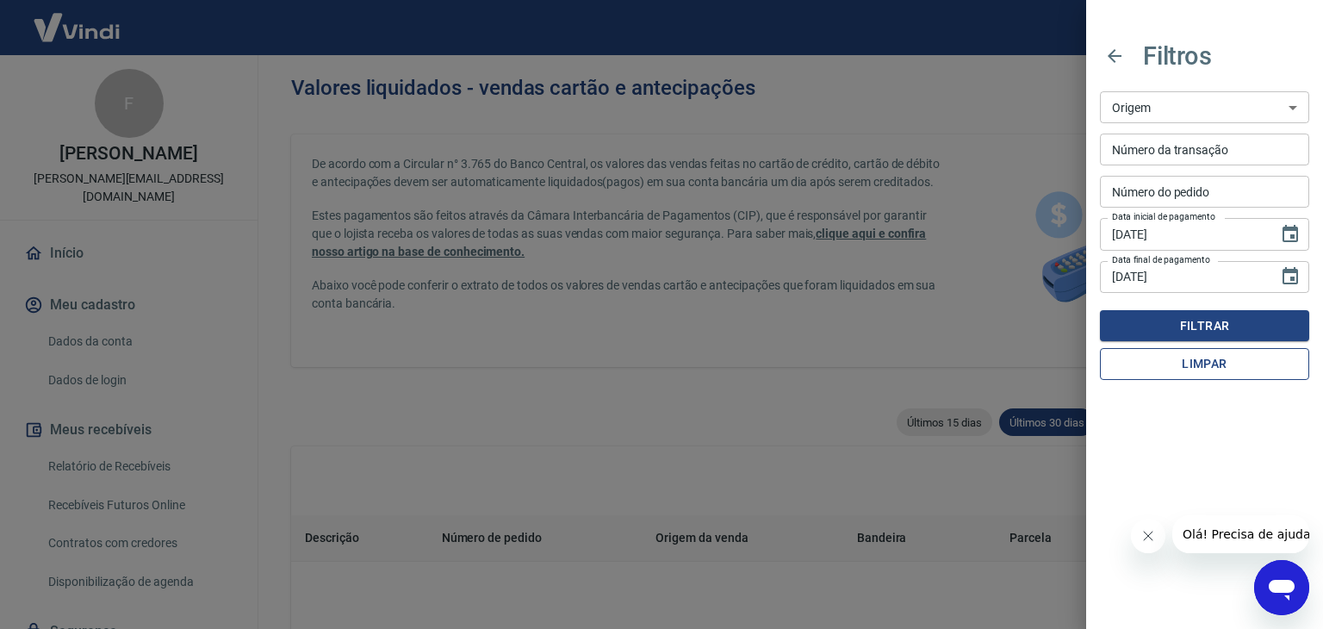
click at [1209, 362] on button "Limpar" at bounding box center [1204, 364] width 209 height 32
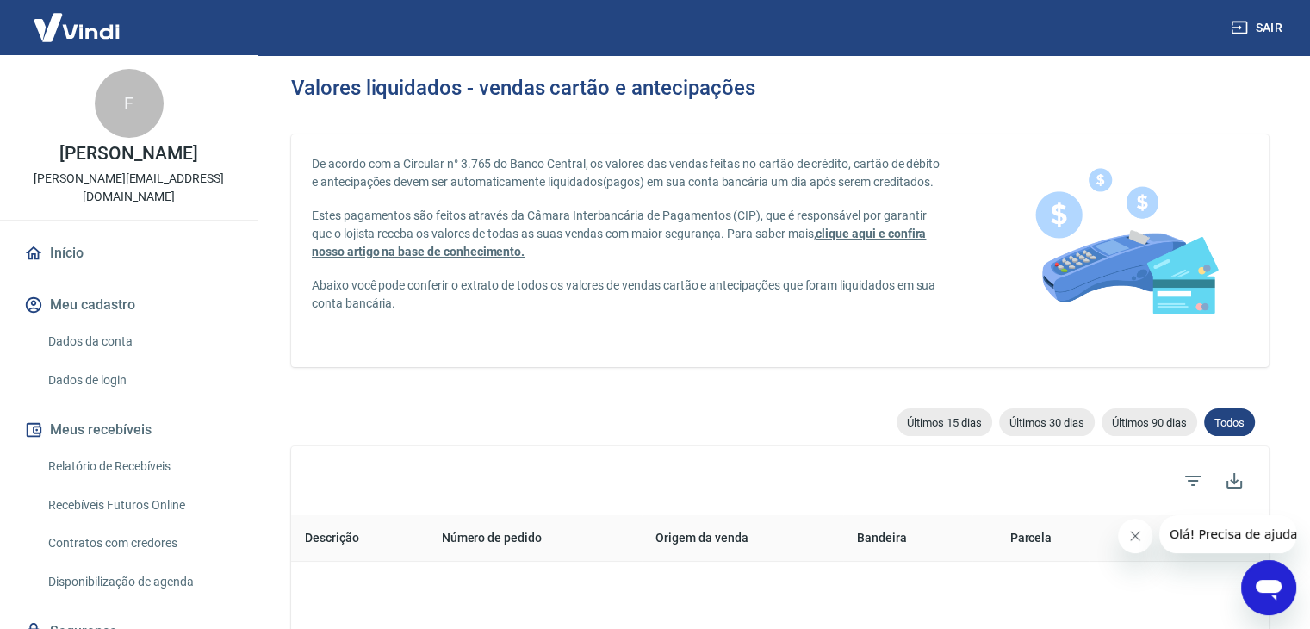
click at [1131, 532] on icon "Fechar mensagem da empresa" at bounding box center [1135, 536] width 14 height 14
